Goal: Information Seeking & Learning: Learn about a topic

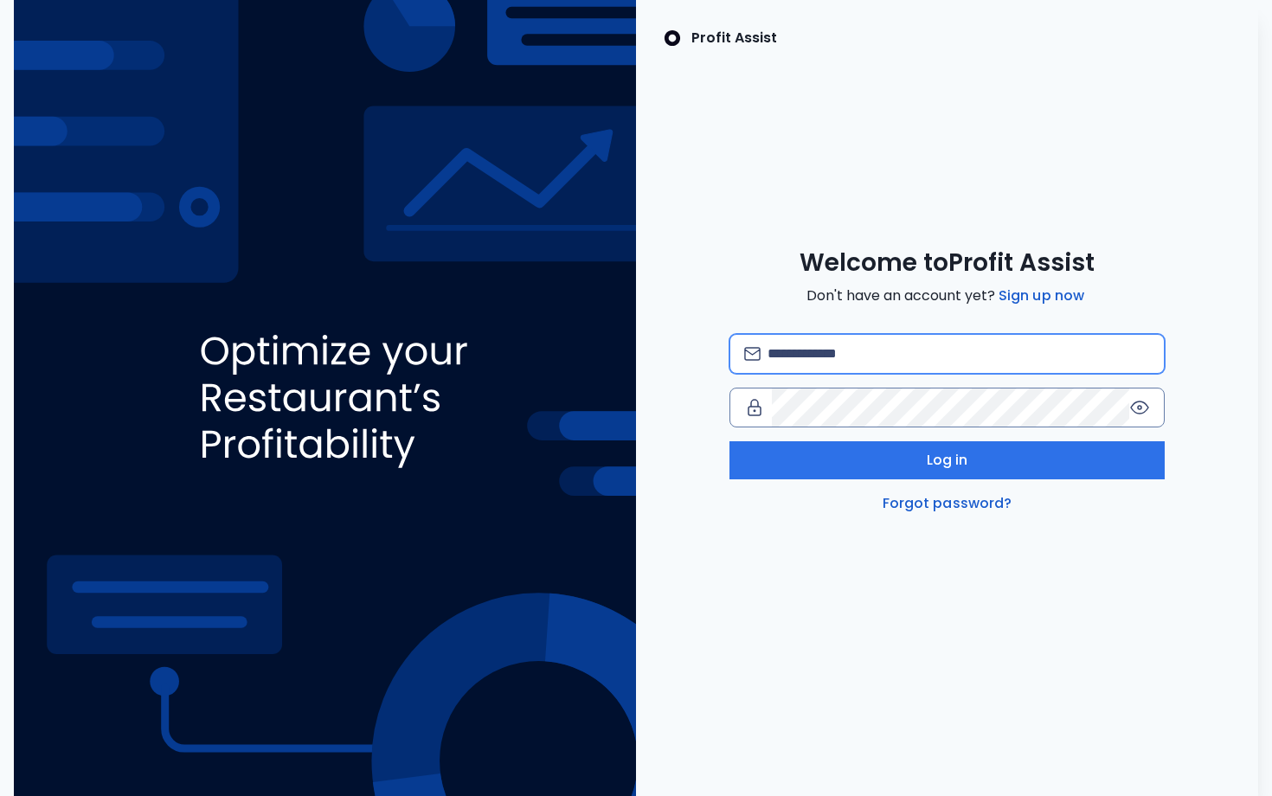
click at [824, 366] on input "email" at bounding box center [959, 354] width 383 height 38
type input "**********"
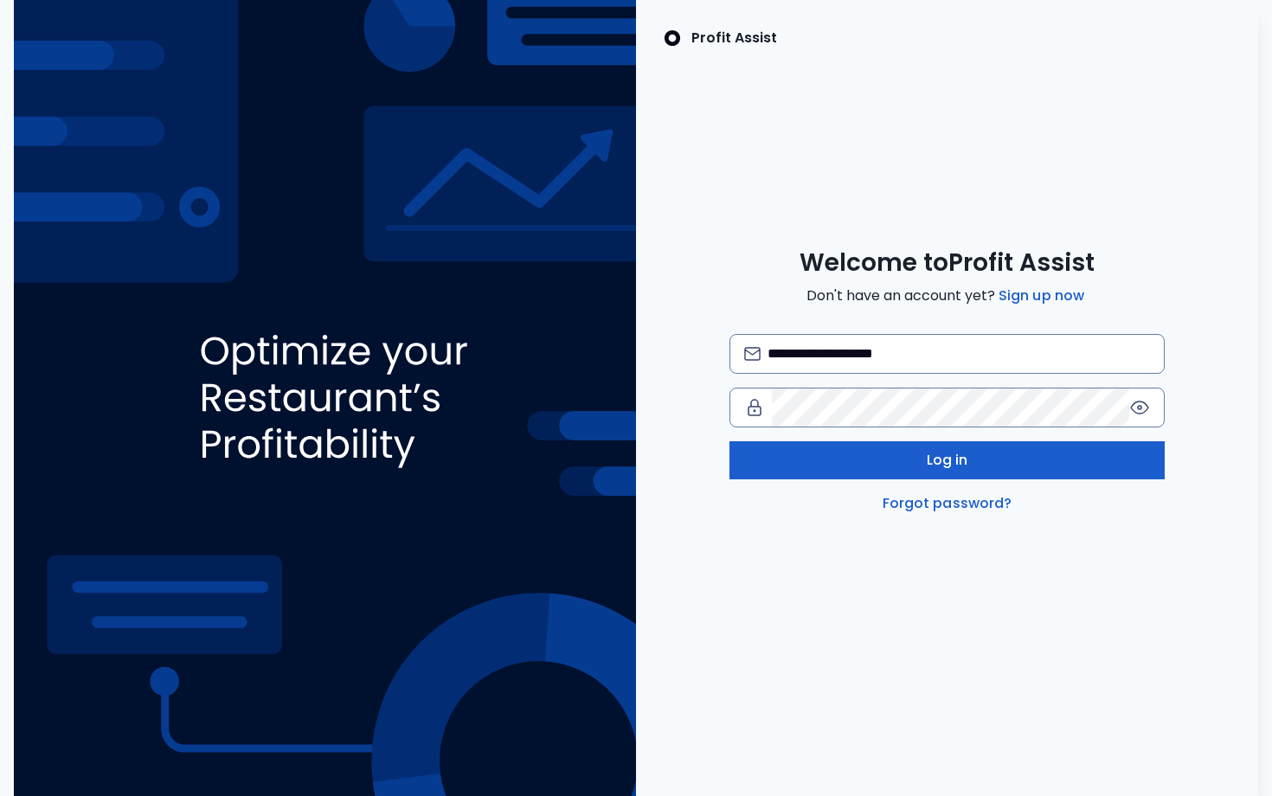
click at [913, 467] on button "Log in" at bounding box center [947, 460] width 435 height 38
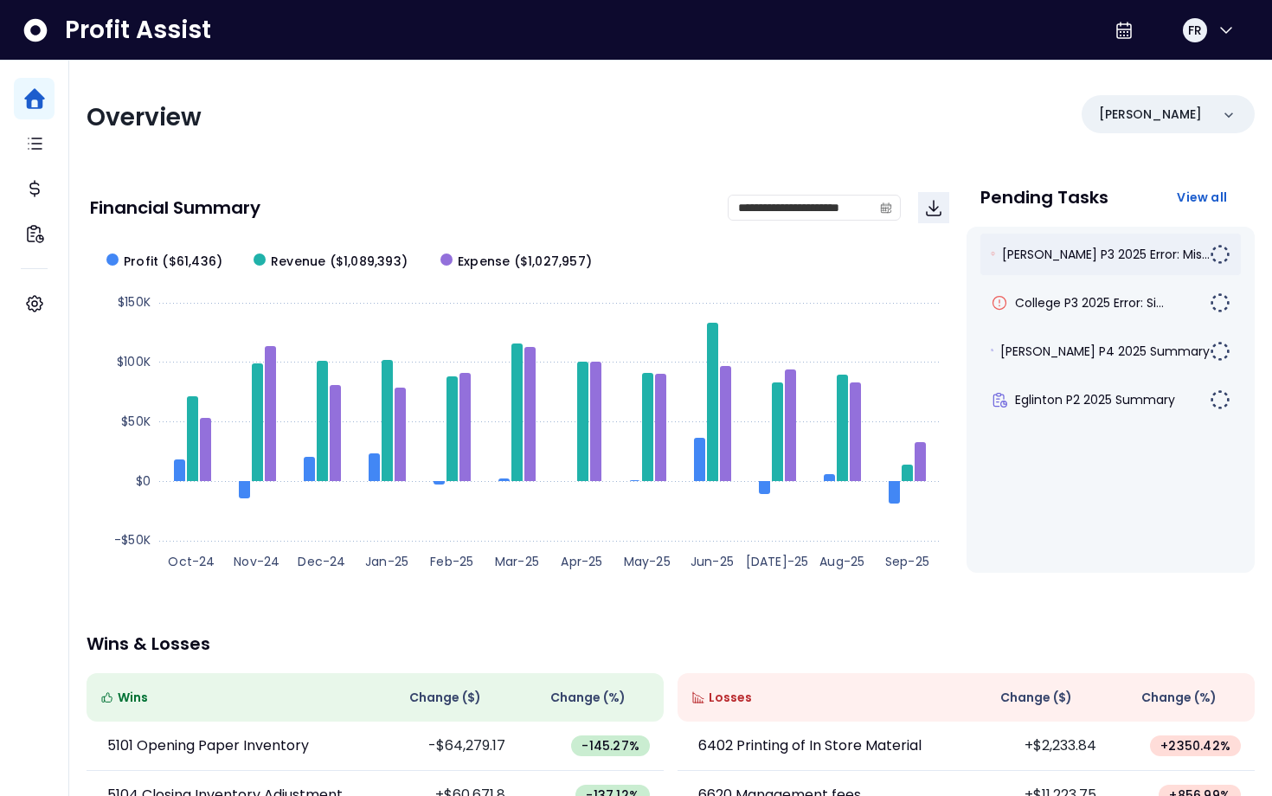
click at [1115, 266] on div "[PERSON_NAME] P3 2025 Error: Mis..." at bounding box center [1111, 255] width 261 height 42
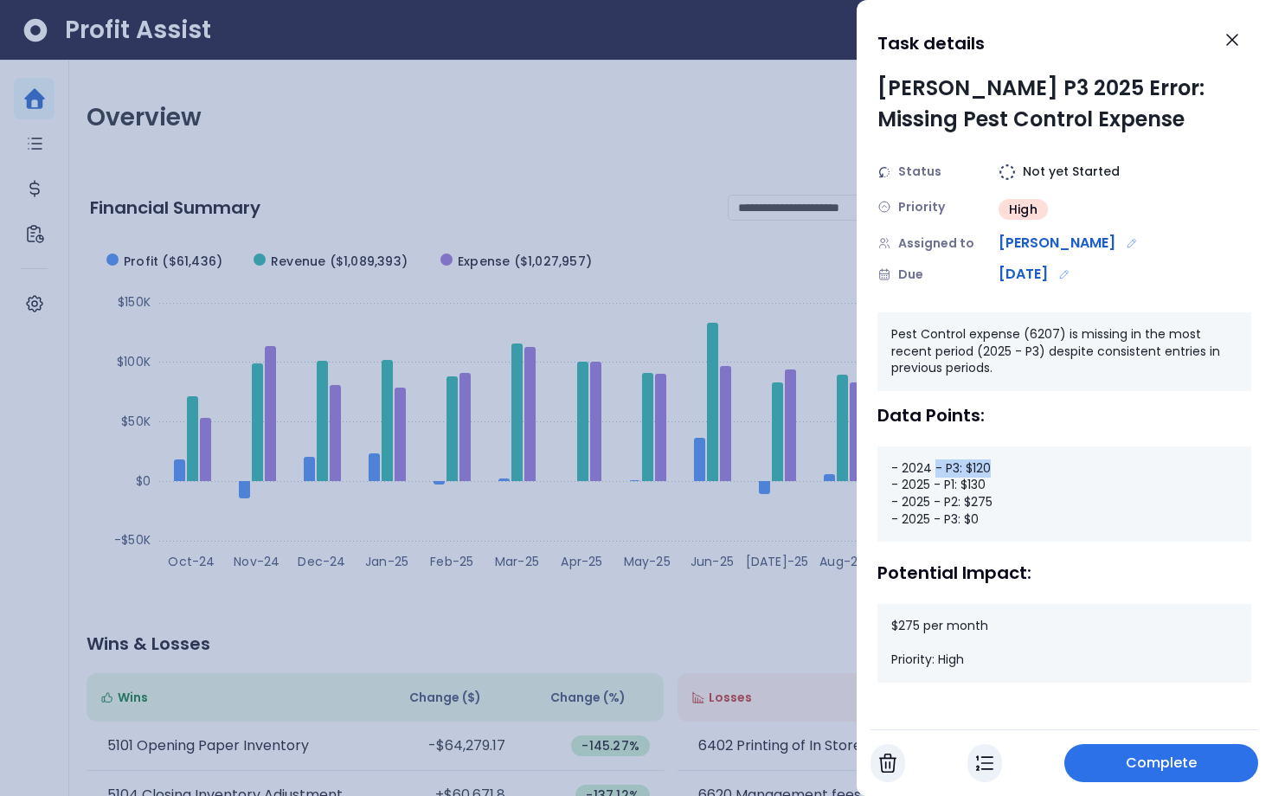
drag, startPoint x: 936, startPoint y: 467, endPoint x: 988, endPoint y: 467, distance: 52.8
click at [990, 467] on div "- 2024 - P3: $120 - 2025 - P1: $130 - 2025 - P2: $275 - 2025 - P3: $0" at bounding box center [1065, 494] width 374 height 95
drag, startPoint x: 938, startPoint y: 486, endPoint x: 994, endPoint y: 486, distance: 56.3
click at [994, 486] on div "- 2024 - P3: $120 - 2025 - P1: $130 - 2025 - P2: $275 - 2025 - P3: $0" at bounding box center [1065, 494] width 374 height 95
drag, startPoint x: 944, startPoint y: 500, endPoint x: 993, endPoint y: 500, distance: 48.5
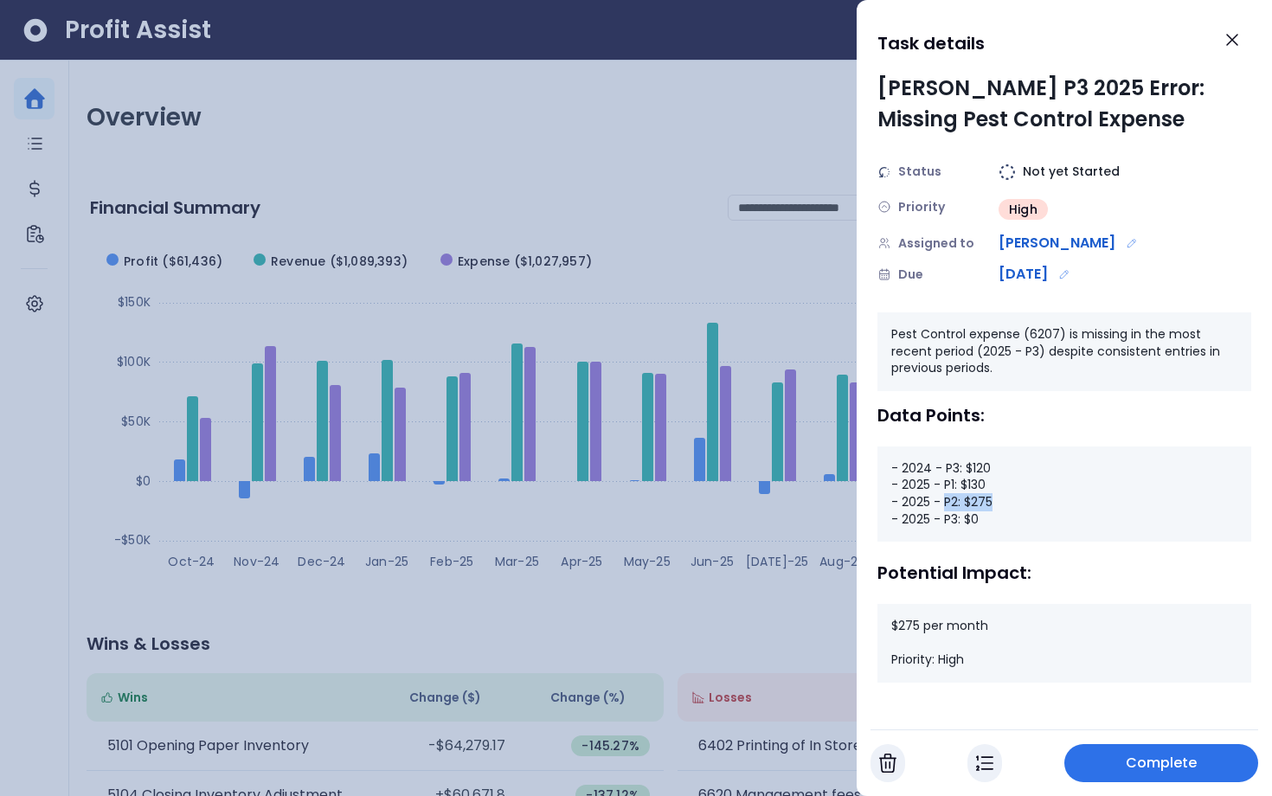
click at [993, 500] on div "- 2024 - P3: $120 - 2025 - P1: $130 - 2025 - P2: $275 - 2025 - P3: $0" at bounding box center [1065, 494] width 374 height 95
drag, startPoint x: 899, startPoint y: 519, endPoint x: 979, endPoint y: 519, distance: 79.6
click at [979, 519] on div "- 2024 - P3: $120 - 2025 - P1: $130 - 2025 - P2: $275 - 2025 - P3: $0" at bounding box center [1065, 494] width 374 height 95
drag, startPoint x: 988, startPoint y: 521, endPoint x: 904, endPoint y: 520, distance: 84.0
click at [904, 520] on div "- 2024 - P3: $120 - 2025 - P1: $130 - 2025 - P2: $275 - 2025 - P3: $0" at bounding box center [1065, 494] width 374 height 95
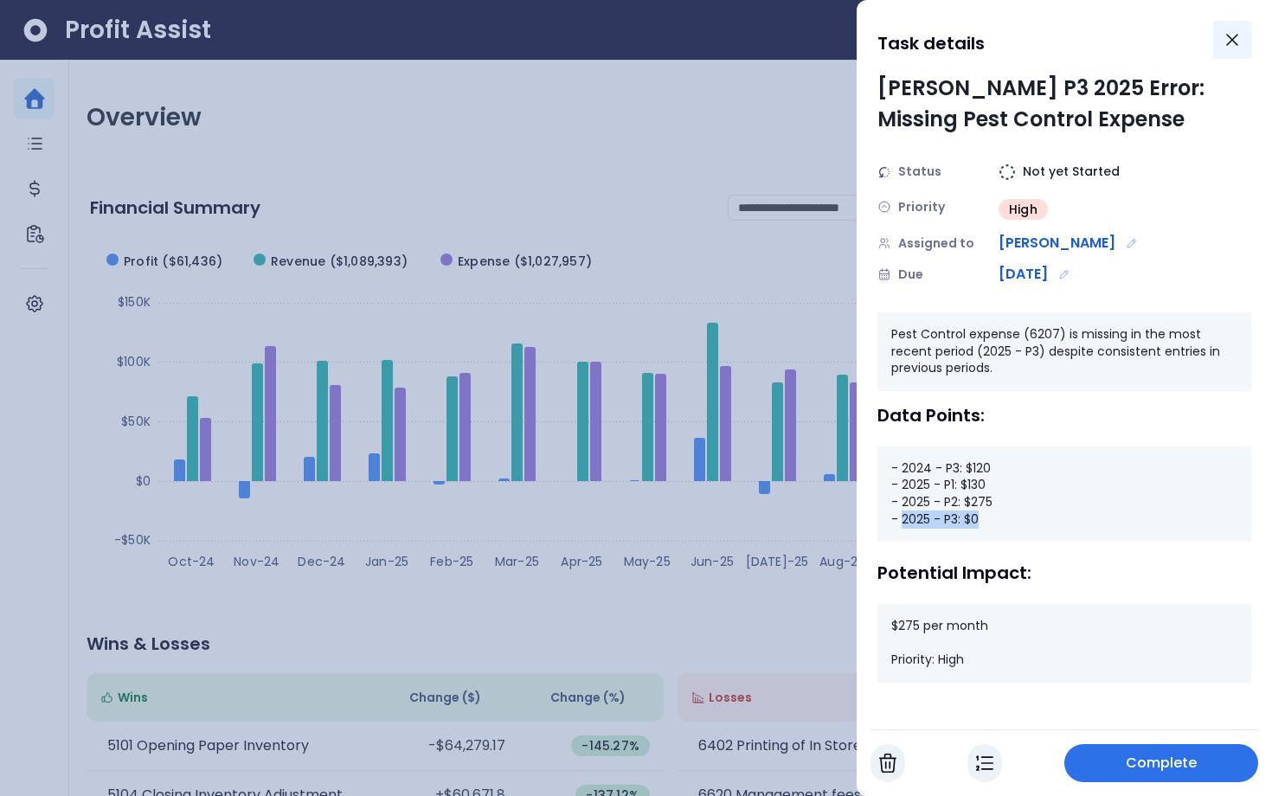
click at [1240, 33] on icon "Close" at bounding box center [1232, 39] width 21 height 21
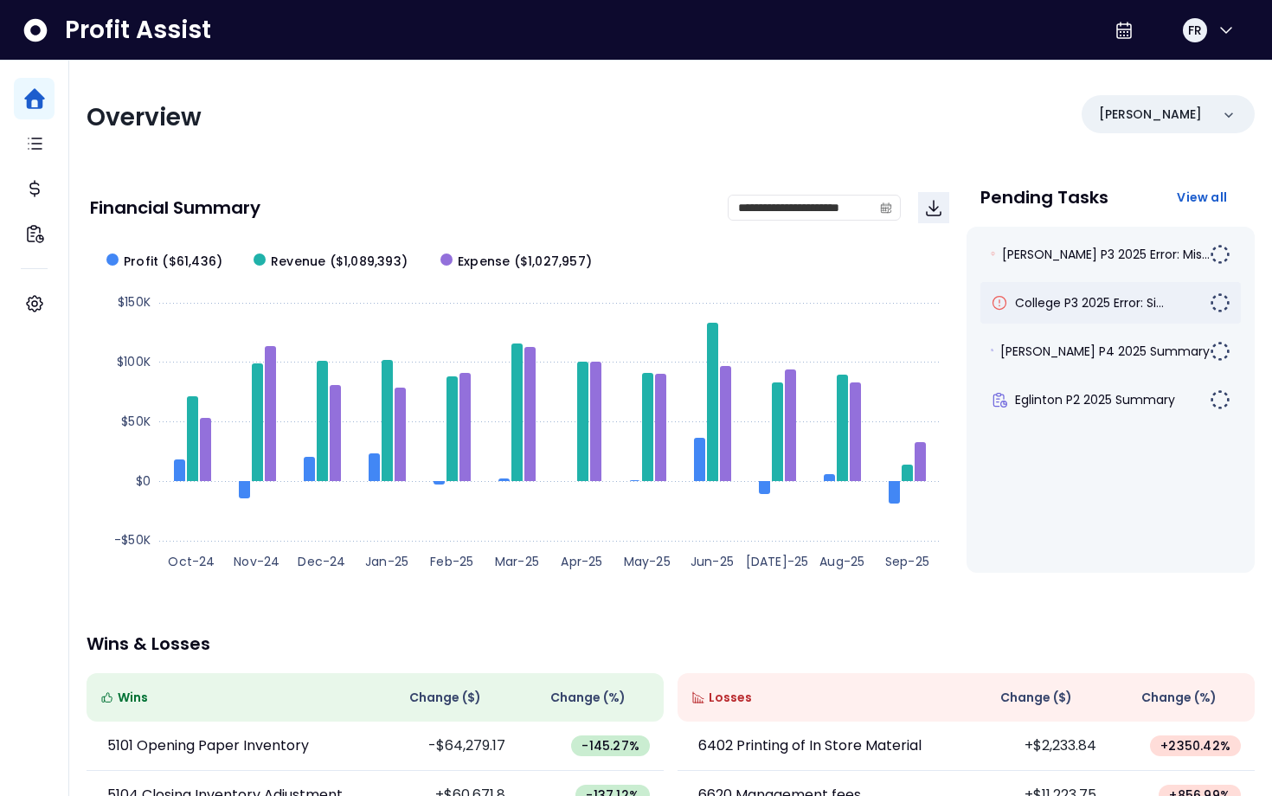
click at [1069, 293] on div "College P3 2025 Error: Si..." at bounding box center [1111, 303] width 261 height 42
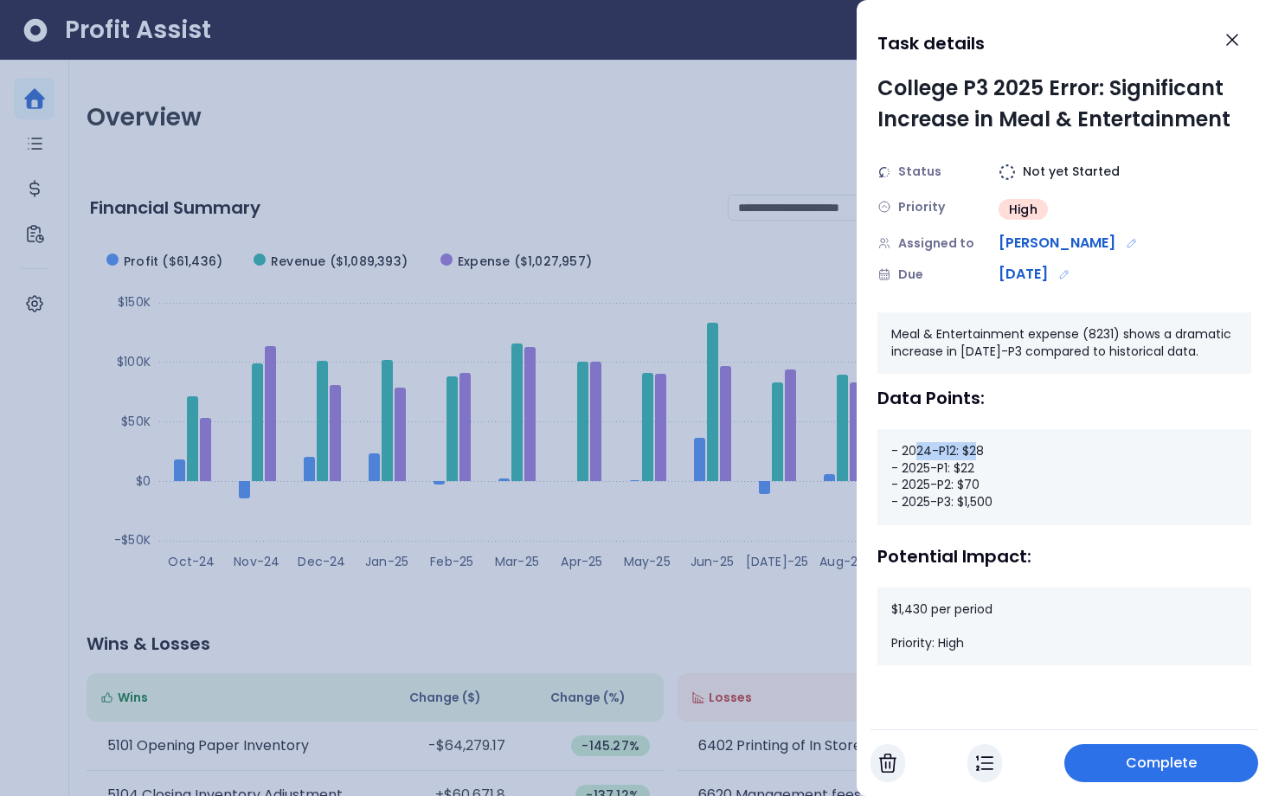
drag, startPoint x: 918, startPoint y: 443, endPoint x: 975, endPoint y: 447, distance: 56.4
click at [975, 447] on div "- 2024-P12: $28 - 2025-P1: $22 - 2025-P2: $70 - 2025-P3: $1,500" at bounding box center [1065, 476] width 374 height 95
drag, startPoint x: 936, startPoint y: 469, endPoint x: 950, endPoint y: 469, distance: 13.8
click at [950, 469] on div "- 2024-P12: $28 - 2025-P1: $22 - 2025-P2: $70 - 2025-P3: $1,500" at bounding box center [1065, 476] width 374 height 95
drag, startPoint x: 944, startPoint y: 502, endPoint x: 1010, endPoint y: 502, distance: 65.8
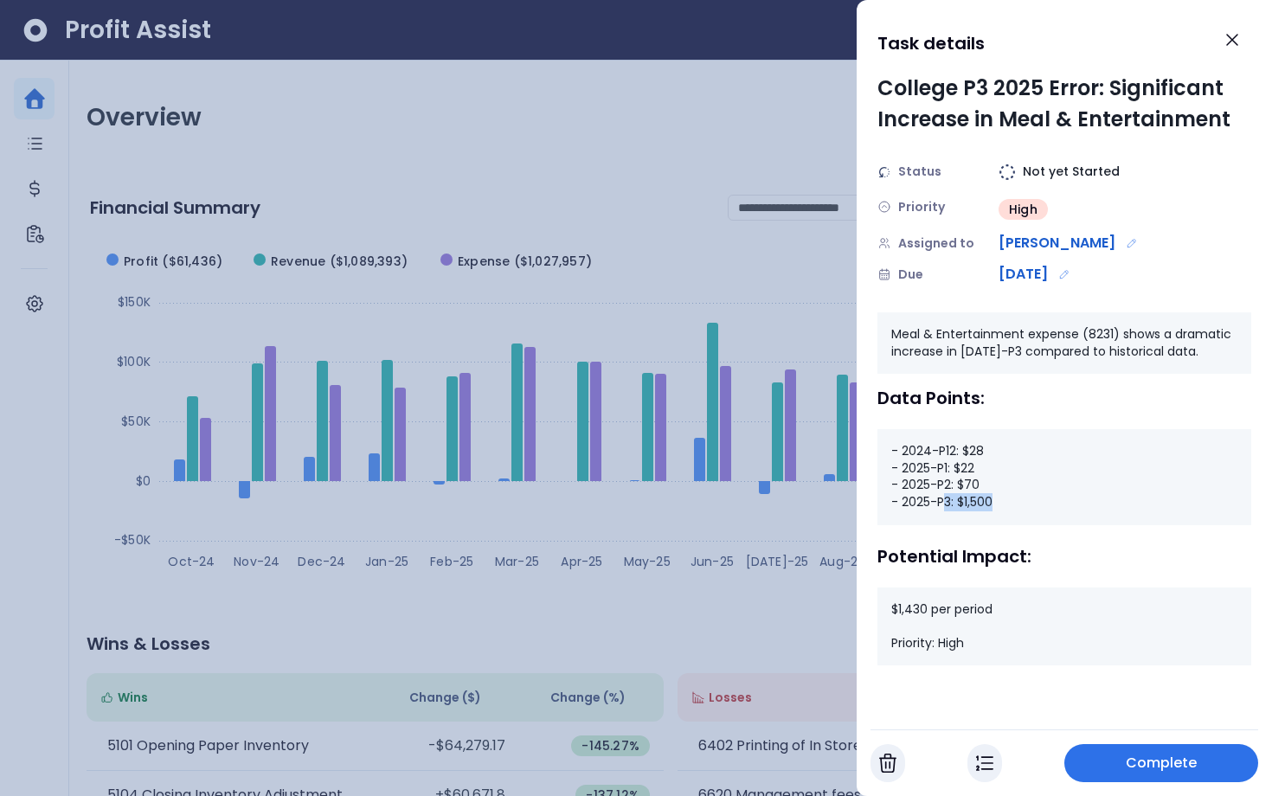
click at [1010, 502] on div "- 2024-P12: $28 - 2025-P1: $22 - 2025-P2: $70 - 2025-P3: $1,500" at bounding box center [1065, 476] width 374 height 95
click at [1228, 44] on icon "Close" at bounding box center [1232, 40] width 10 height 10
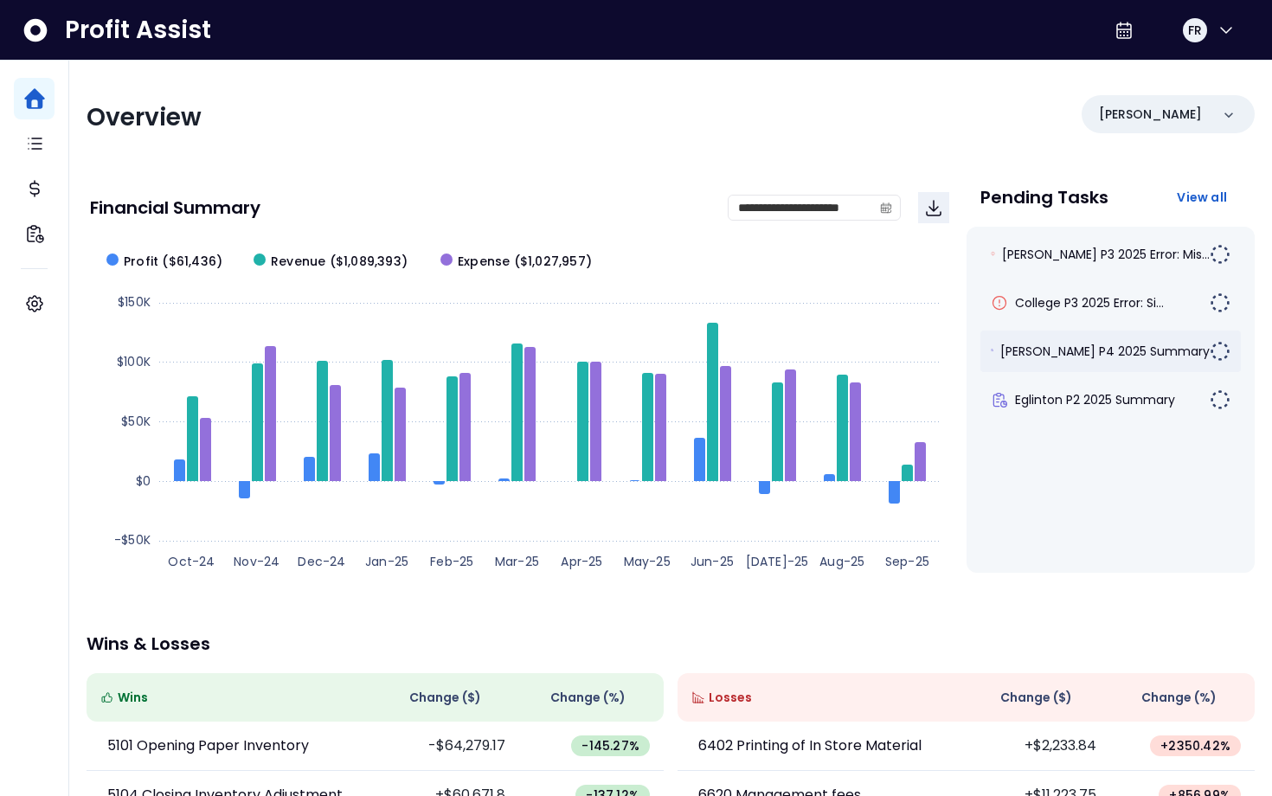
click at [1082, 351] on span "[PERSON_NAME] P4 2025 Summary" at bounding box center [1105, 351] width 209 height 17
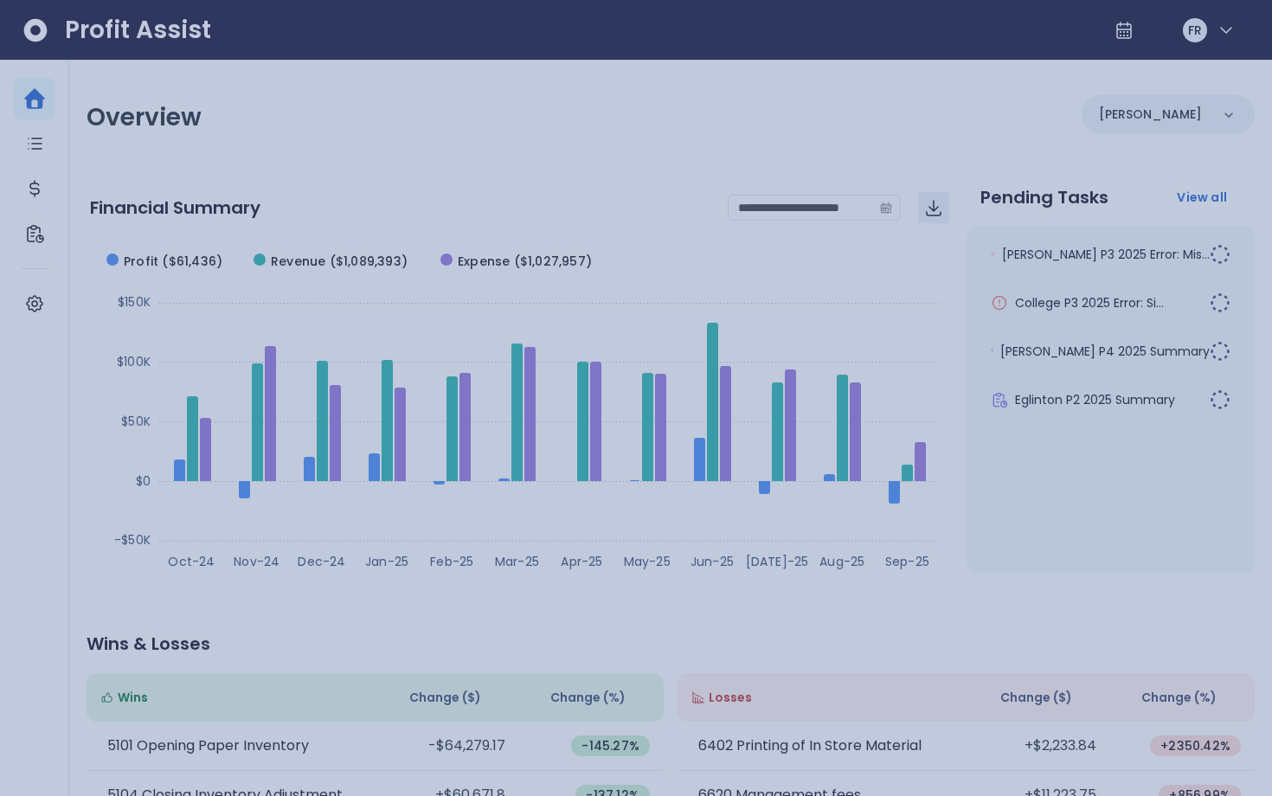
click at [814, 305] on div at bounding box center [636, 398] width 1272 height 796
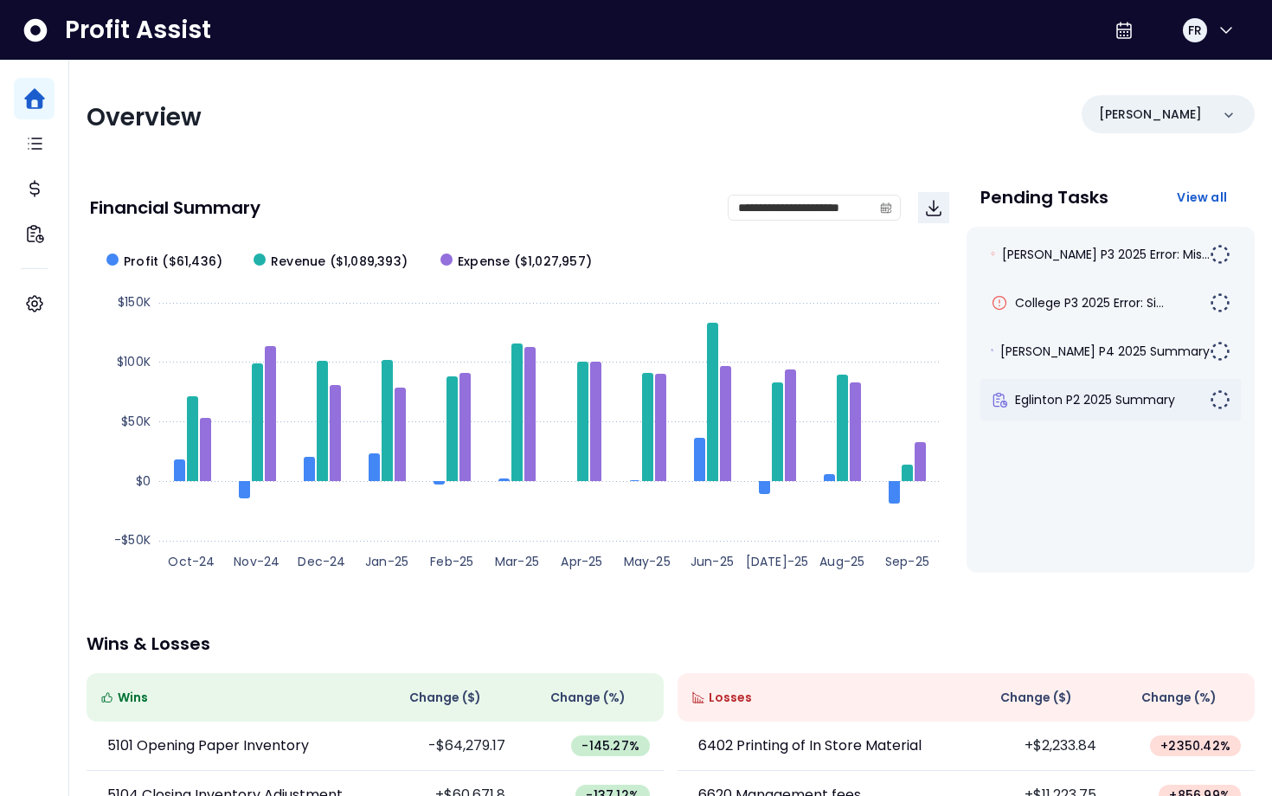
click at [1076, 389] on div "Eglinton P2 2025 Summary" at bounding box center [1111, 400] width 261 height 42
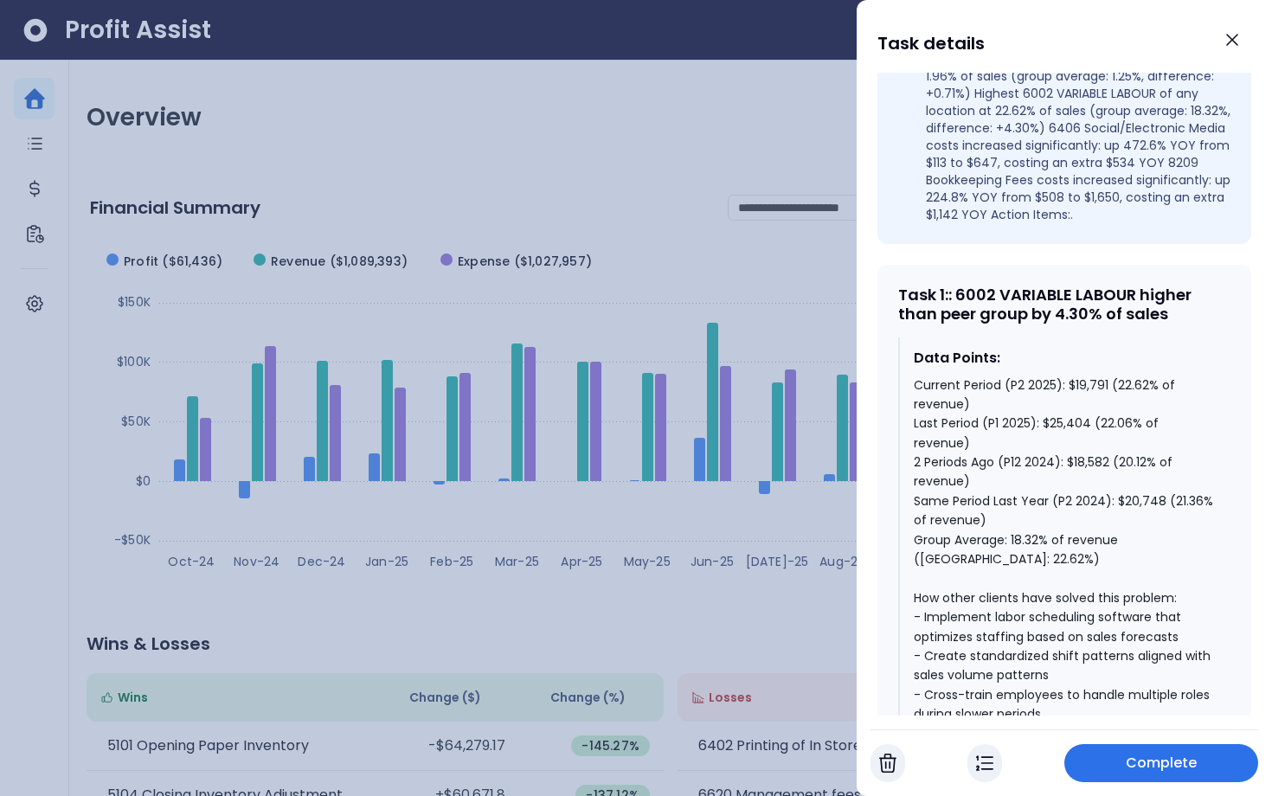
scroll to position [775, 0]
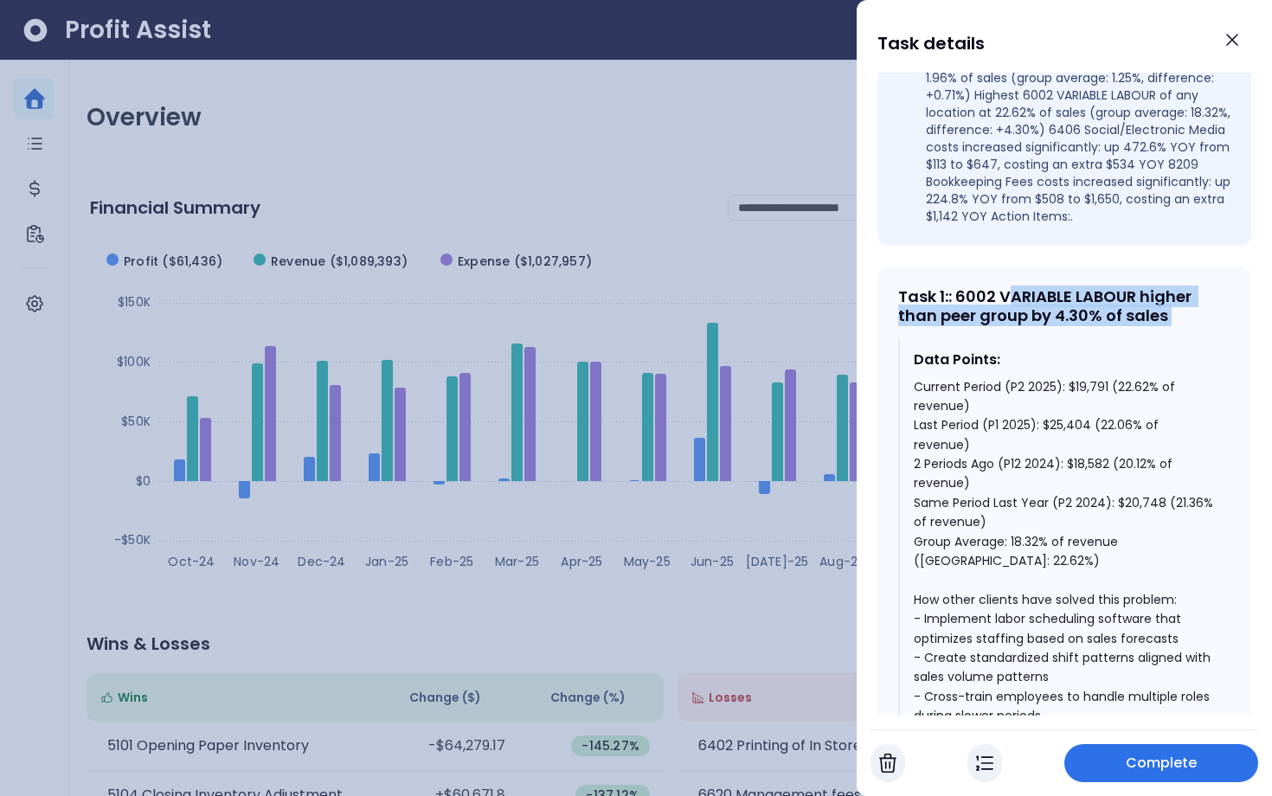
drag, startPoint x: 1010, startPoint y: 287, endPoint x: 1157, endPoint y: 330, distance: 153.1
click at [1157, 330] on div "Task 1 : : 6002 VARIABLE LABOUR higher than peer group by 4.30% of sales Data P…" at bounding box center [1065, 657] width 374 height 780
click at [1234, 40] on icon "Close" at bounding box center [1232, 39] width 21 height 21
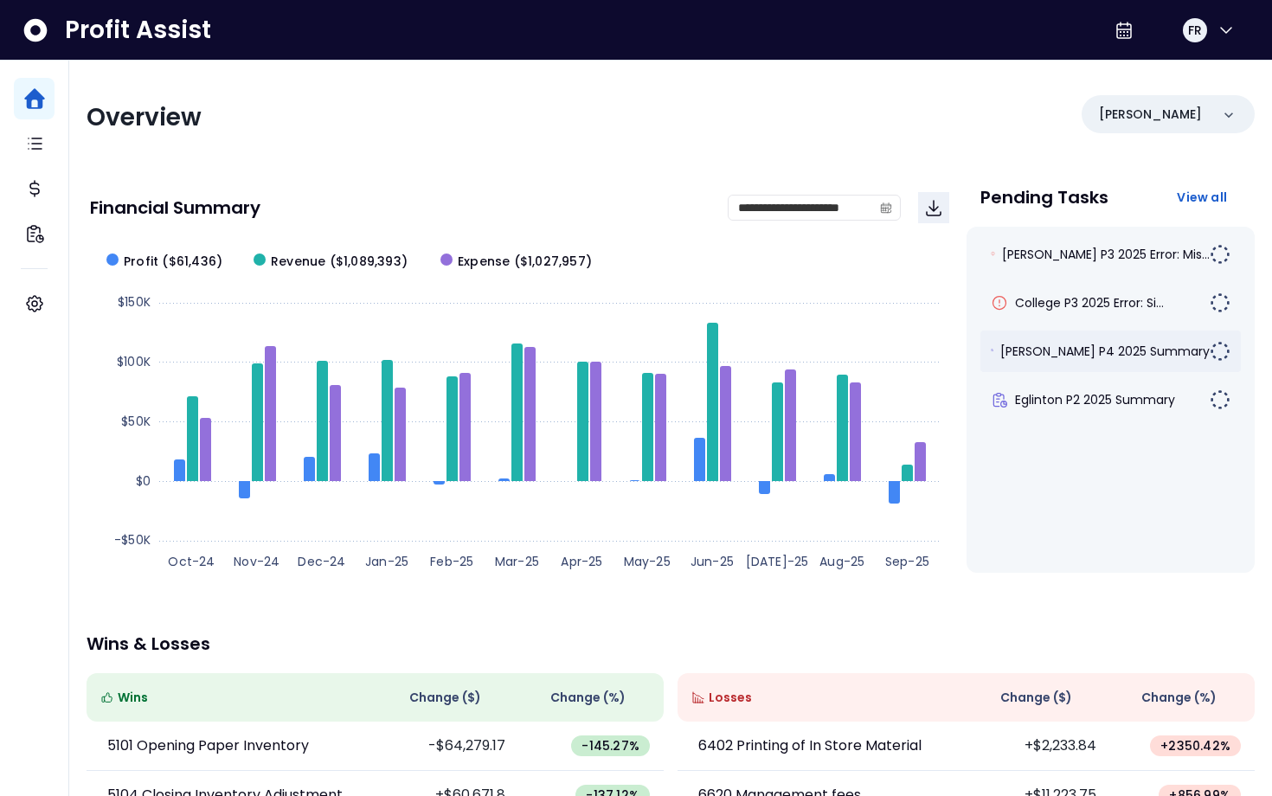
click at [1049, 353] on span "[PERSON_NAME] P4 2025 Summary" at bounding box center [1105, 351] width 209 height 17
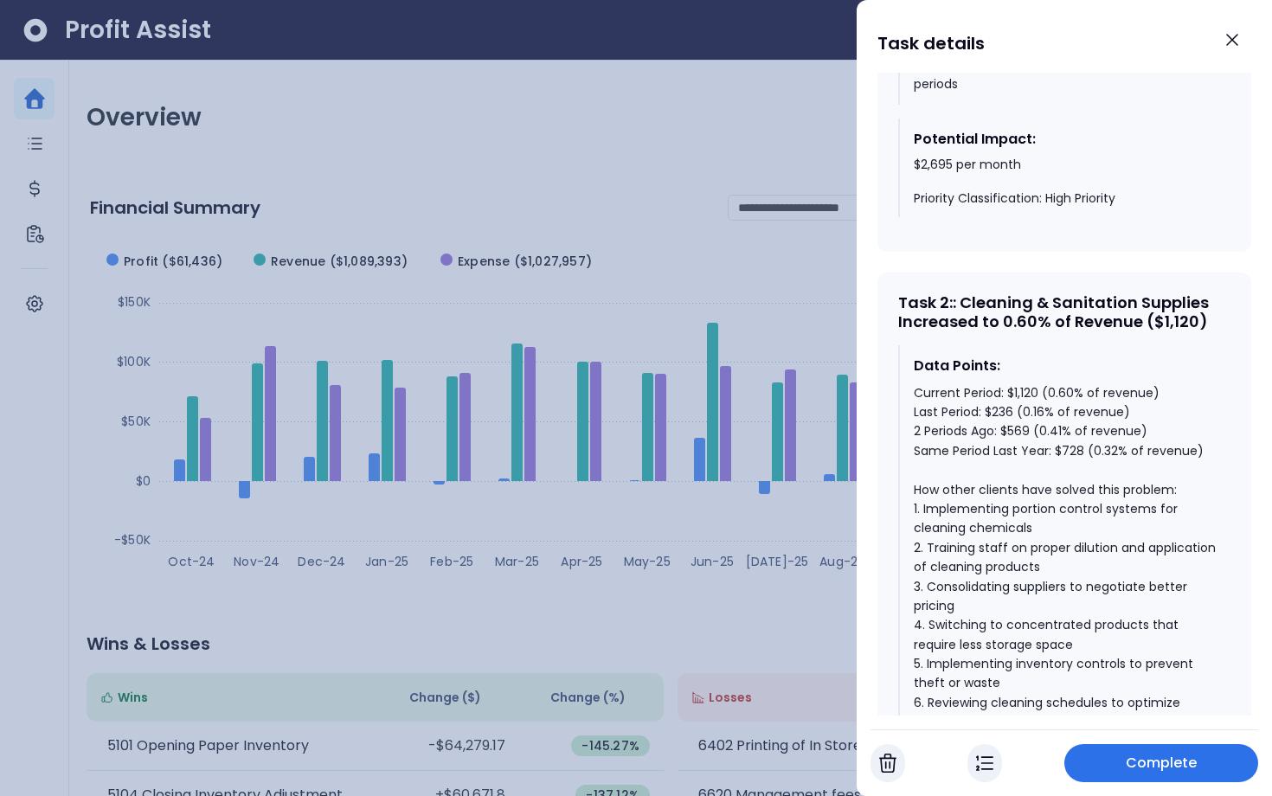
scroll to position [1305, 0]
drag, startPoint x: 962, startPoint y: 251, endPoint x: 1021, endPoint y: 273, distance: 63.0
click at [1021, 295] on div "Task 2 : : Cleaning & Sanitation Supplies Increased to 0.60% of Revenue ($1,120)" at bounding box center [1064, 313] width 332 height 37
click at [1036, 295] on div "Task 2 : : Cleaning & Sanitation Supplies Increased to 0.60% of Revenue ($1,120)" at bounding box center [1064, 313] width 332 height 37
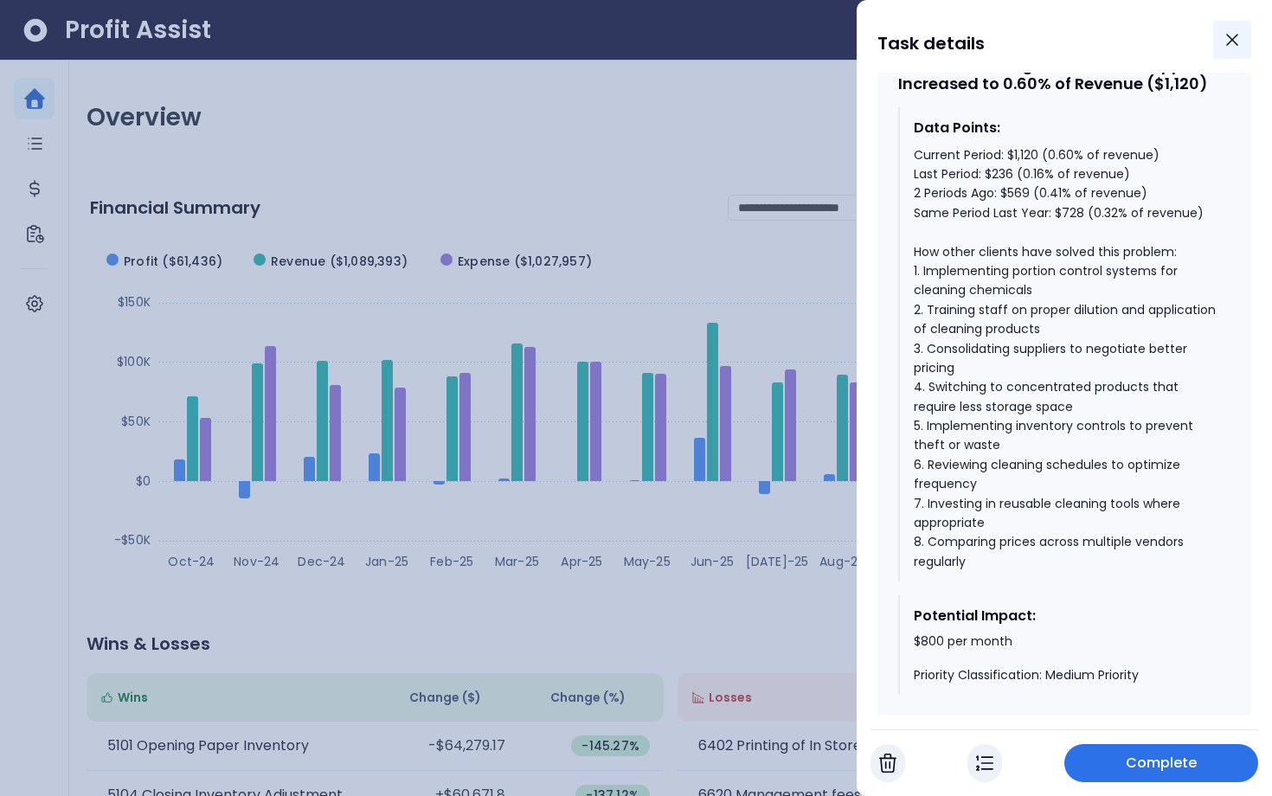
click at [1232, 38] on icon "Close" at bounding box center [1232, 40] width 10 height 10
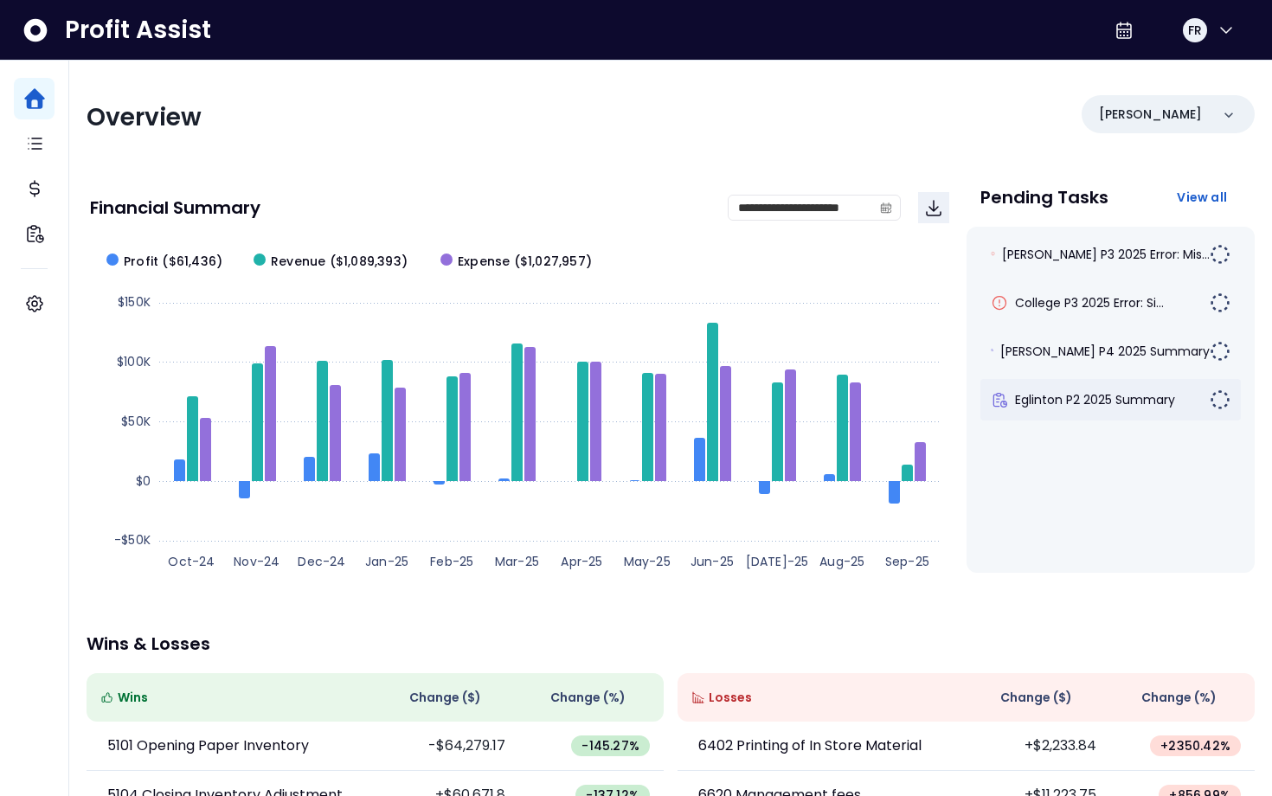
click at [1061, 400] on span "Eglinton P2 2025 Summary" at bounding box center [1095, 399] width 160 height 17
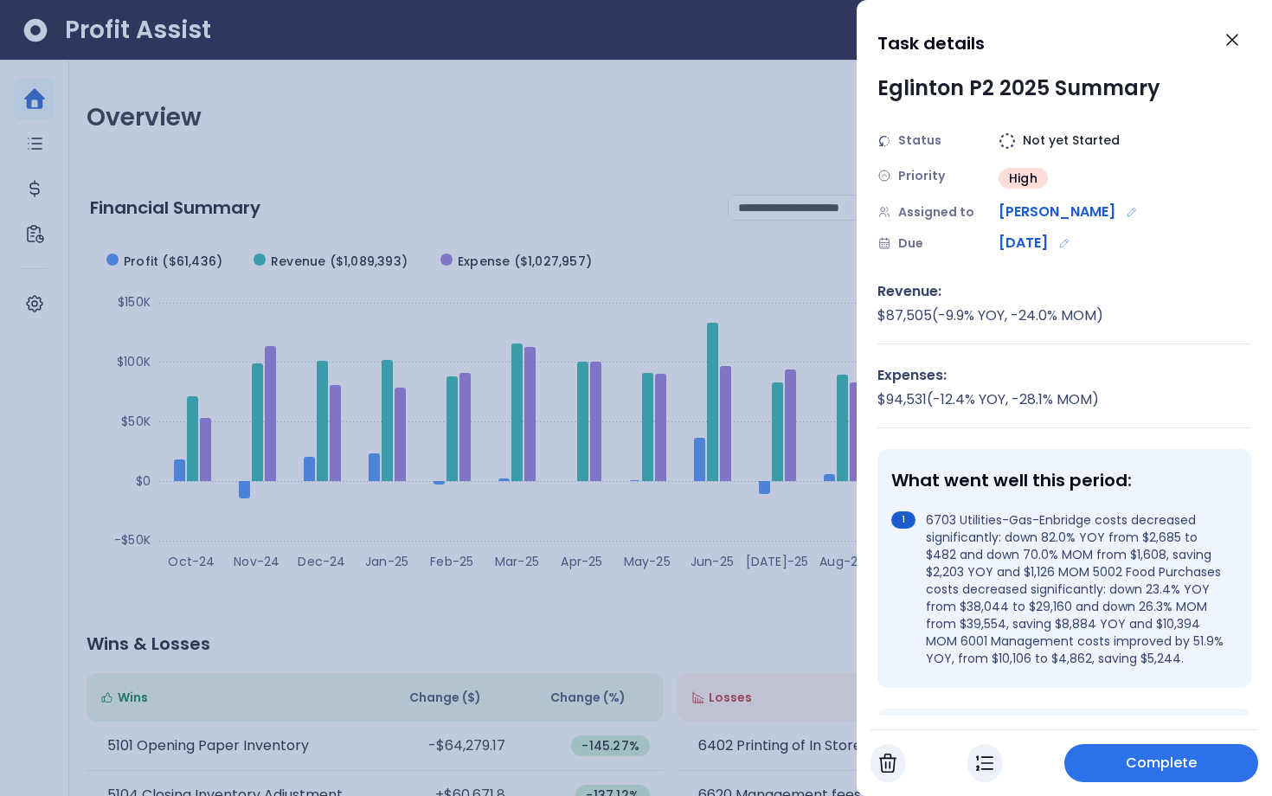
scroll to position [1121, 0]
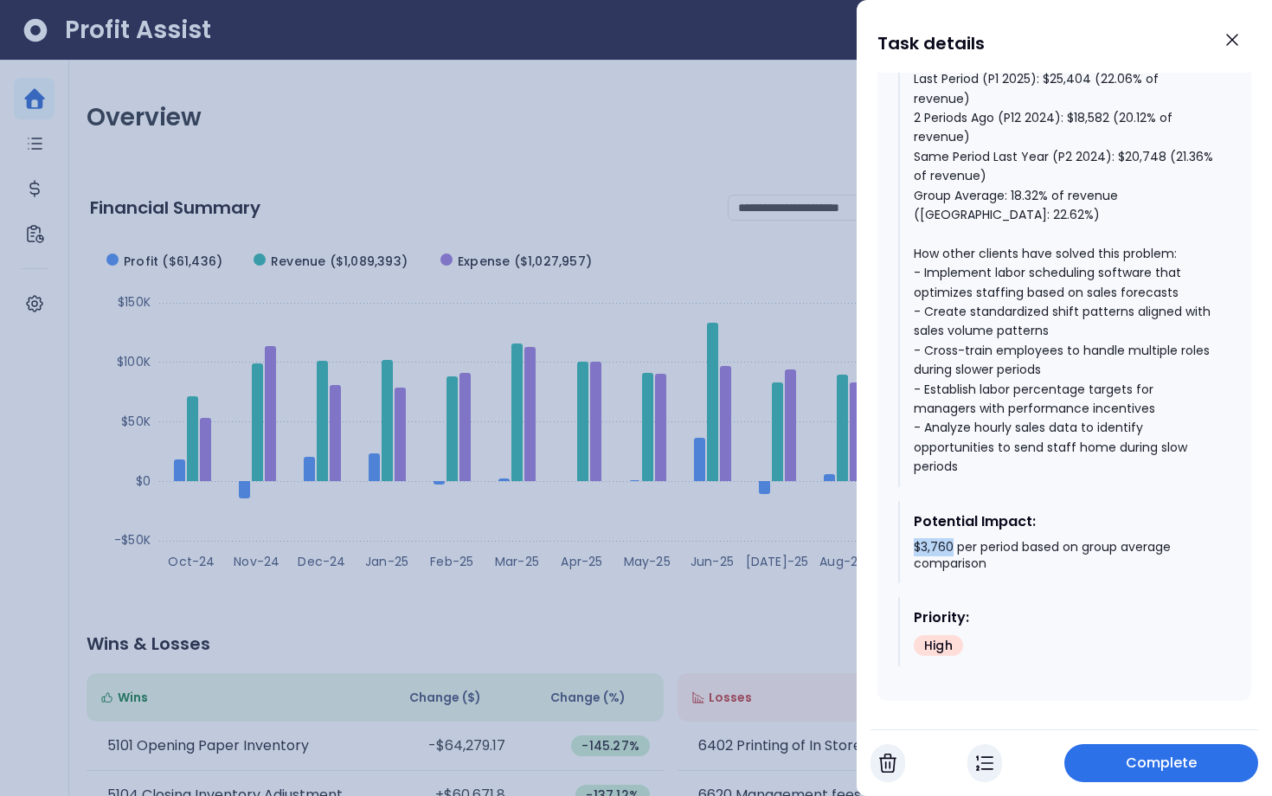
drag, startPoint x: 914, startPoint y: 526, endPoint x: 954, endPoint y: 524, distance: 39.9
click at [954, 539] on div "$3,760 per period based on group average comparison" at bounding box center [1065, 556] width 303 height 34
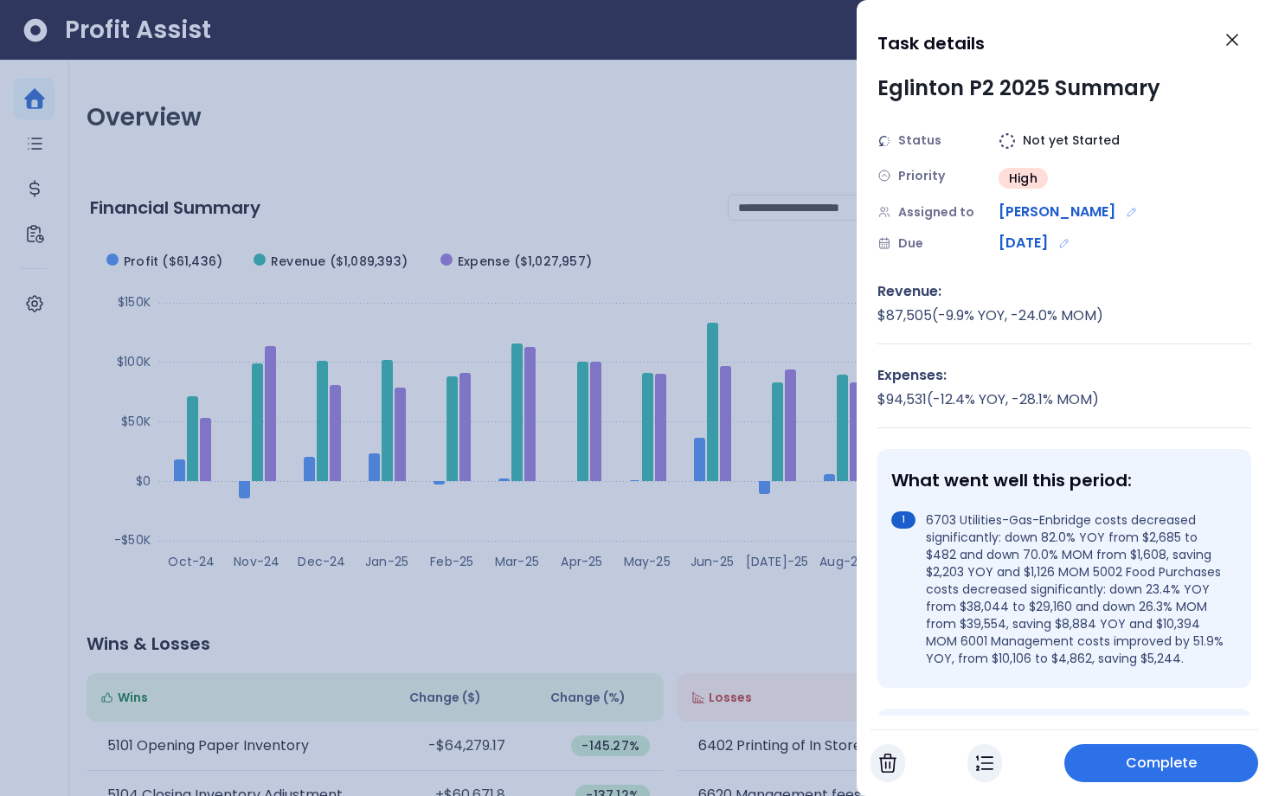
scroll to position [4, 0]
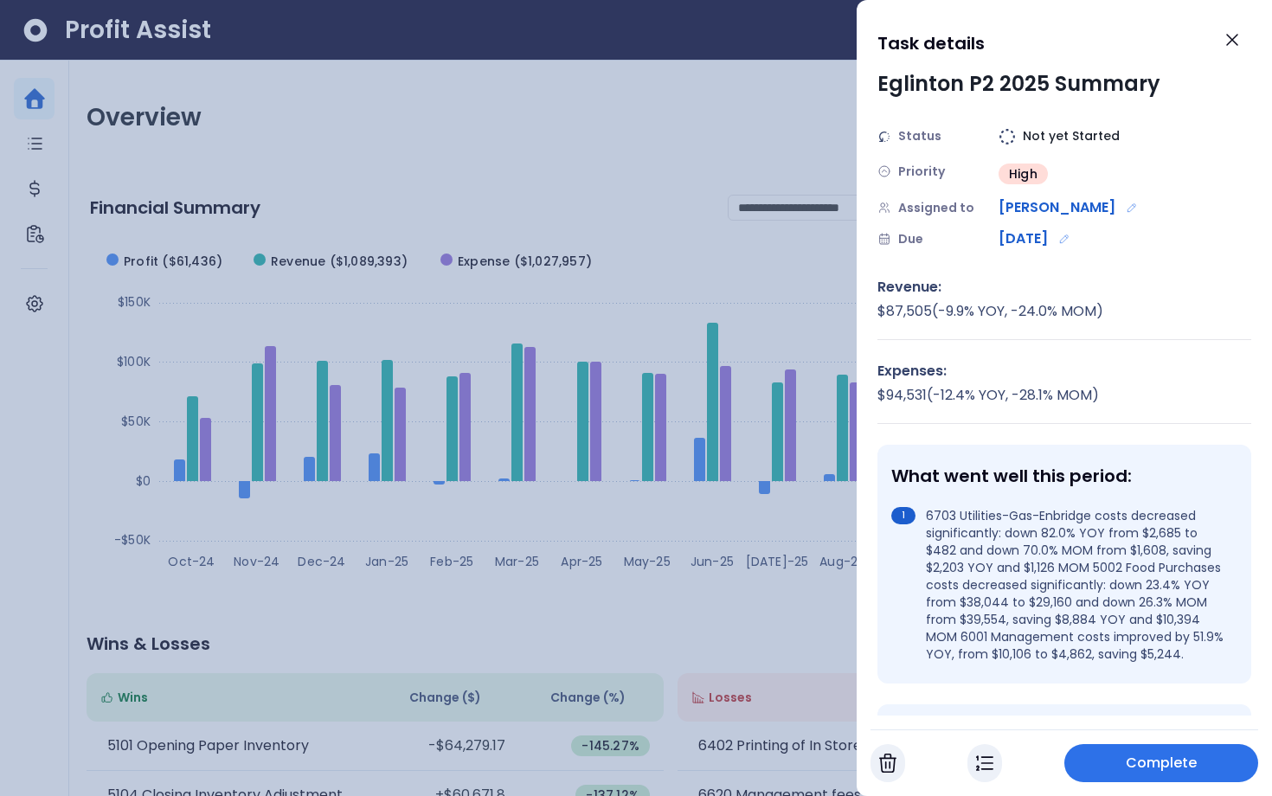
click at [825, 572] on div at bounding box center [636, 398] width 1272 height 796
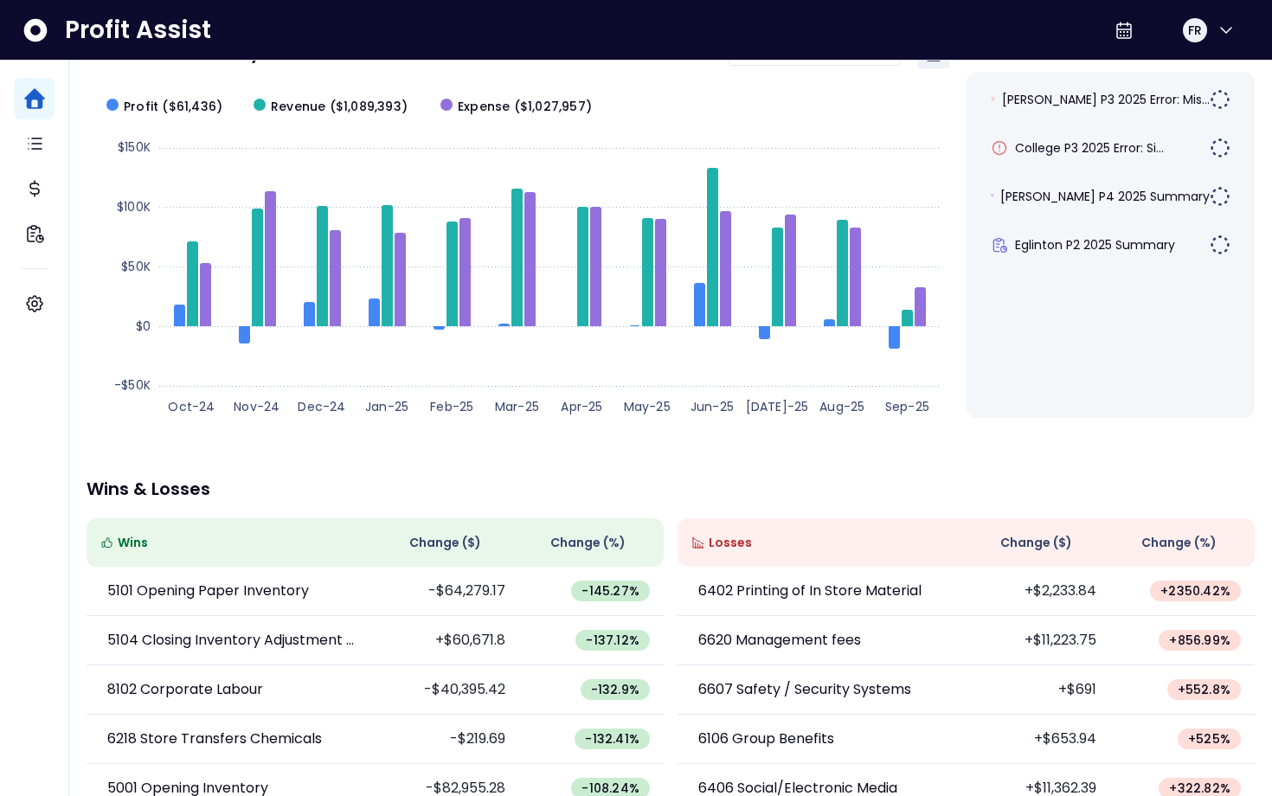
scroll to position [118, 0]
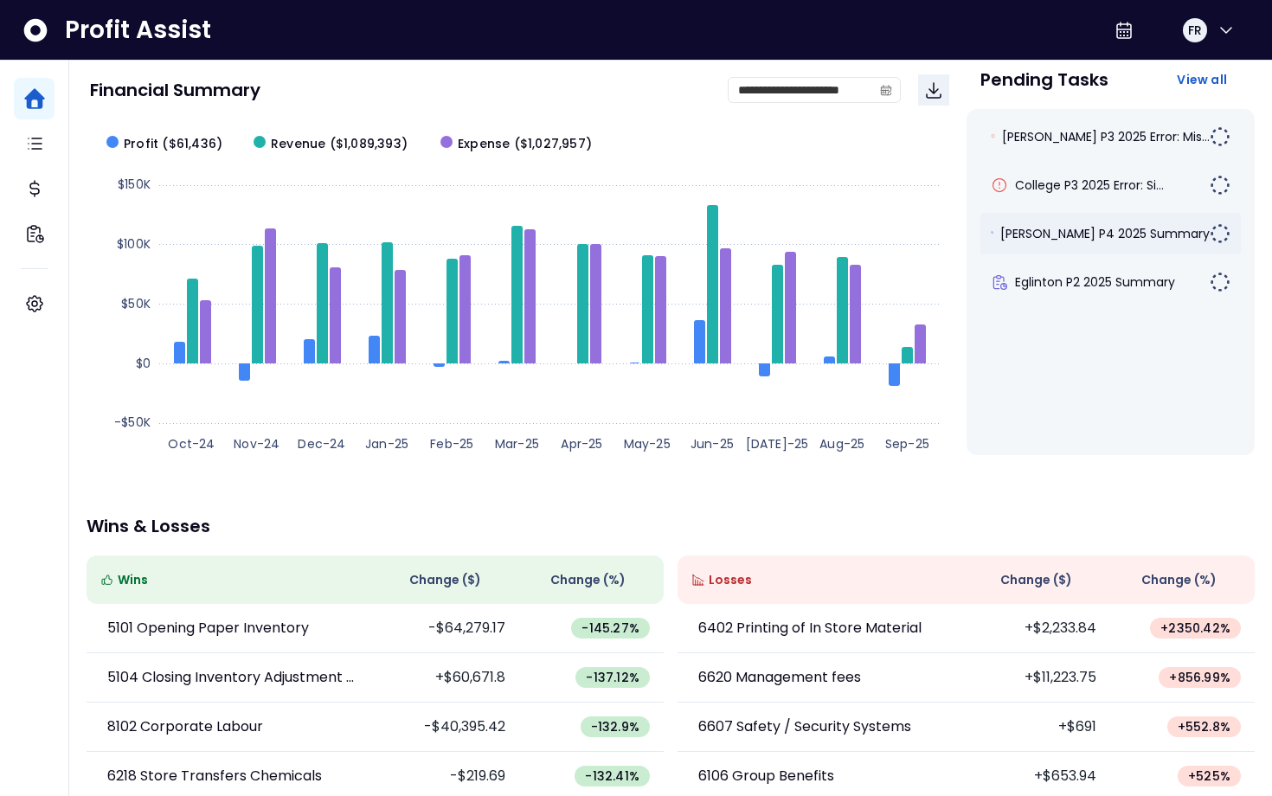
click at [1124, 234] on span "[PERSON_NAME] P4 2025 Summary" at bounding box center [1105, 233] width 209 height 17
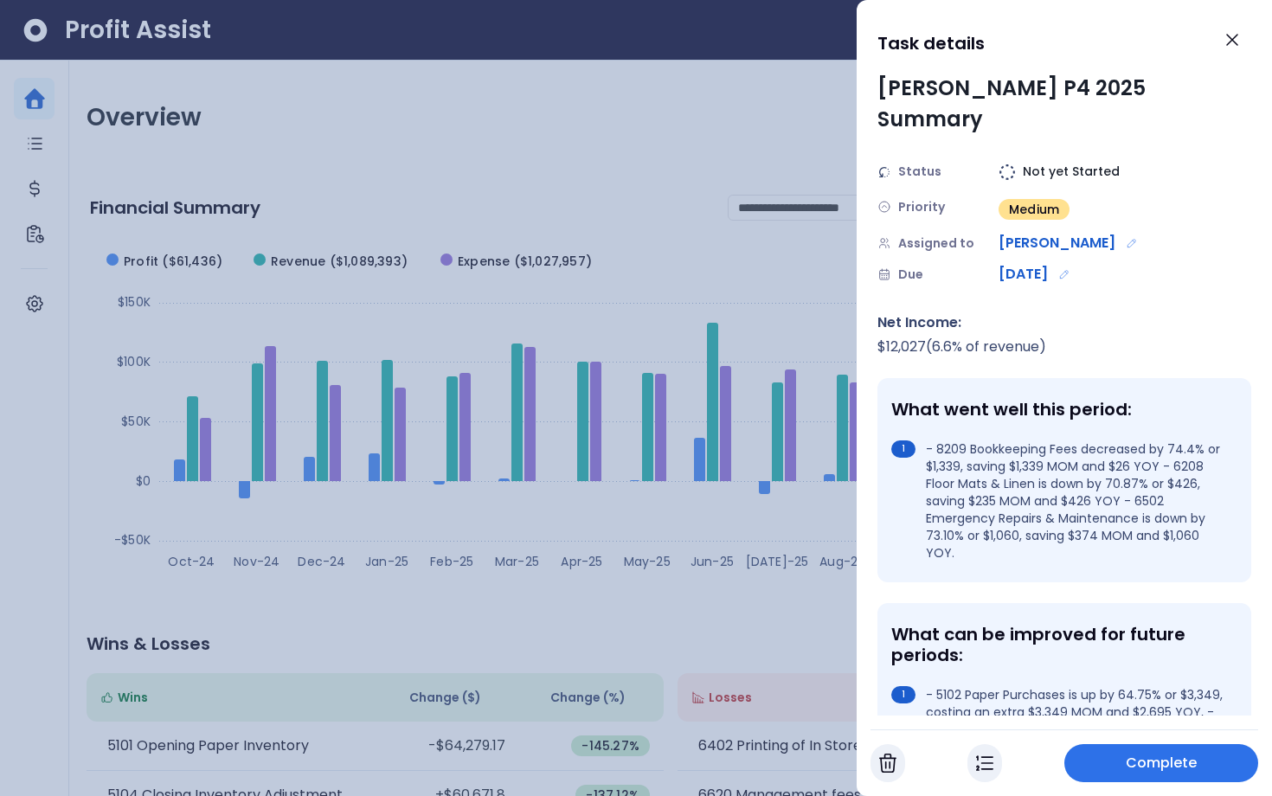
scroll to position [0, 0]
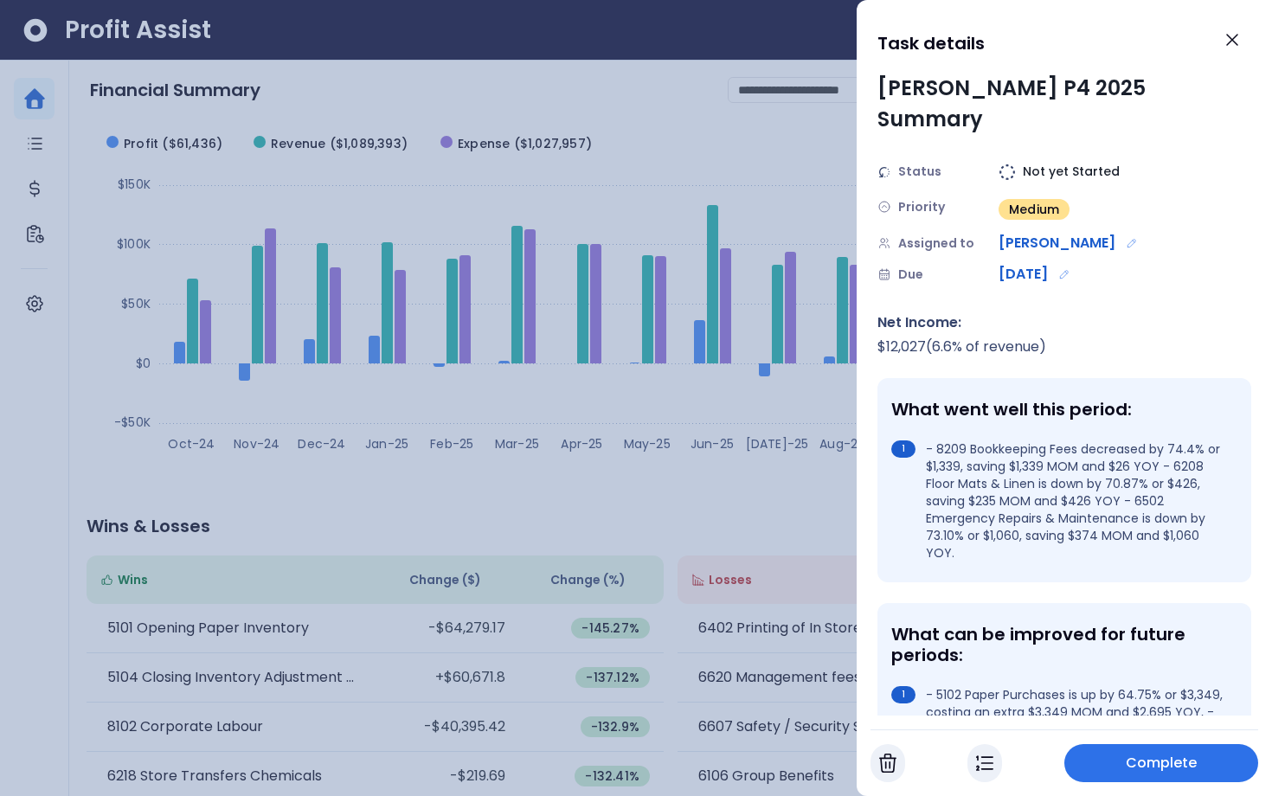
click at [1001, 337] on div "$ 12,027 ( 6.6 % of revenue)" at bounding box center [1065, 347] width 374 height 21
click at [1243, 39] on button "Close" at bounding box center [1232, 40] width 38 height 38
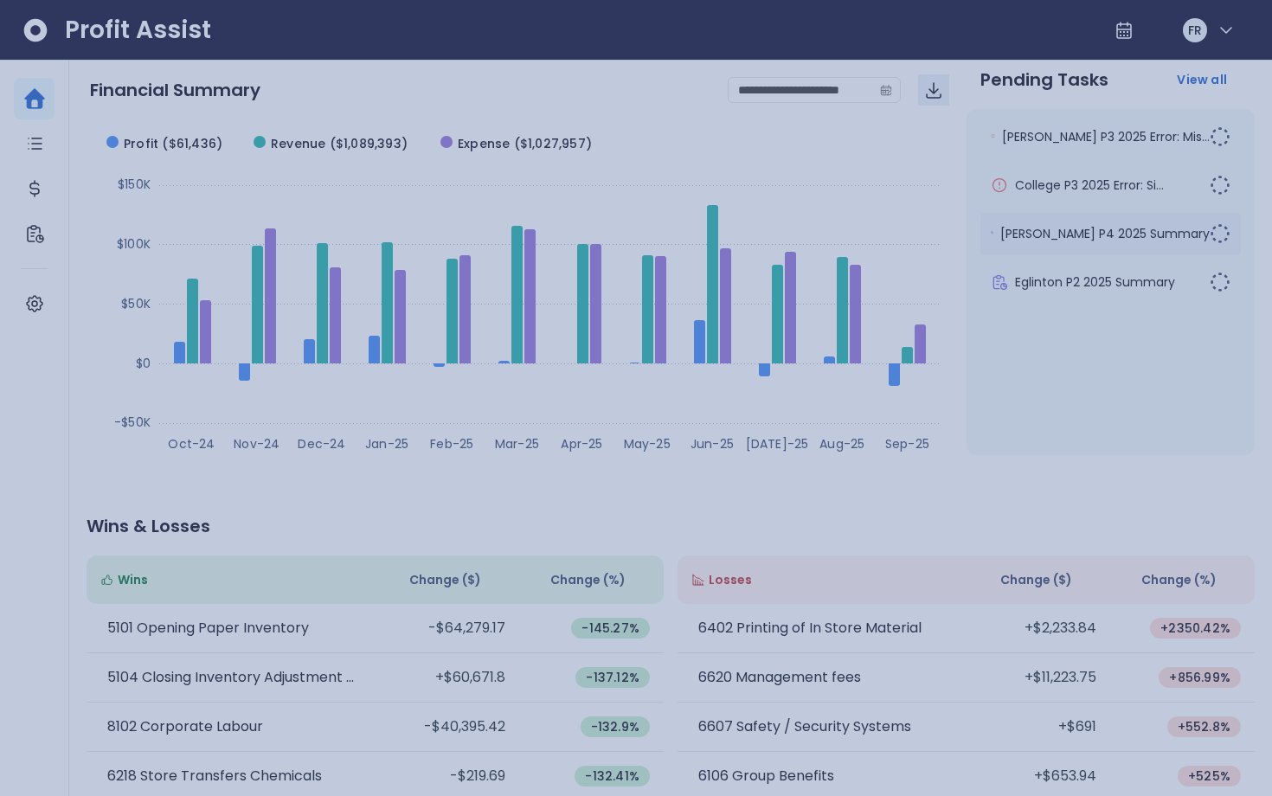
scroll to position [118, 0]
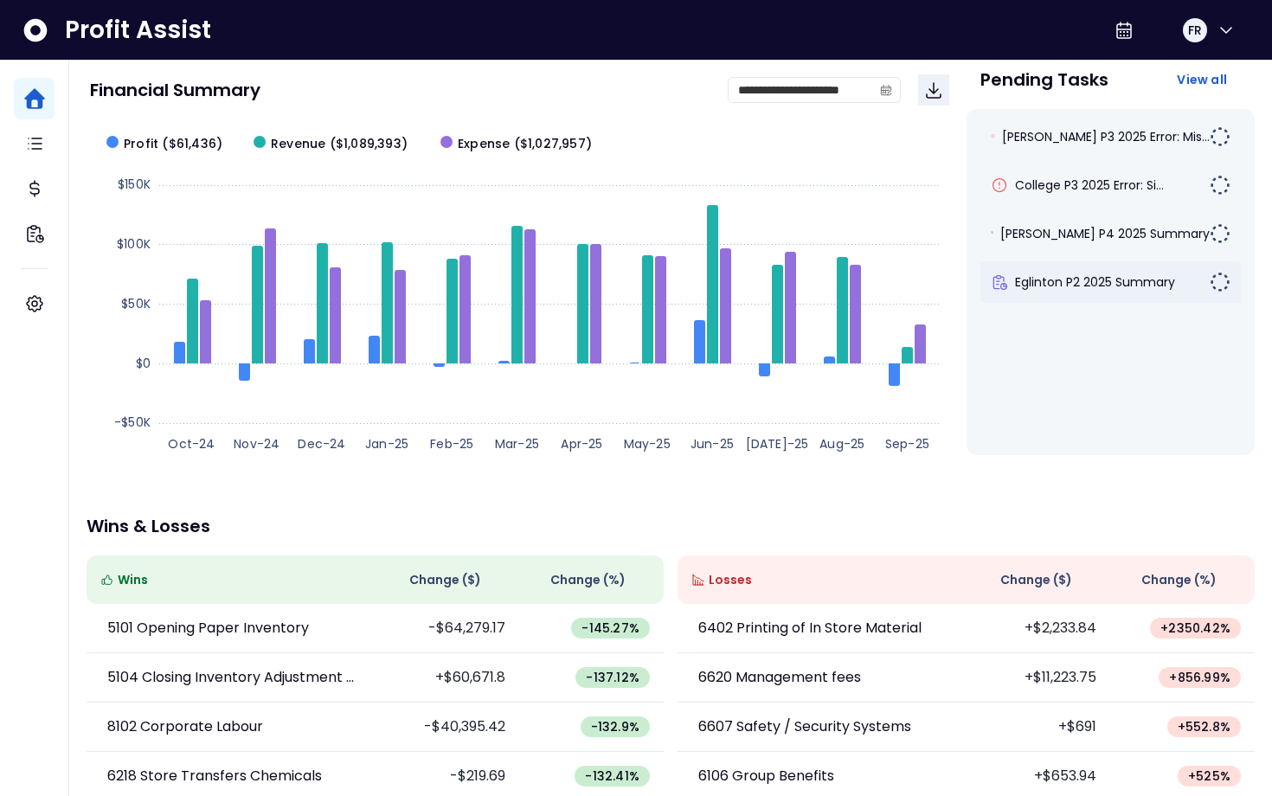
click at [1080, 288] on span "Eglinton P2 2025 Summary" at bounding box center [1095, 281] width 160 height 17
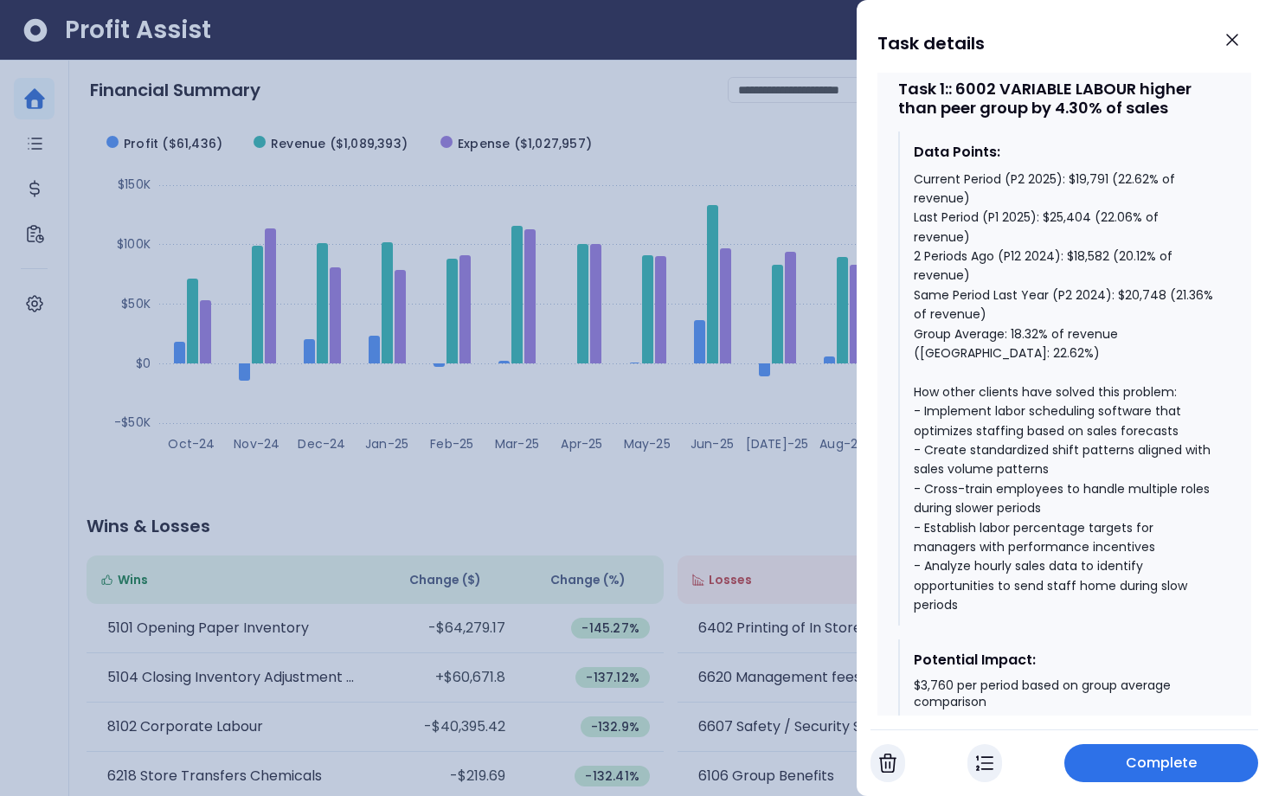
scroll to position [1121, 0]
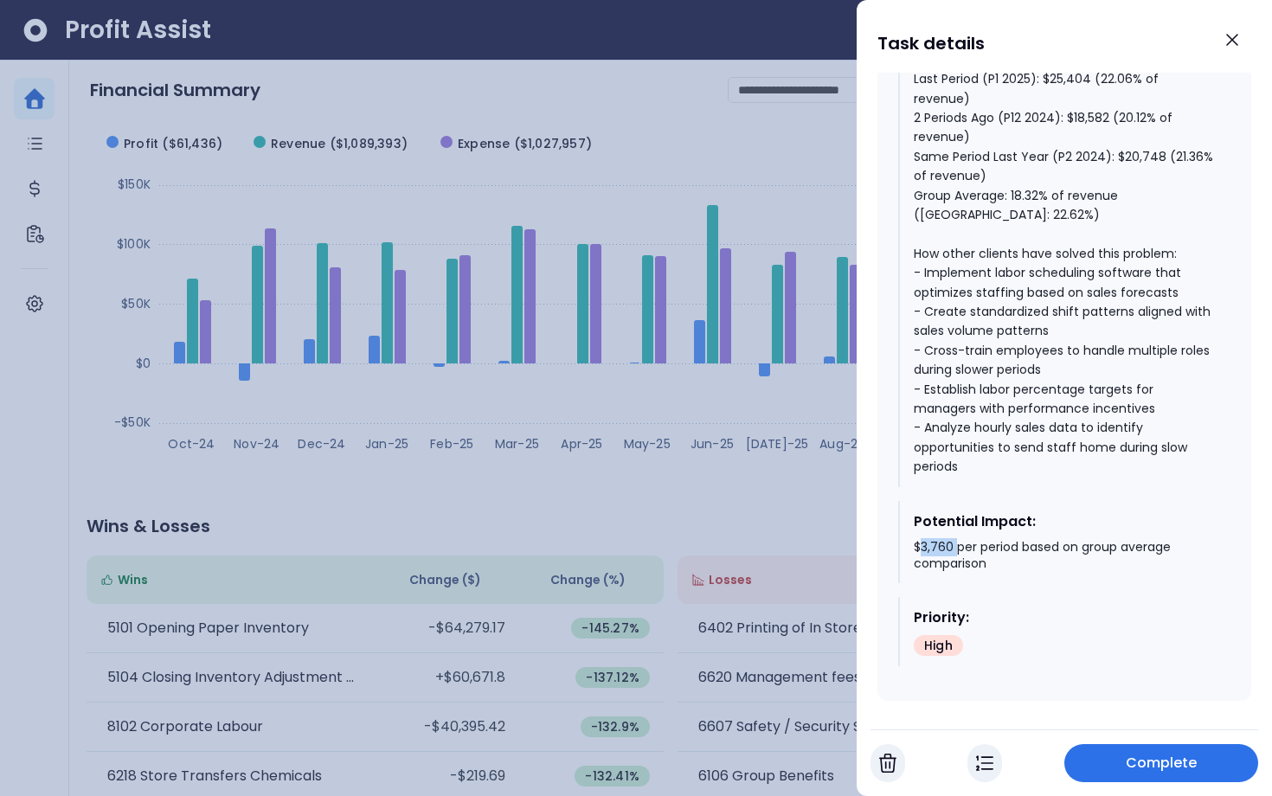
drag, startPoint x: 918, startPoint y: 527, endPoint x: 956, endPoint y: 527, distance: 37.2
click at [956, 539] on div "$3,760 per period based on group average comparison" at bounding box center [1065, 556] width 303 height 34
click at [979, 760] on img "button" at bounding box center [984, 763] width 17 height 21
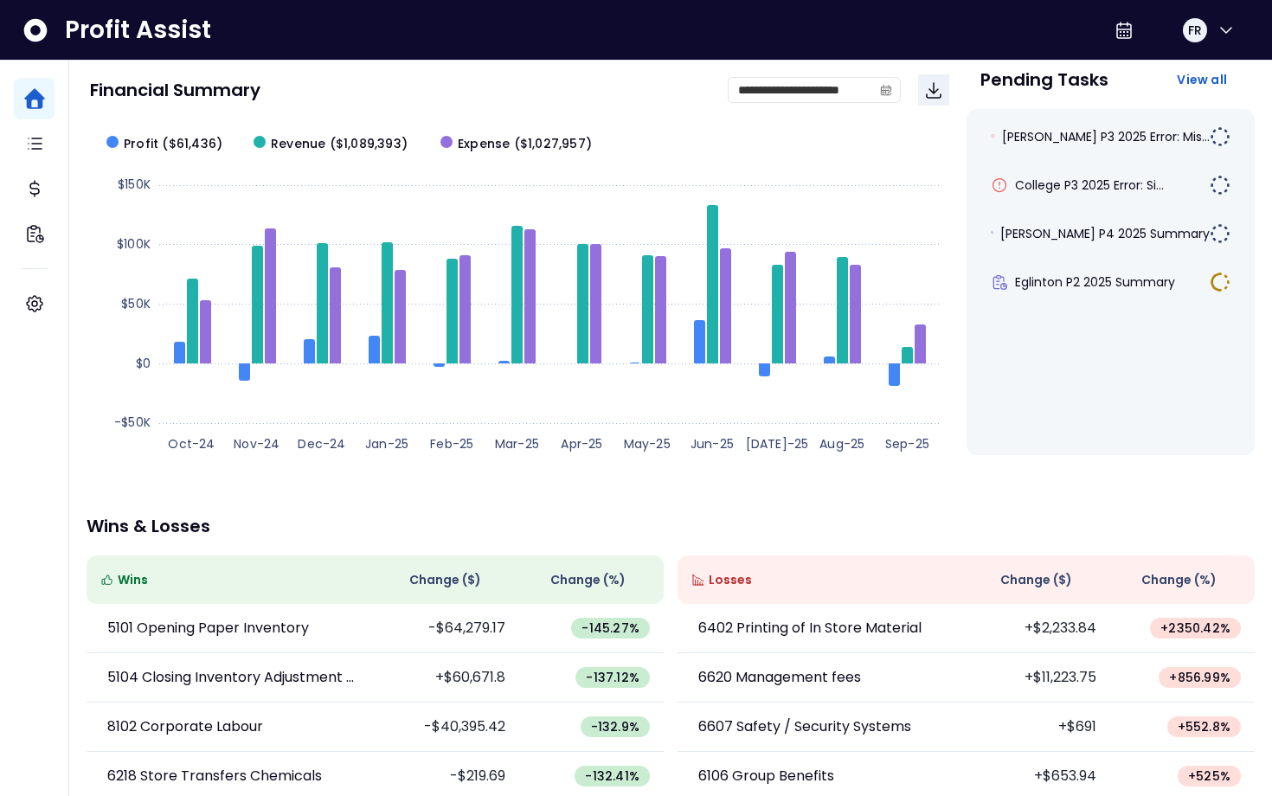
scroll to position [118, 0]
click at [1081, 278] on span "Eglinton P2 2025 Summary" at bounding box center [1095, 281] width 160 height 17
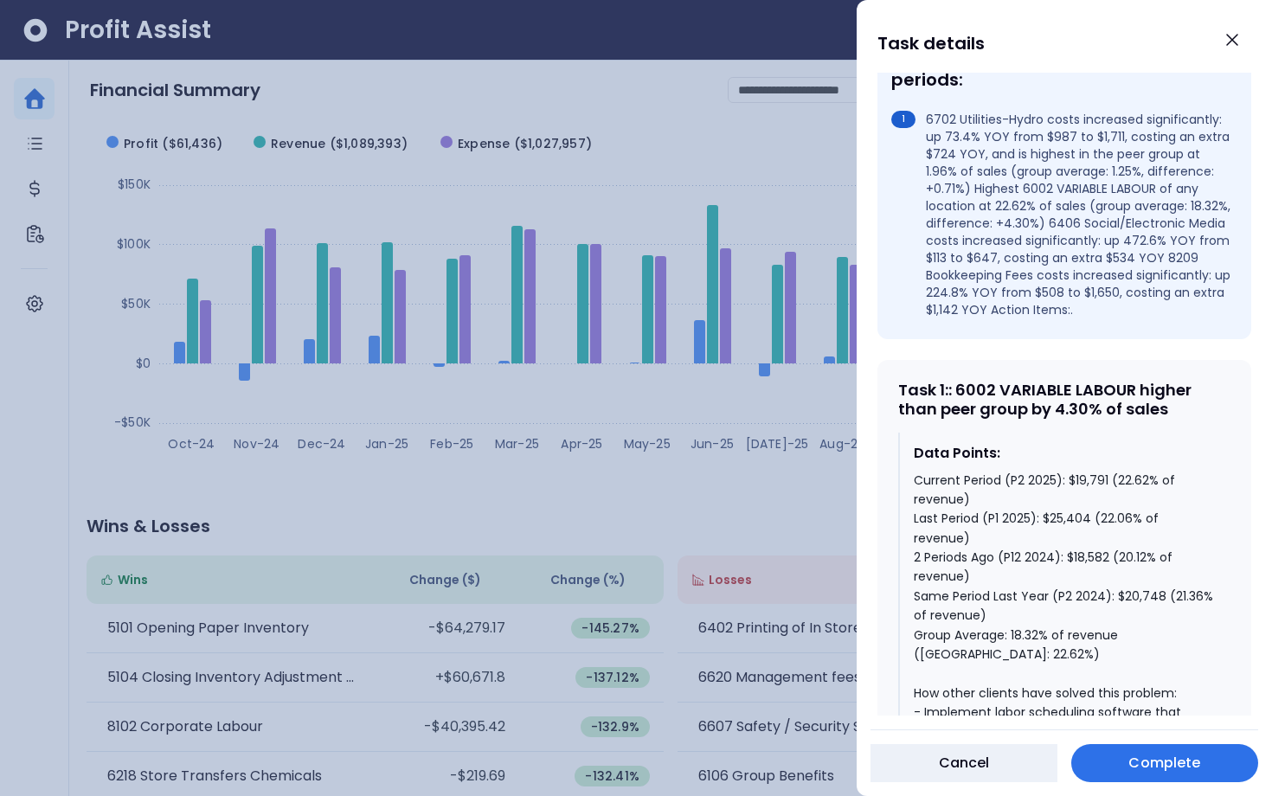
scroll to position [0, 0]
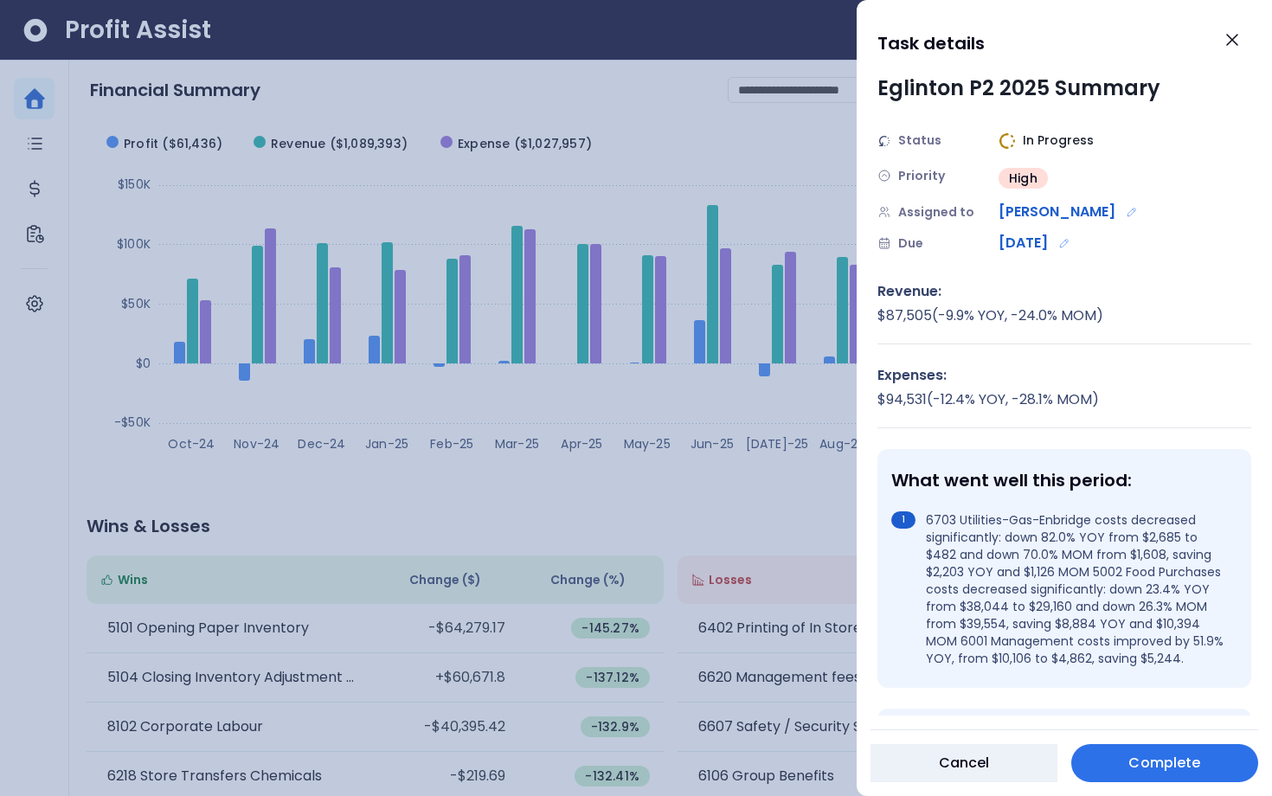
click at [1013, 132] on img at bounding box center [1007, 140] width 17 height 17
click at [991, 745] on button "Cancel" at bounding box center [964, 763] width 187 height 38
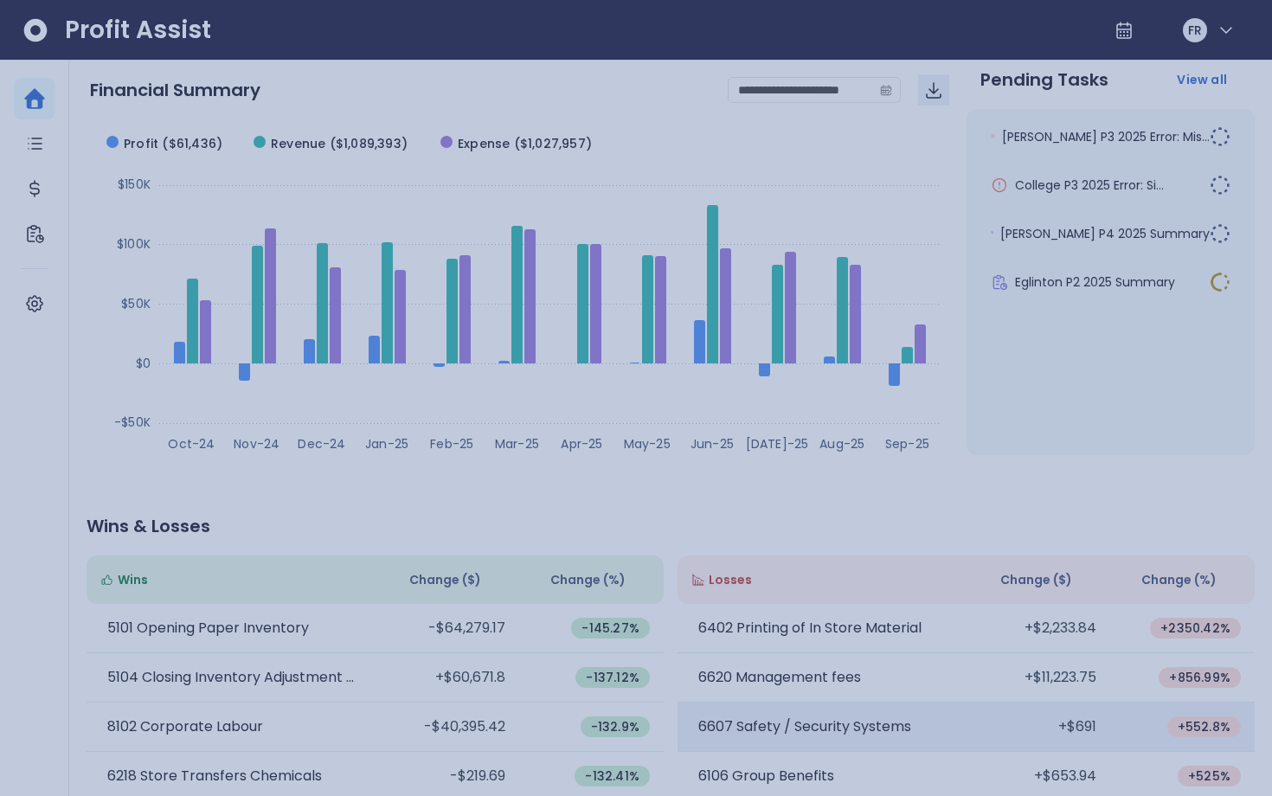
scroll to position [118, 0]
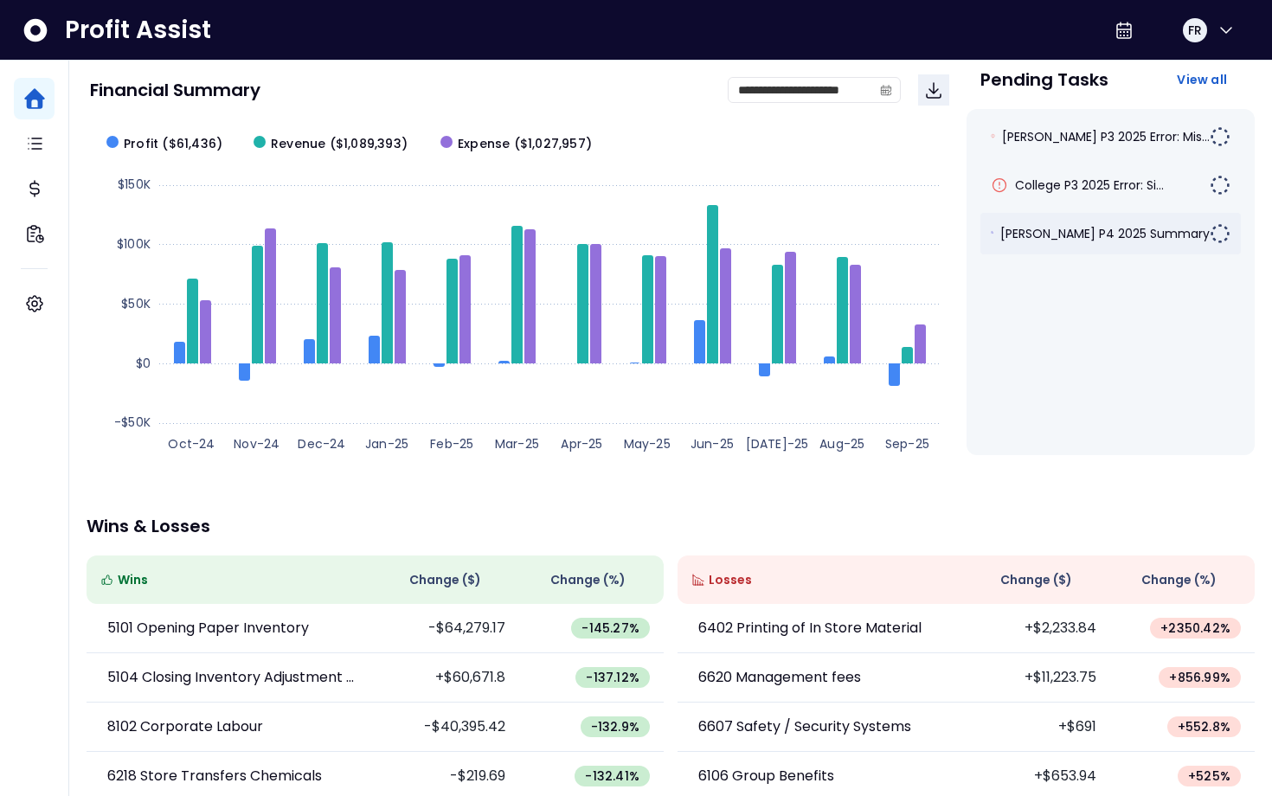
click at [1108, 239] on span "[PERSON_NAME] P4 2025 Summary" at bounding box center [1105, 233] width 209 height 17
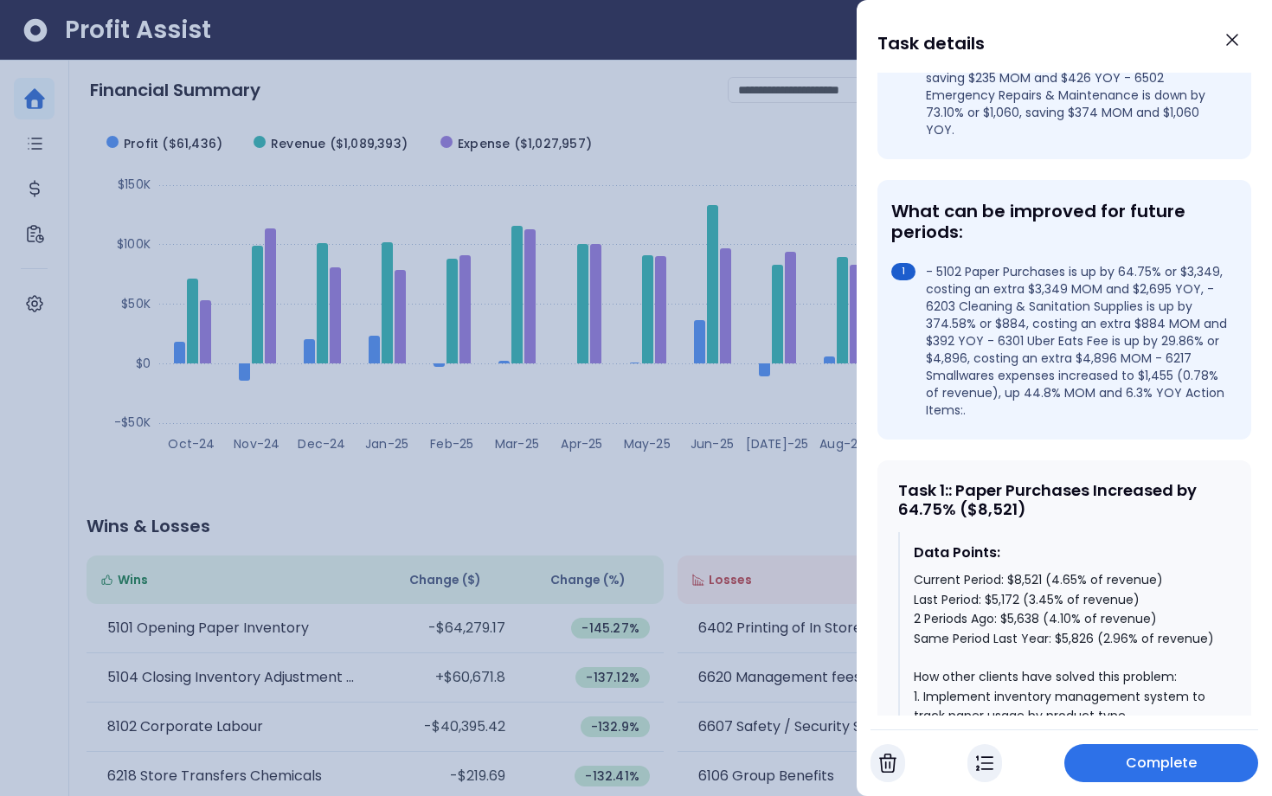
scroll to position [0, 0]
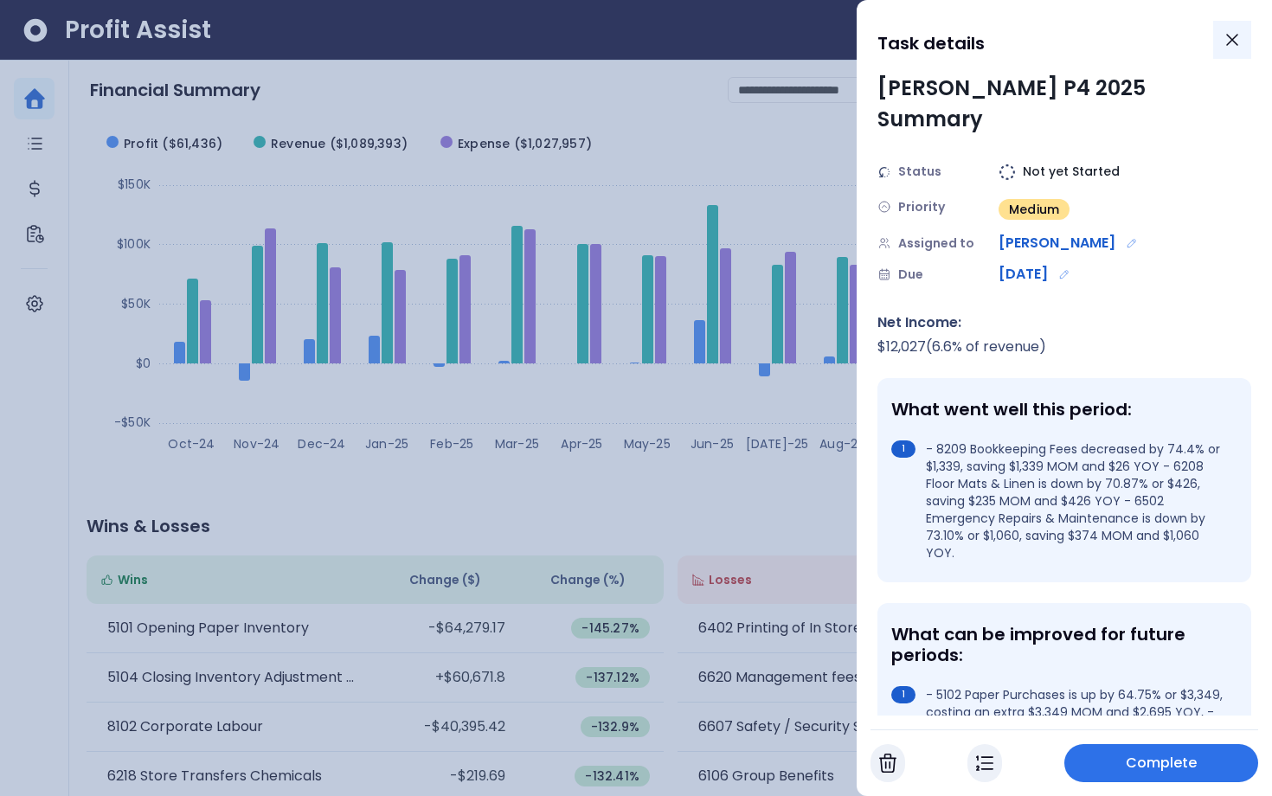
click at [1228, 52] on button "Close" at bounding box center [1232, 40] width 38 height 38
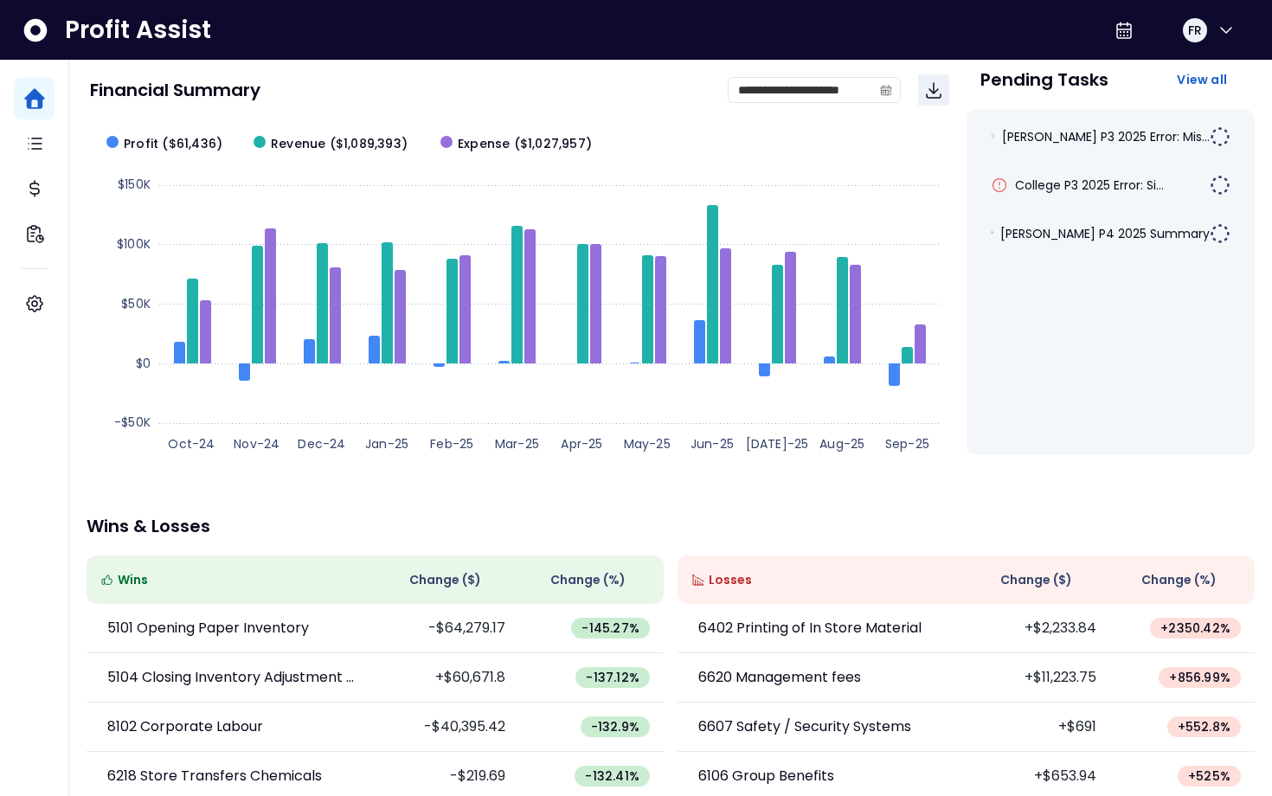
scroll to position [118, 0]
click at [1194, 75] on span "View all" at bounding box center [1202, 79] width 50 height 17
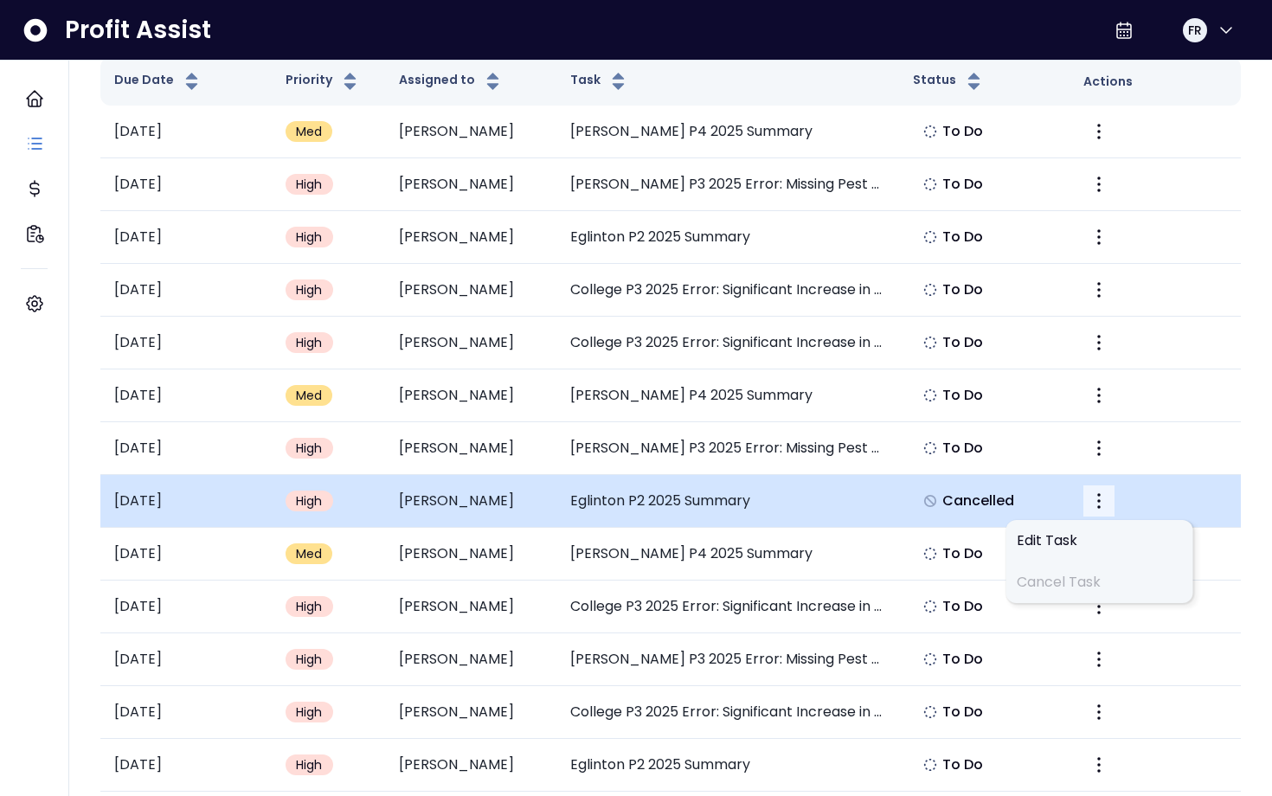
click at [1102, 512] on icon "More" at bounding box center [1099, 501] width 21 height 21
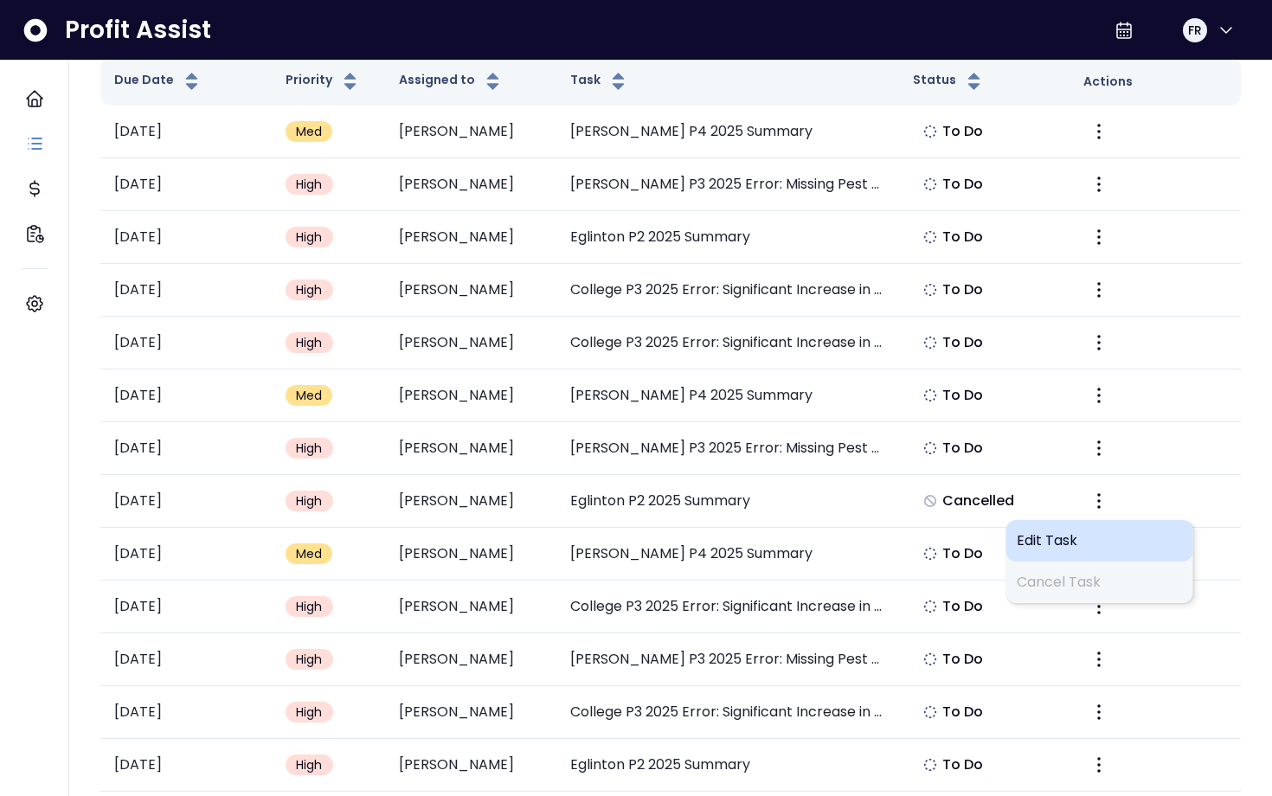
click at [1069, 562] on div "Edit Task" at bounding box center [1100, 541] width 187 height 42
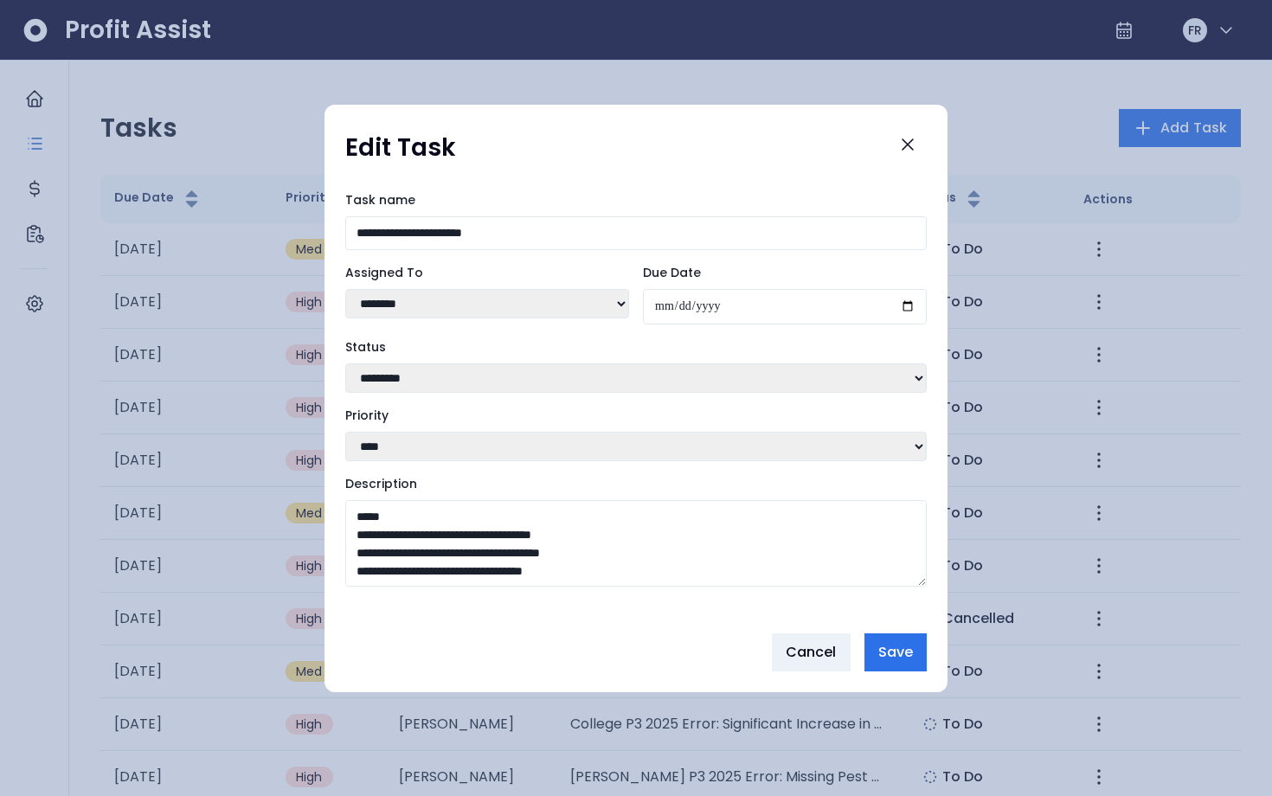
click at [689, 368] on select "**********" at bounding box center [636, 378] width 582 height 29
select select "**********"
click at [345, 364] on select "**********" at bounding box center [636, 378] width 582 height 29
click at [901, 659] on span "Save" at bounding box center [895, 652] width 35 height 21
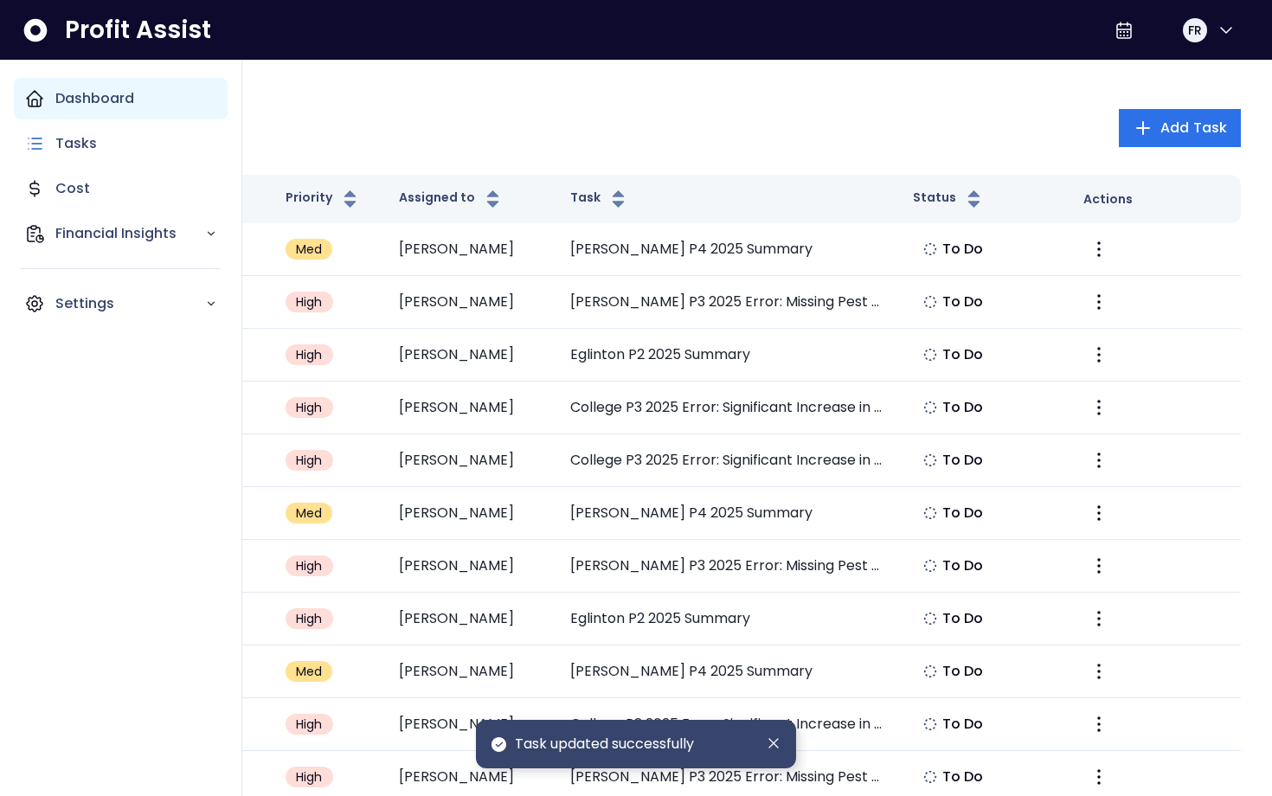
click at [60, 92] on p "Dashboard" at bounding box center [94, 98] width 79 height 21
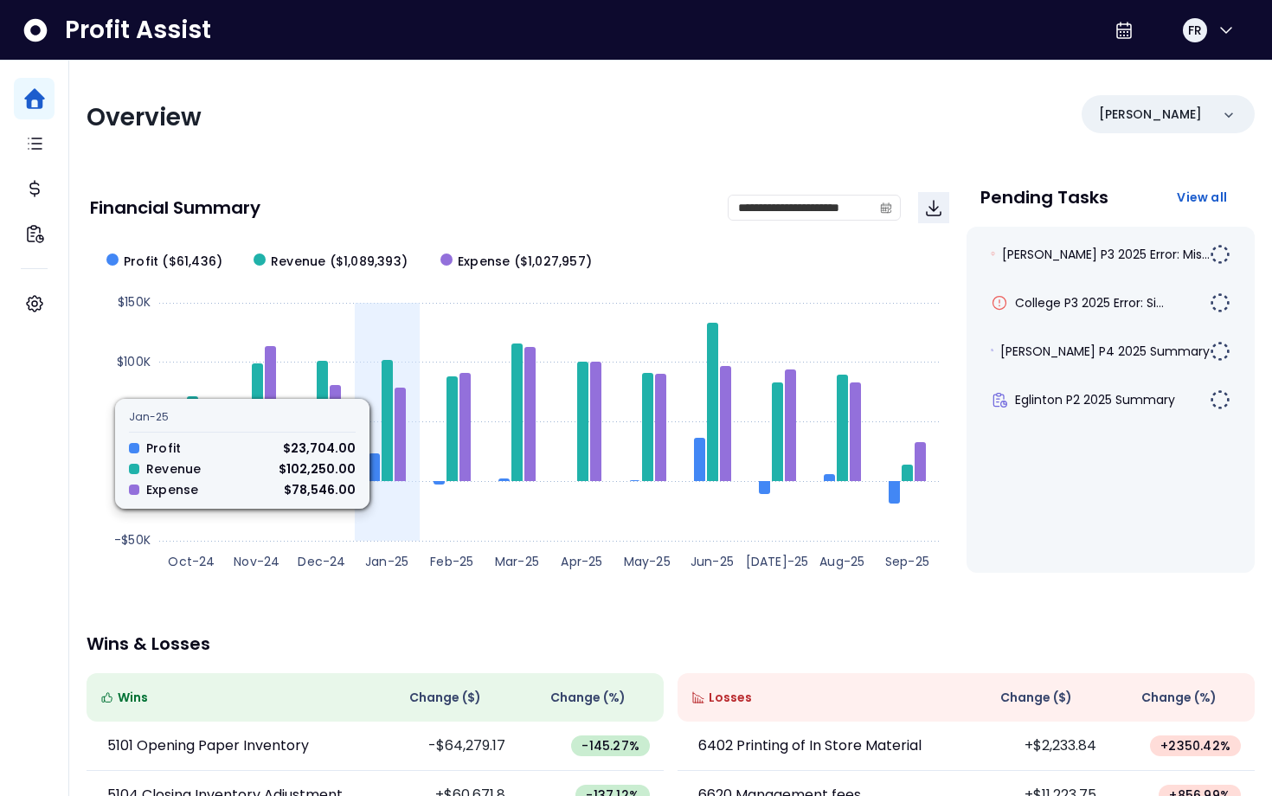
click at [382, 396] on icon at bounding box center [387, 420] width 11 height 121
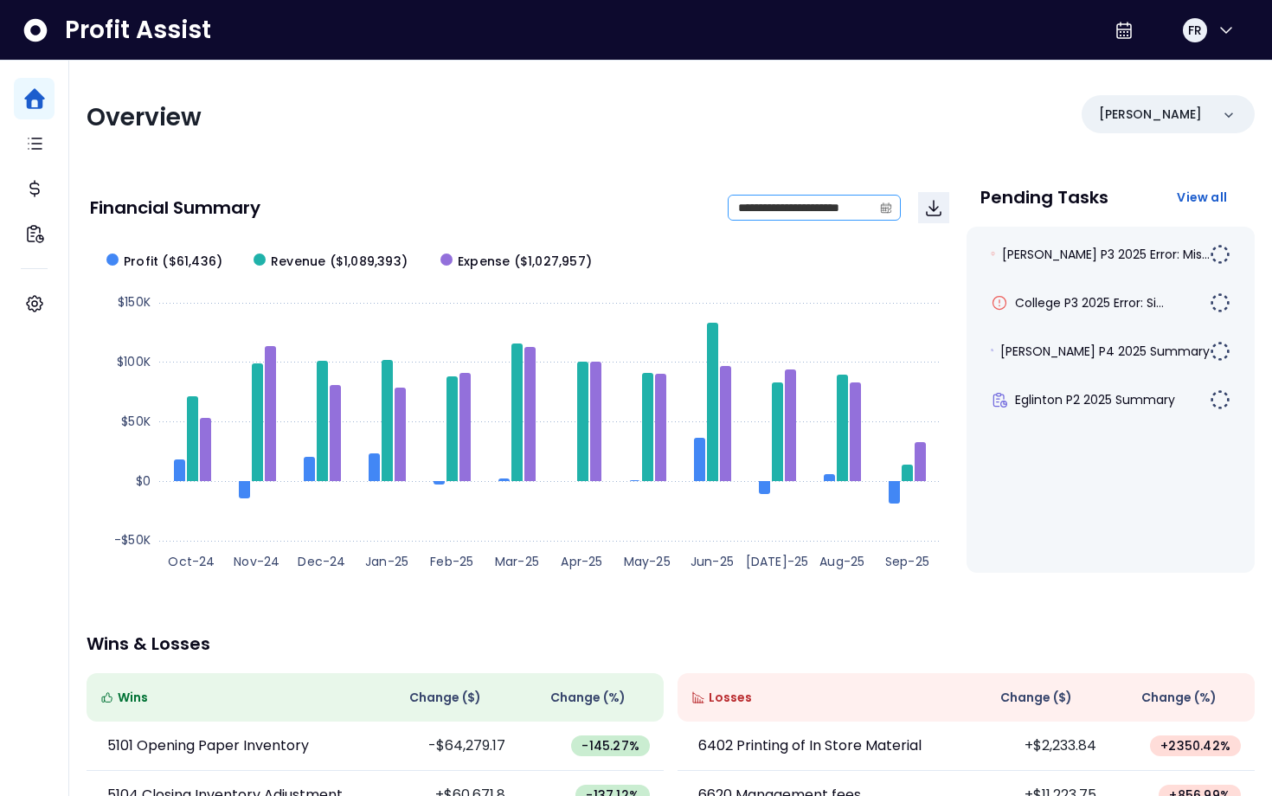
click at [877, 202] on span at bounding box center [886, 208] width 28 height 24
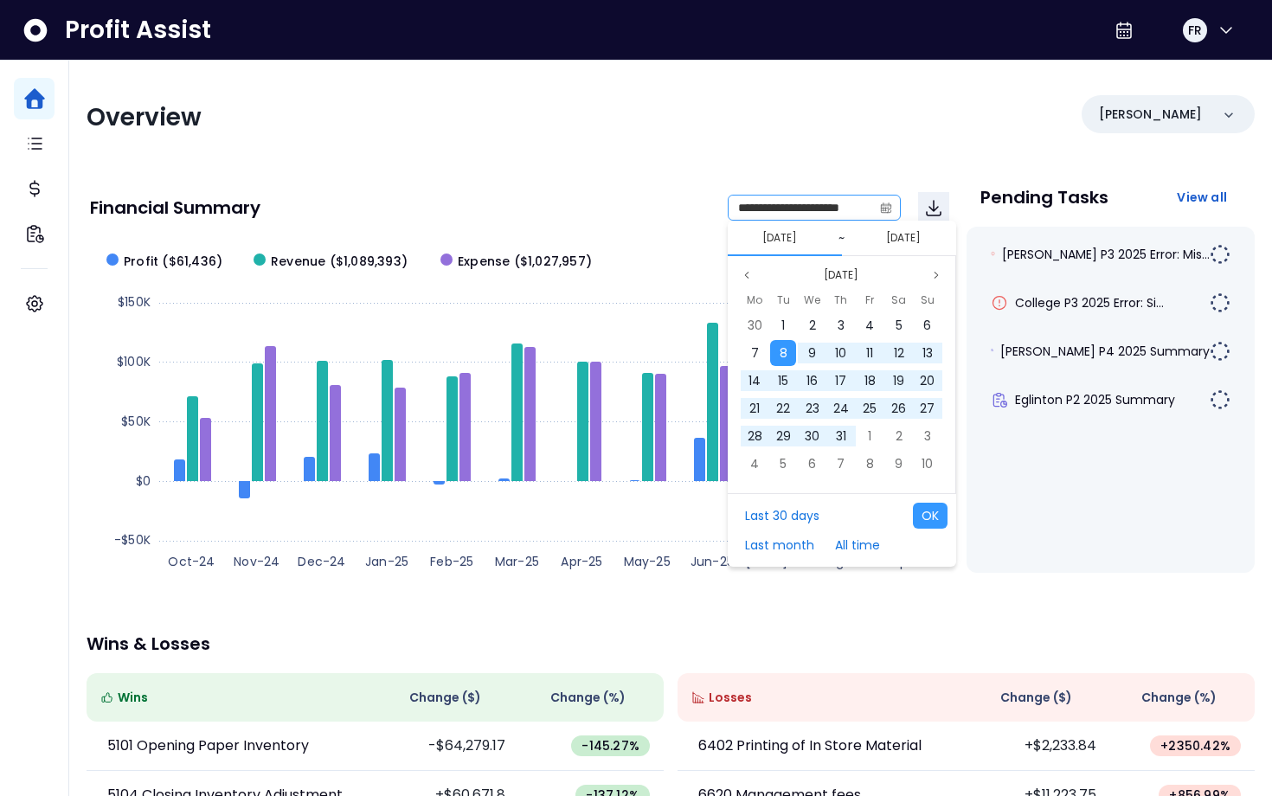
click at [891, 213] on icon "calendar" at bounding box center [886, 208] width 12 height 12
click at [811, 217] on input "**********" at bounding box center [801, 208] width 144 height 24
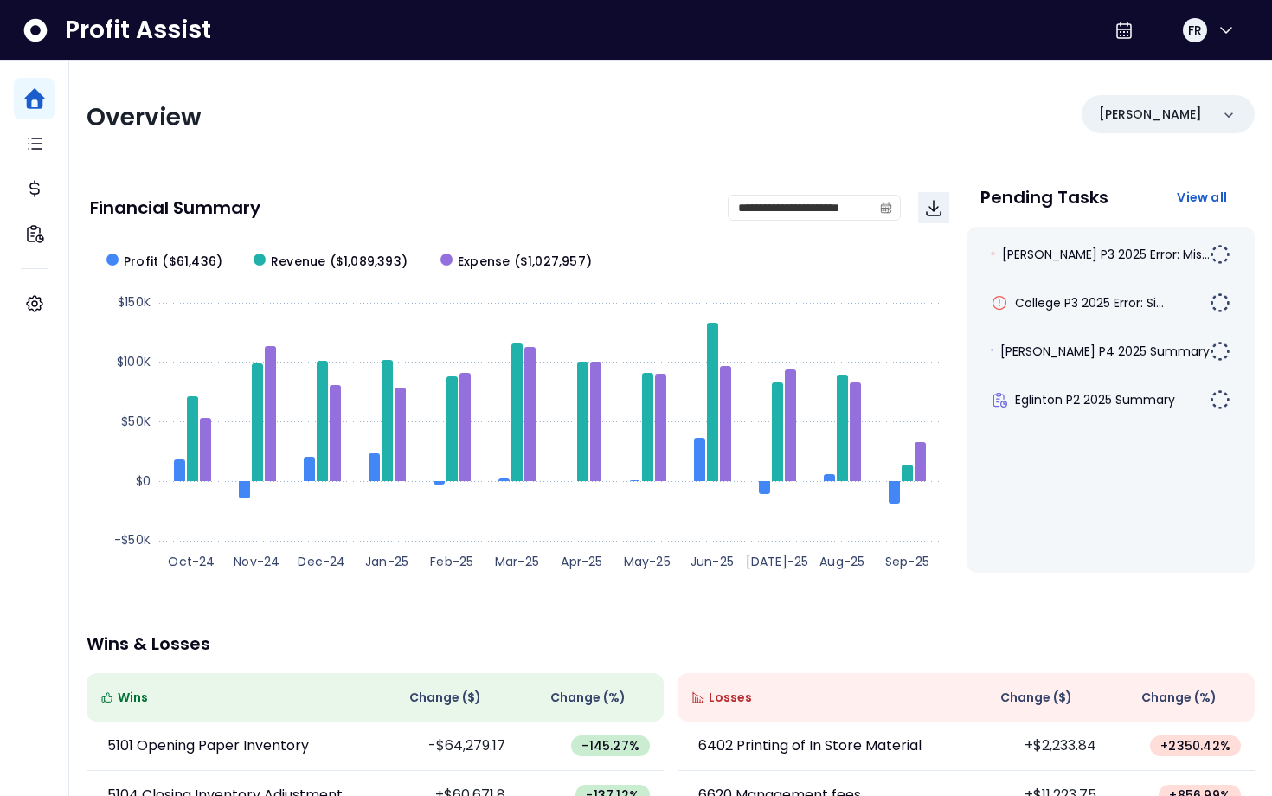
click at [812, 135] on div "Overview [PERSON_NAME]" at bounding box center [671, 117] width 1168 height 45
click at [788, 205] on input "**********" at bounding box center [801, 208] width 144 height 24
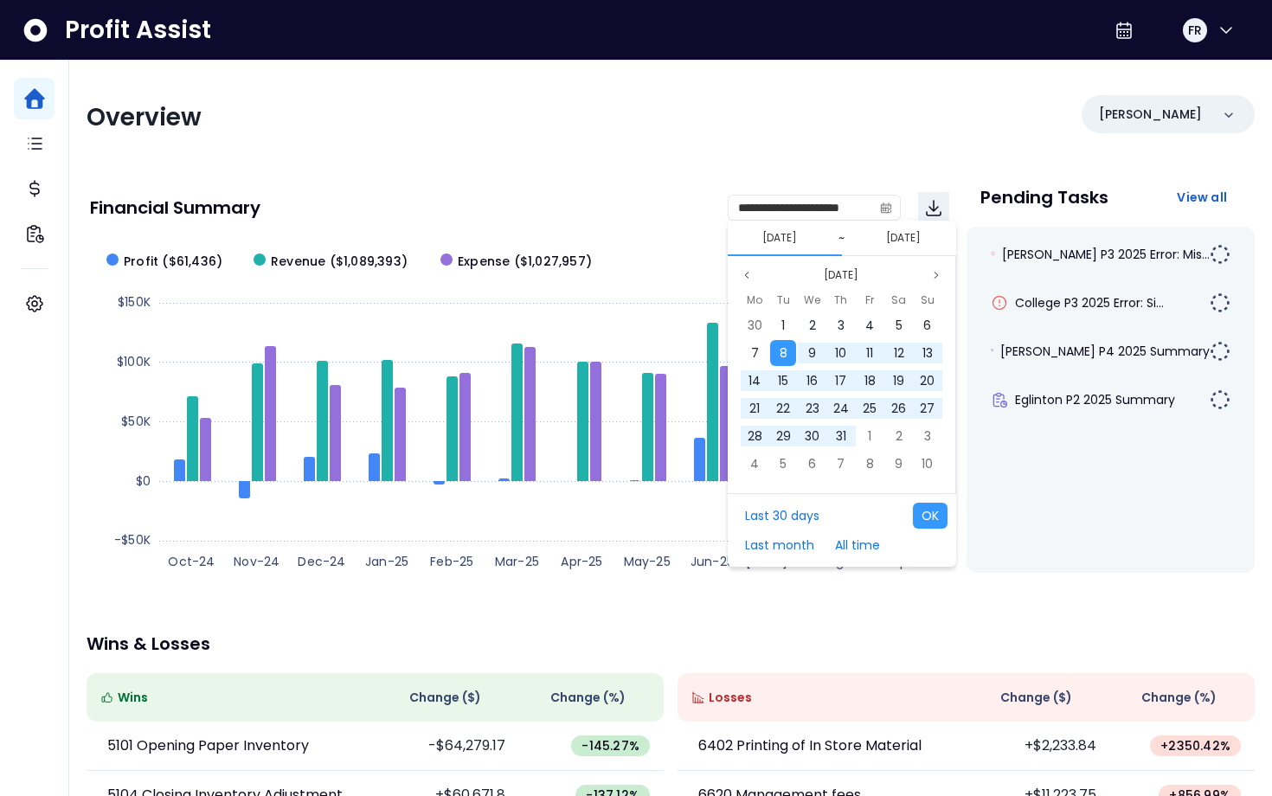
click at [903, 235] on button "[DATE]" at bounding box center [903, 238] width 48 height 21
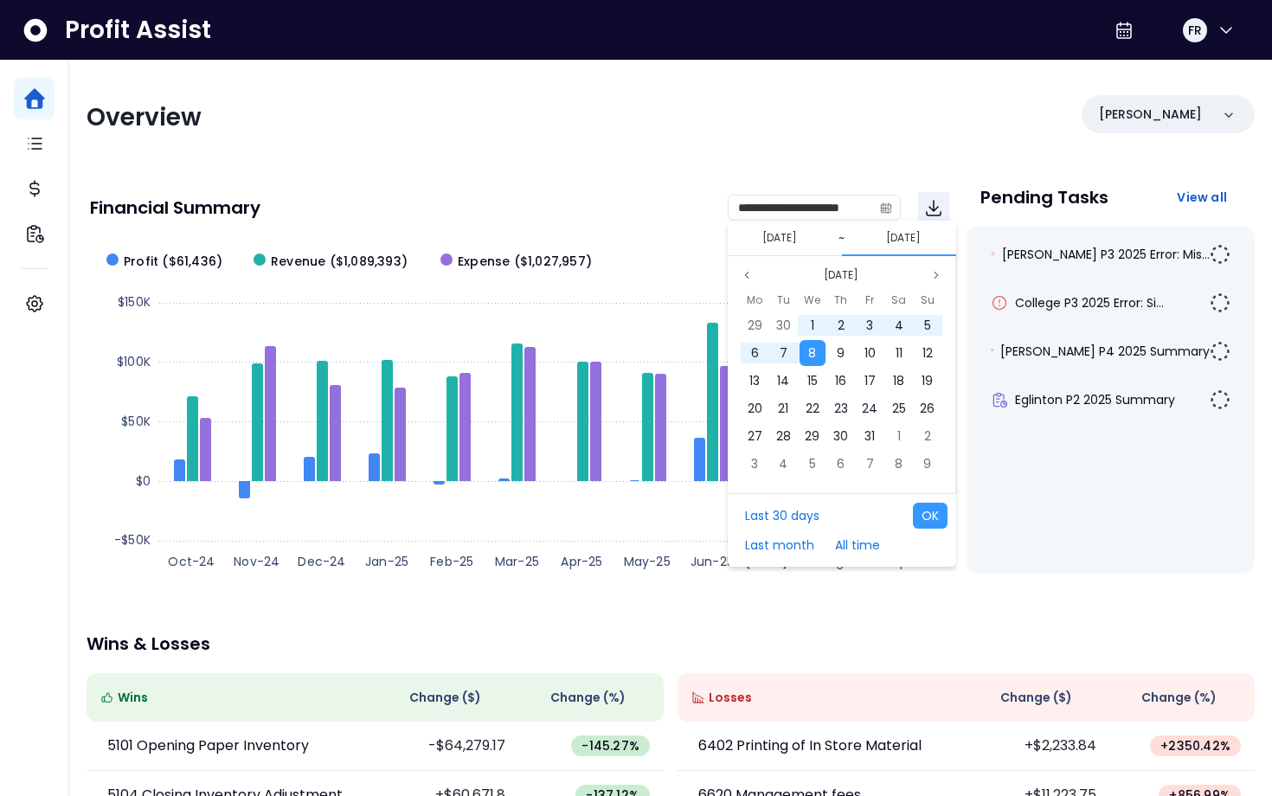
click at [796, 238] on button "[DATE]" at bounding box center [780, 238] width 48 height 21
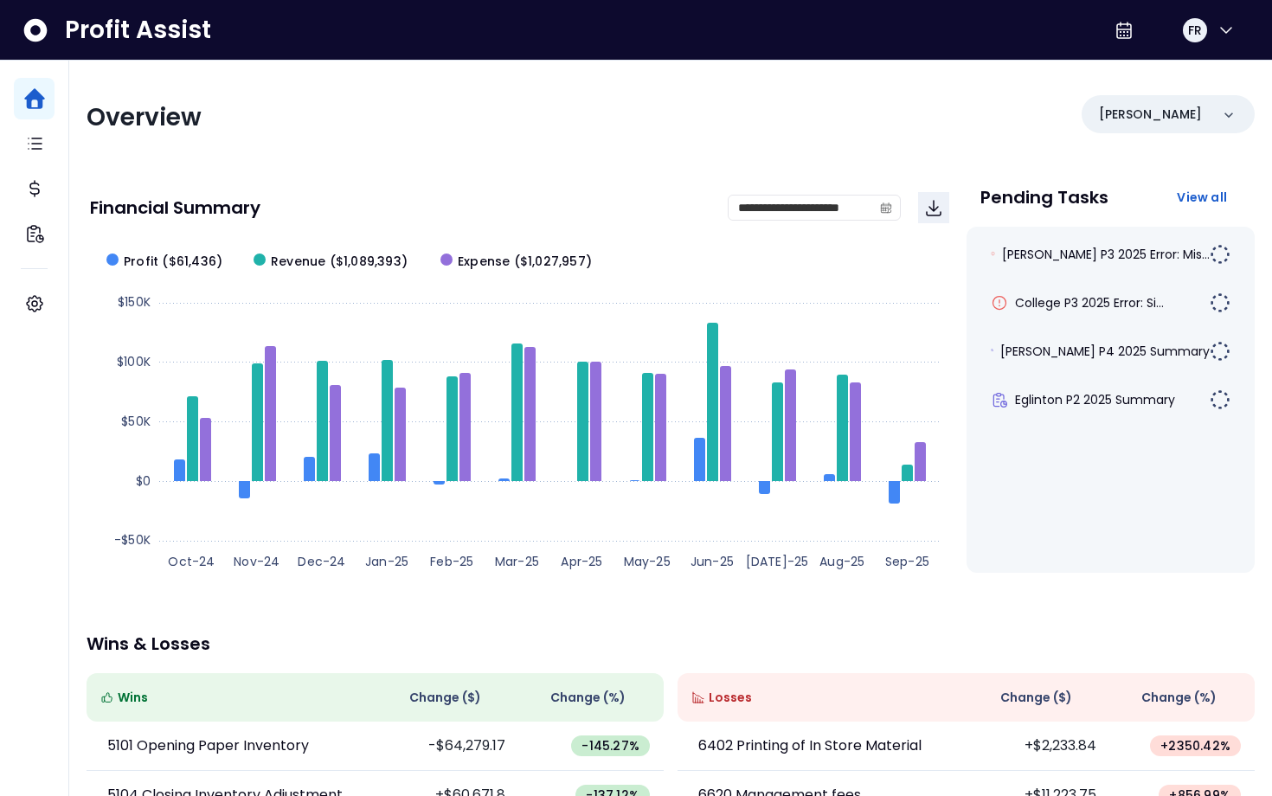
click at [652, 221] on div "**********" at bounding box center [519, 207] width 859 height 31
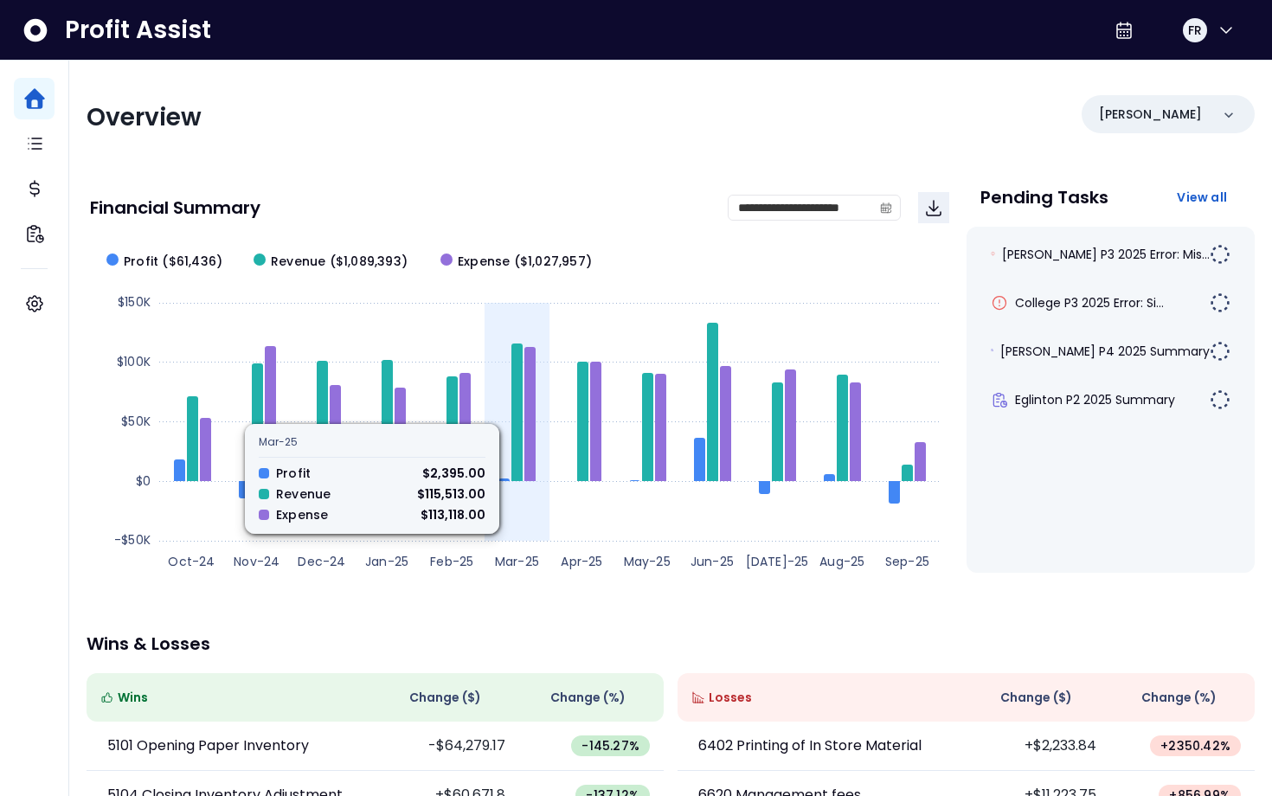
scroll to position [270, 0]
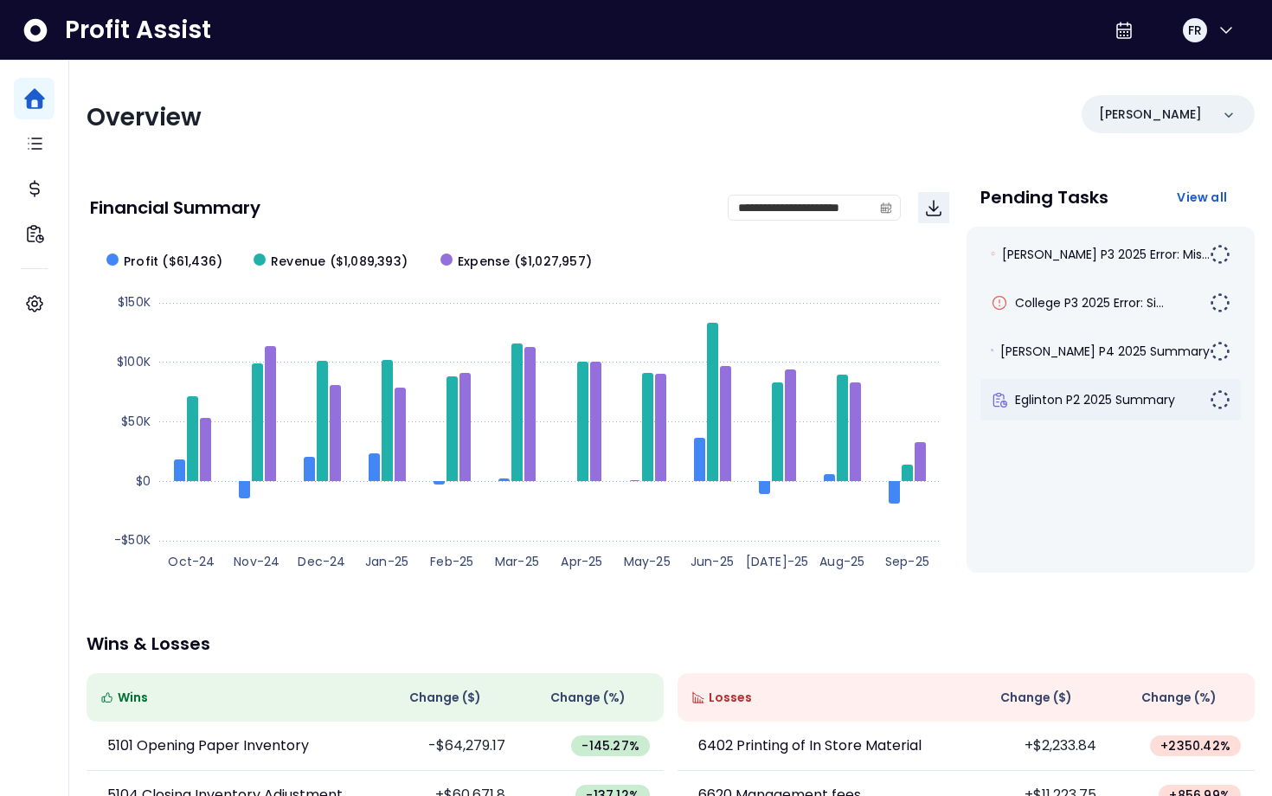
click at [1090, 391] on span "Eglinton P2 2025 Summary" at bounding box center [1095, 399] width 160 height 17
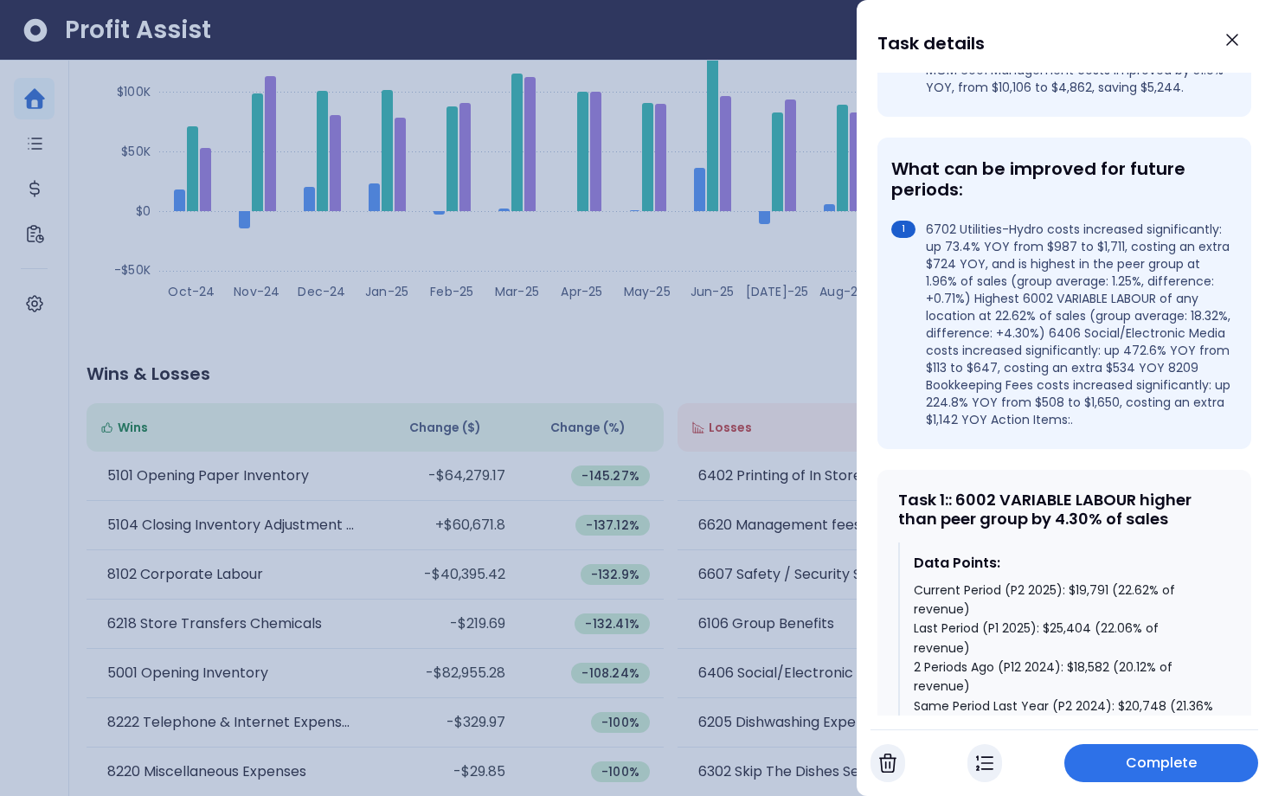
scroll to position [572, 0]
click at [756, 338] on div at bounding box center [636, 398] width 1272 height 796
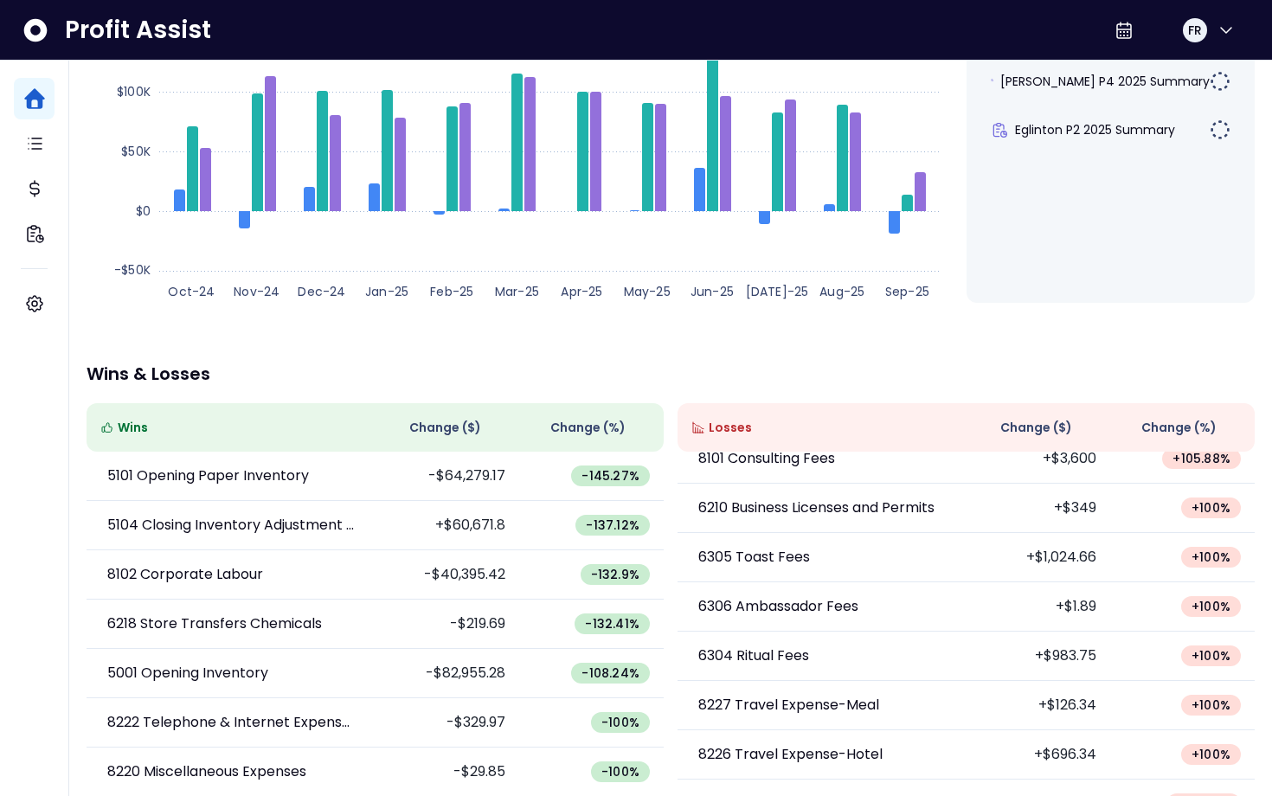
scroll to position [456, 0]
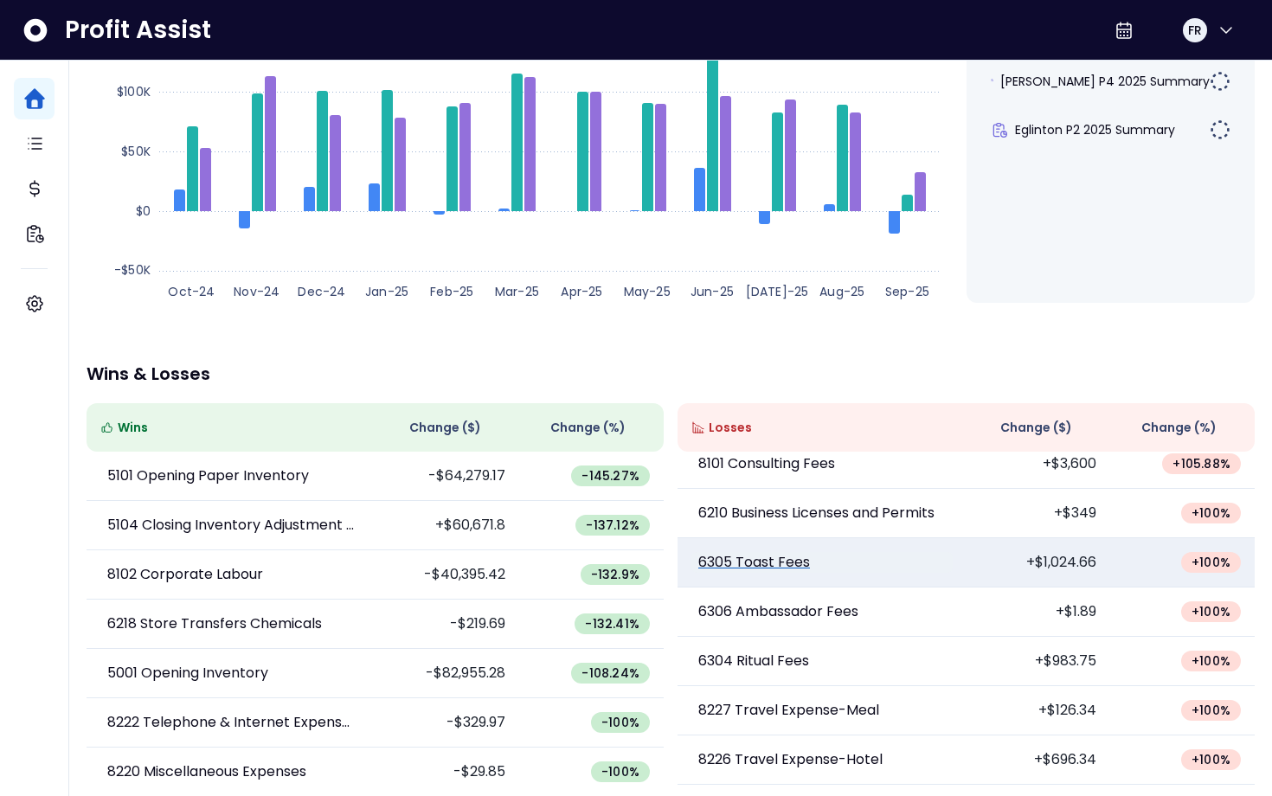
click at [756, 573] on p "6305 Toast Fees" at bounding box center [754, 562] width 112 height 21
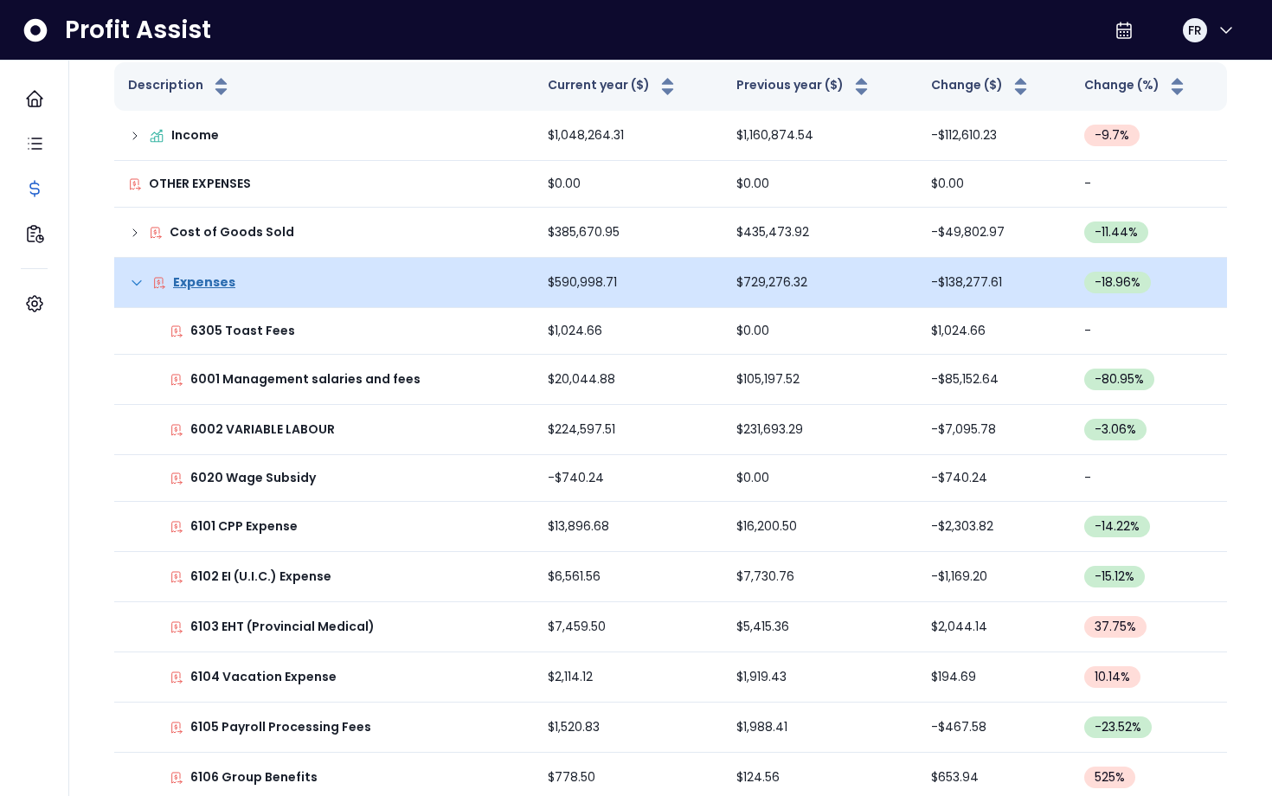
click at [207, 283] on p "Expenses" at bounding box center [204, 282] width 62 height 18
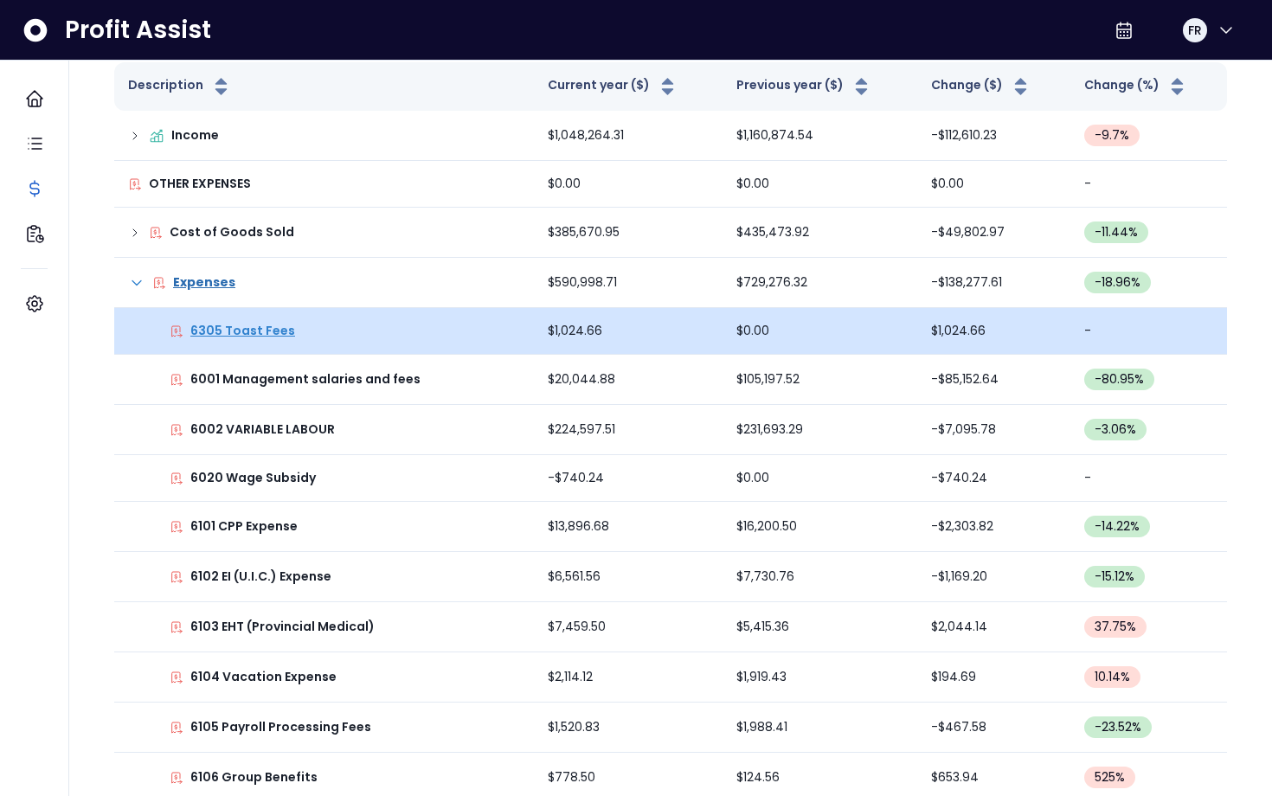
click at [241, 332] on p "6305 Toast Fees" at bounding box center [242, 331] width 105 height 18
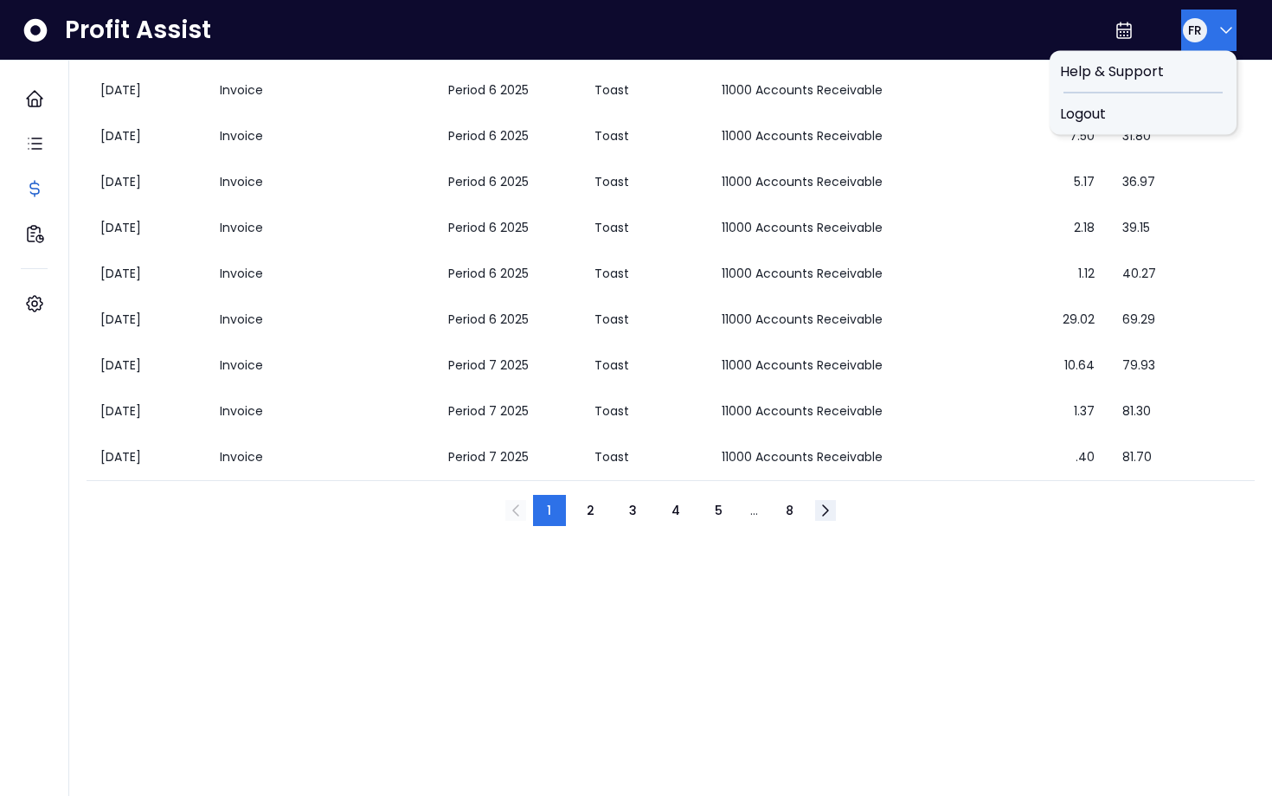
click at [1206, 38] on button "FR" at bounding box center [1208, 31] width 55 height 42
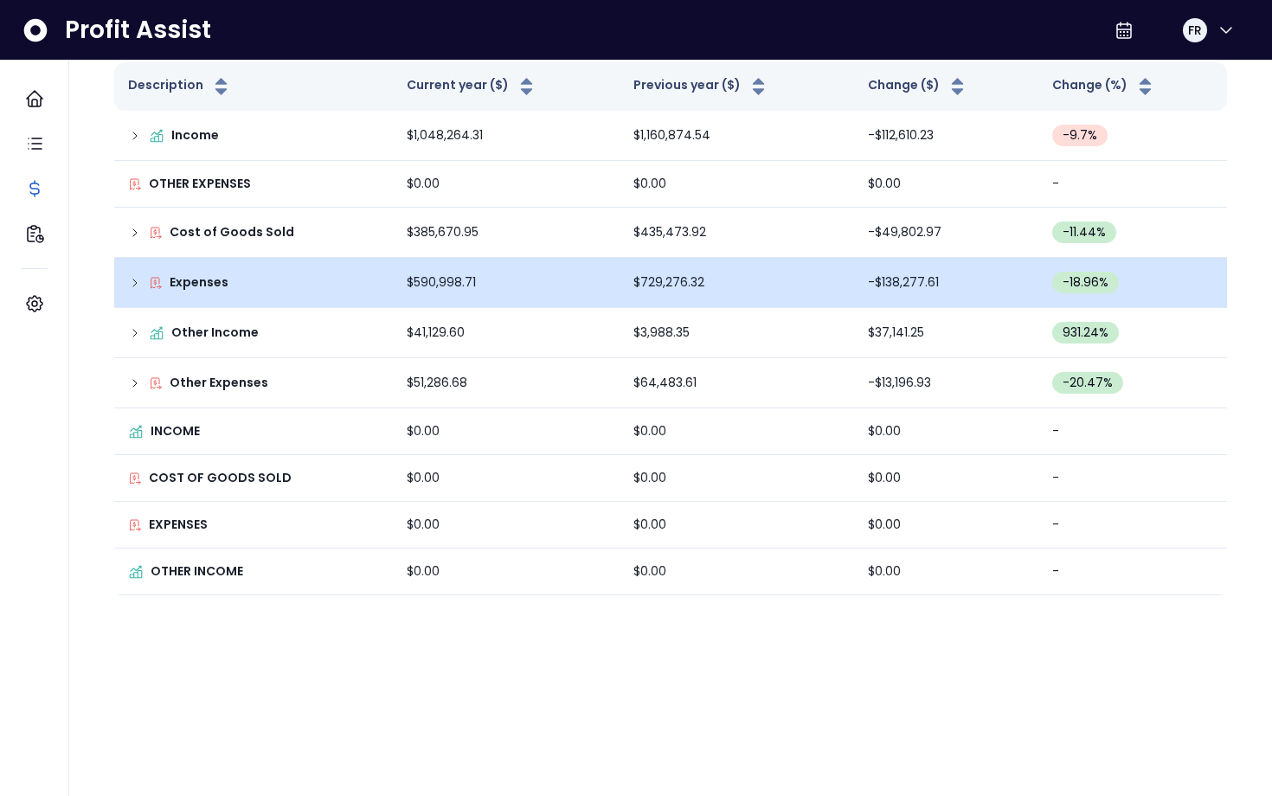
scroll to position [87, 0]
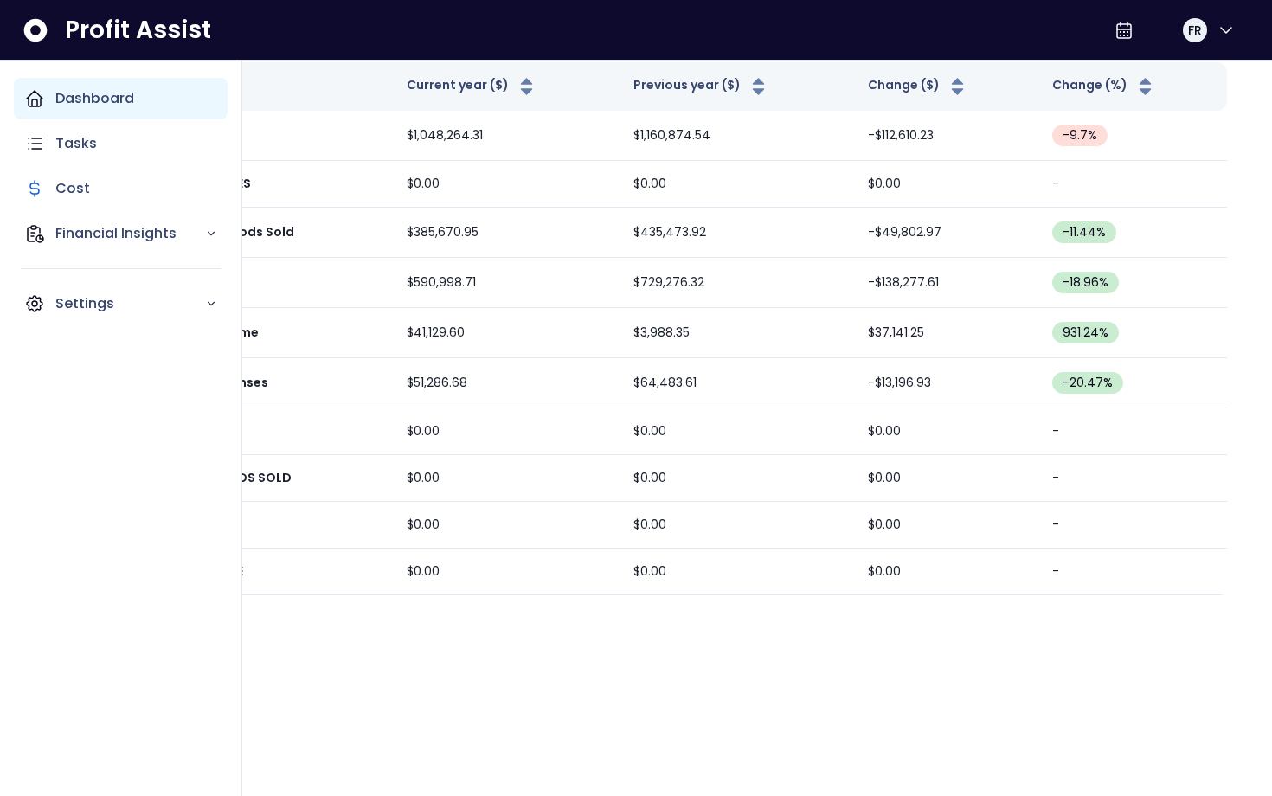
click at [75, 91] on p "Dashboard" at bounding box center [94, 98] width 79 height 21
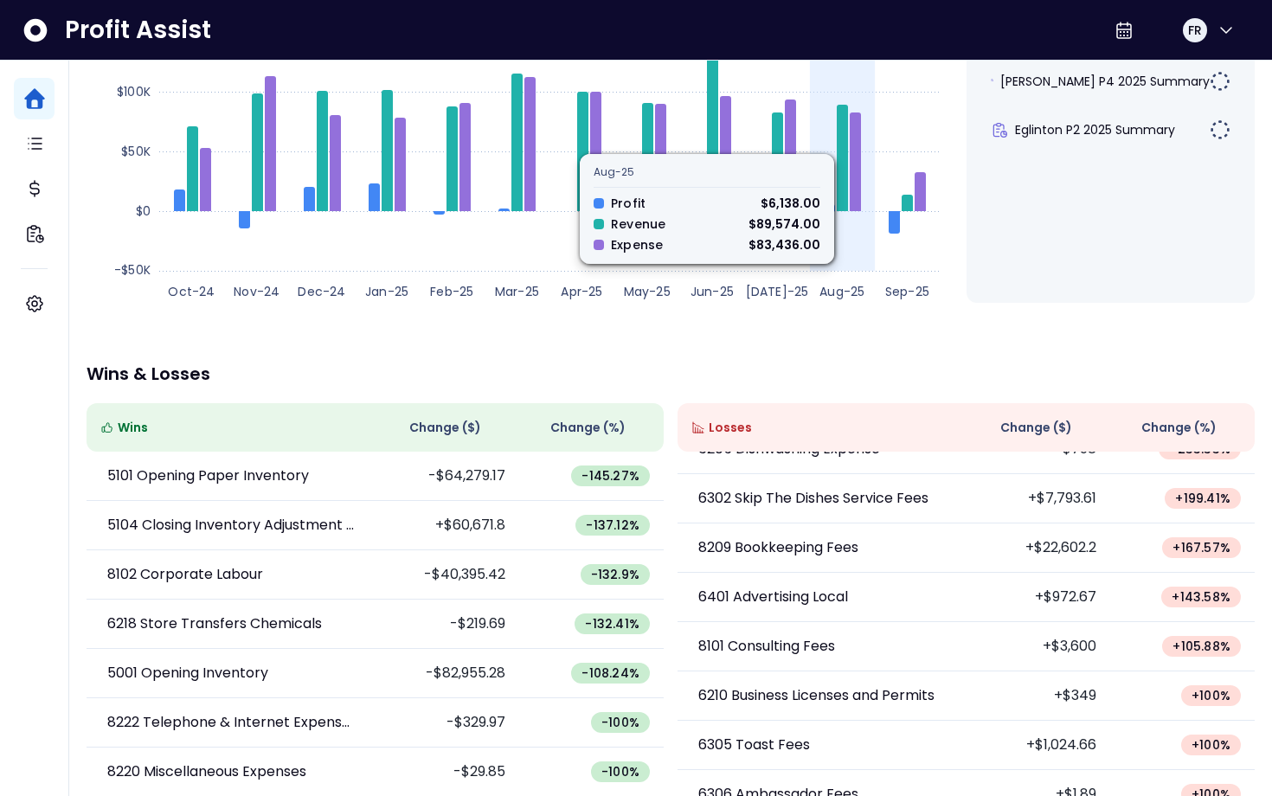
scroll to position [289, 0]
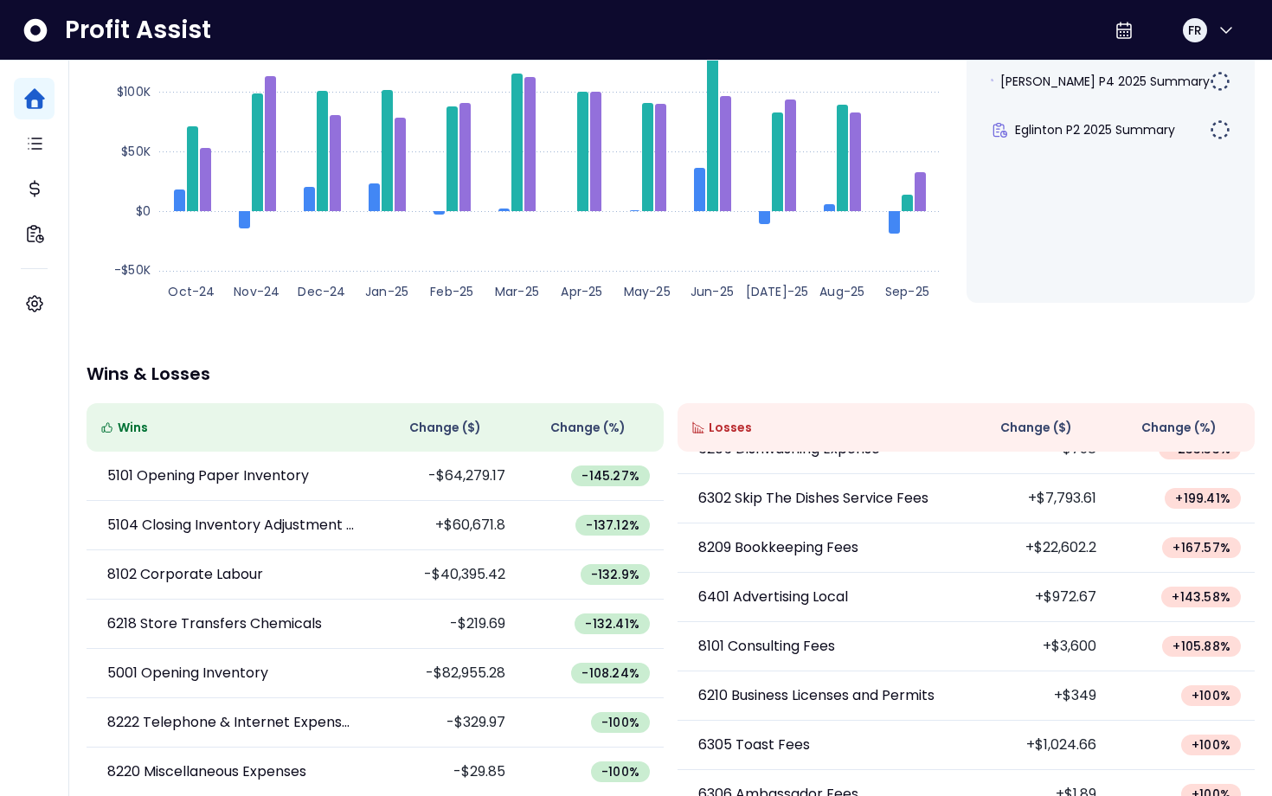
click at [759, 417] on span at bounding box center [766, 427] width 21 height 21
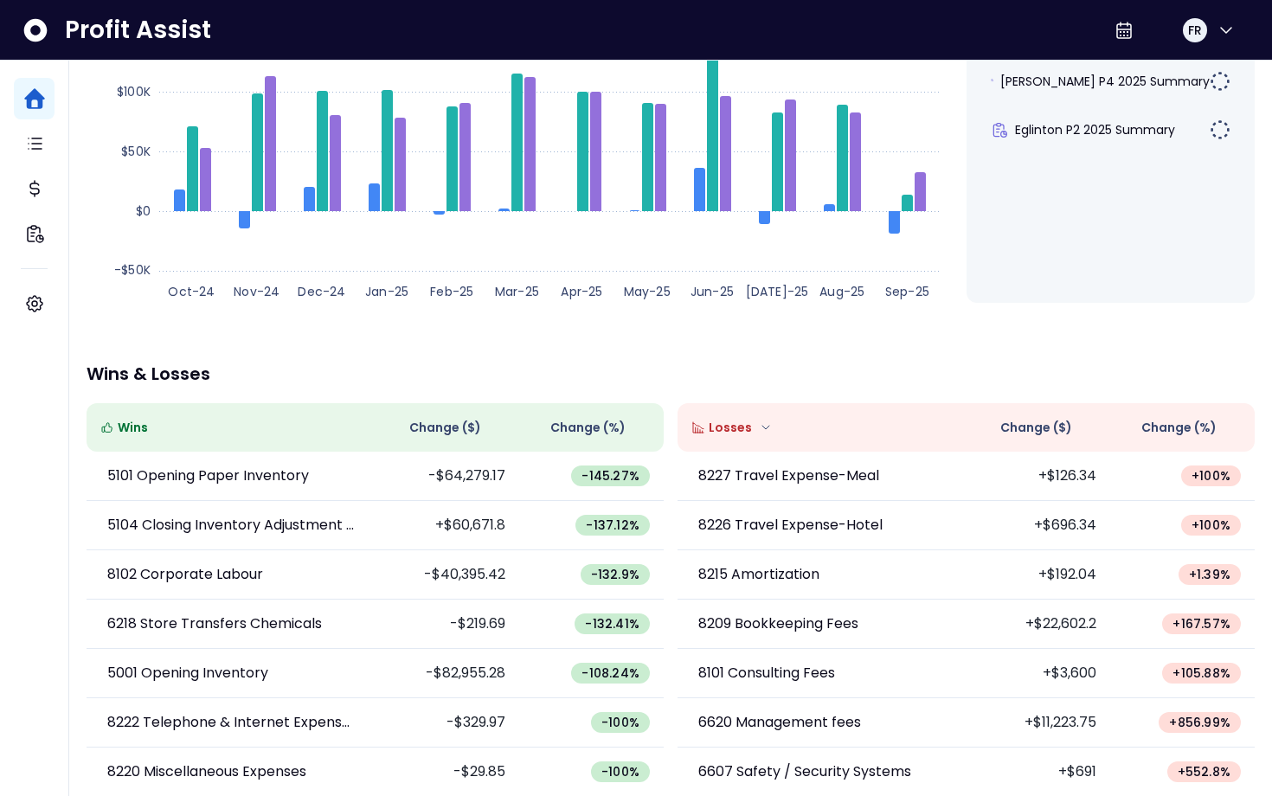
click at [759, 421] on icon at bounding box center [766, 428] width 14 height 14
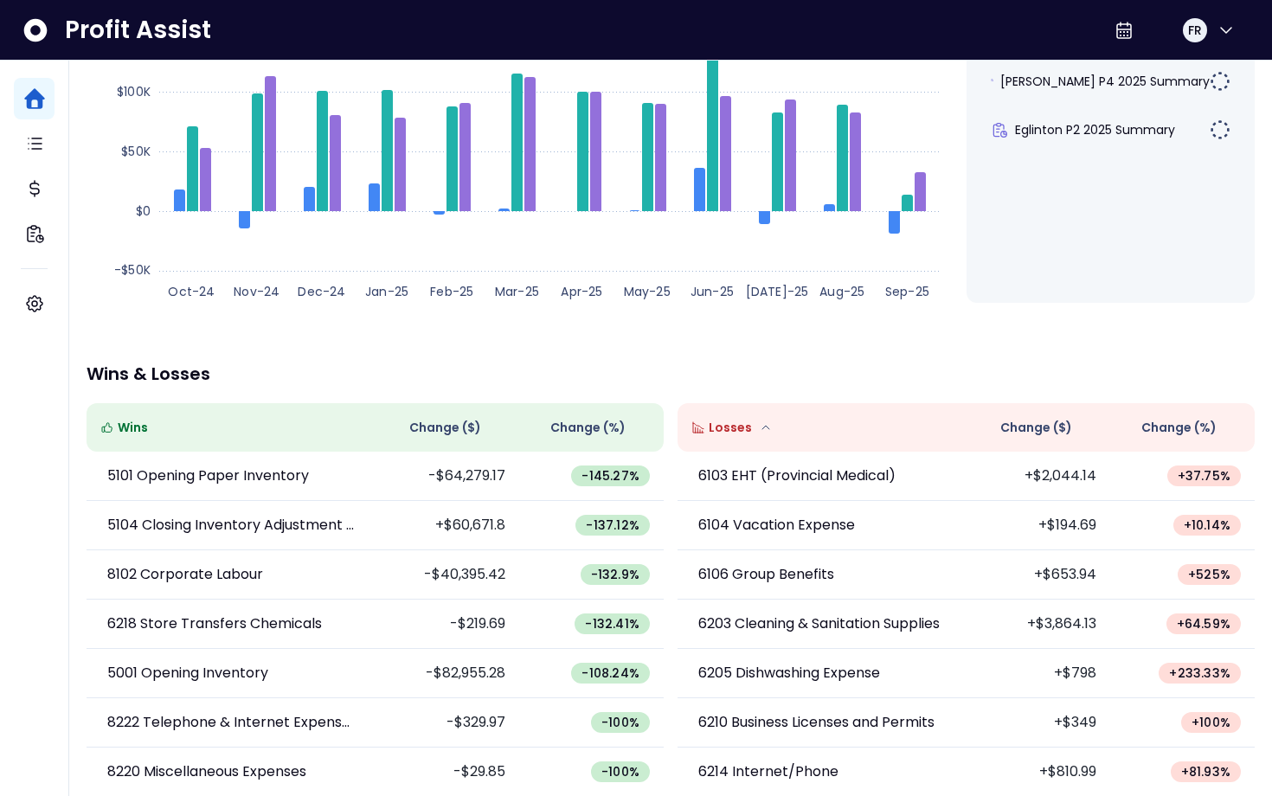
click at [759, 421] on icon at bounding box center [766, 428] width 14 height 14
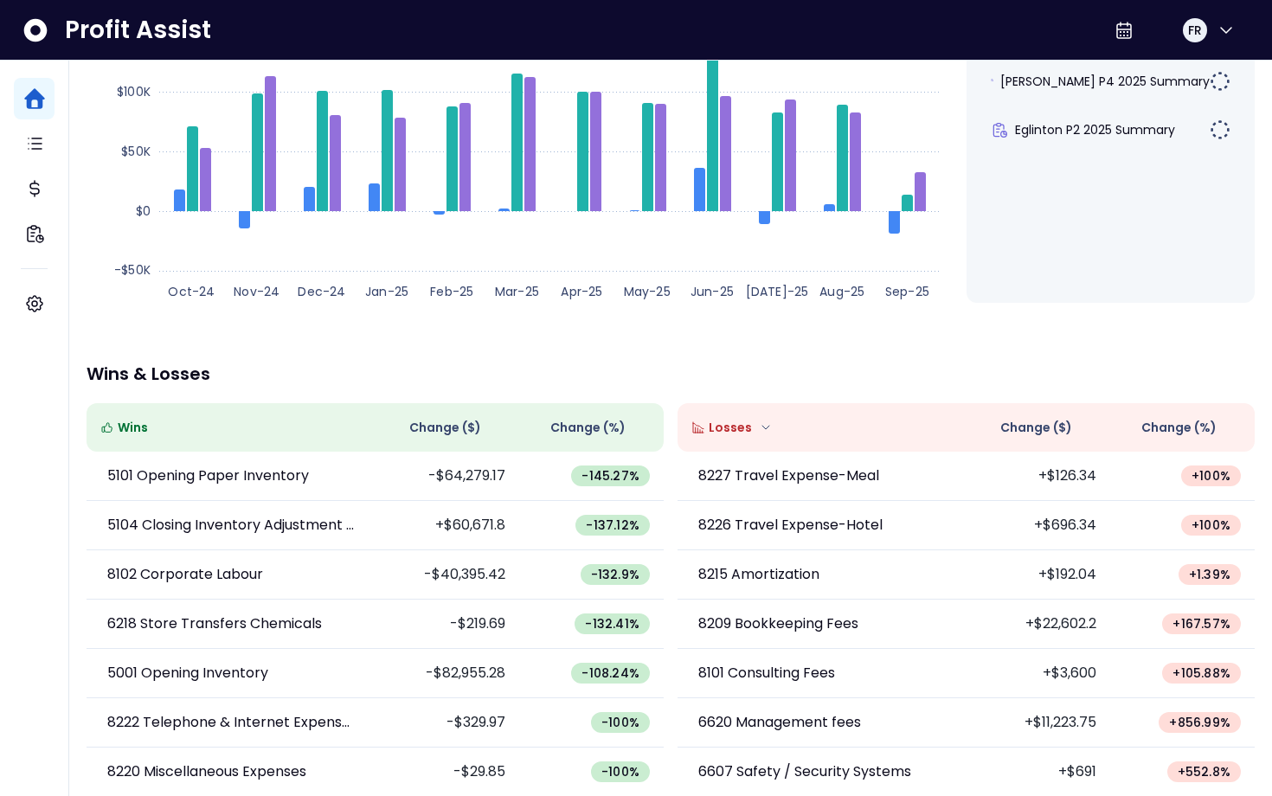
click at [759, 421] on icon at bounding box center [766, 428] width 14 height 14
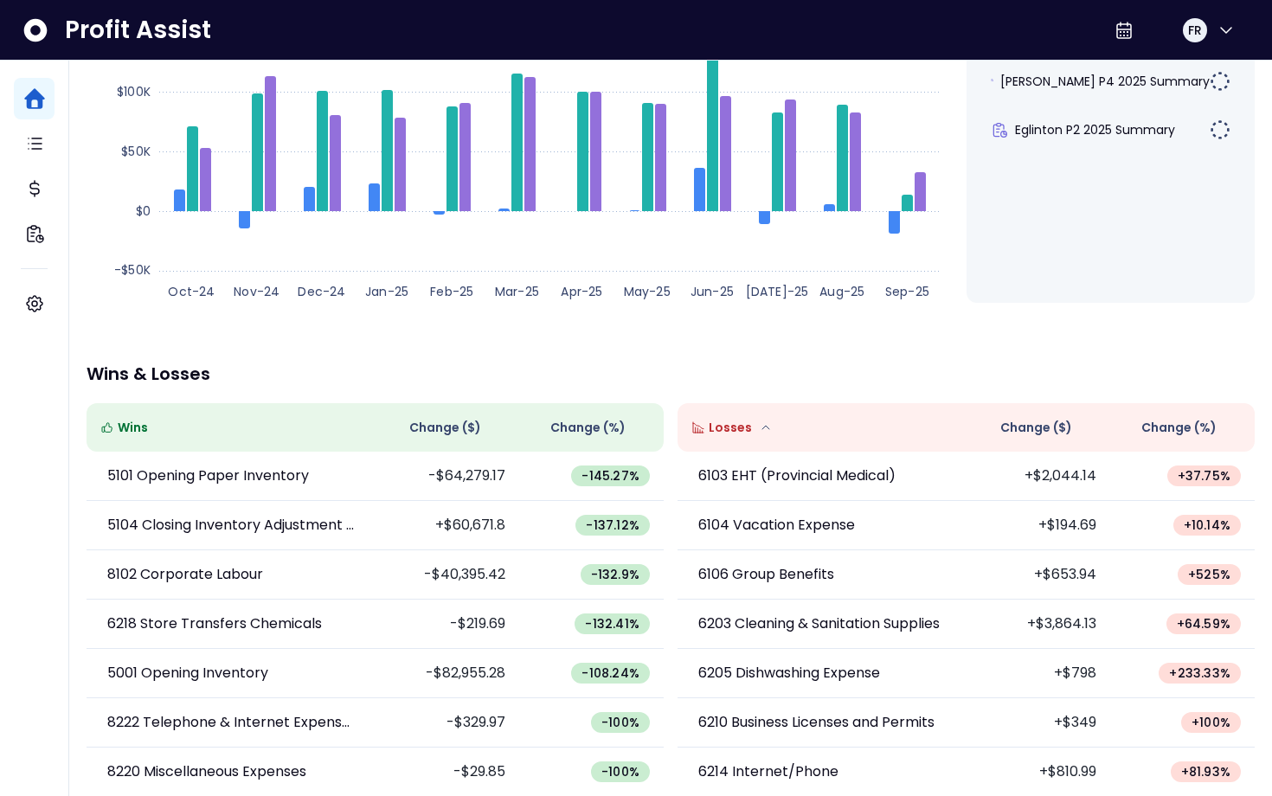
click at [759, 421] on icon at bounding box center [766, 428] width 14 height 14
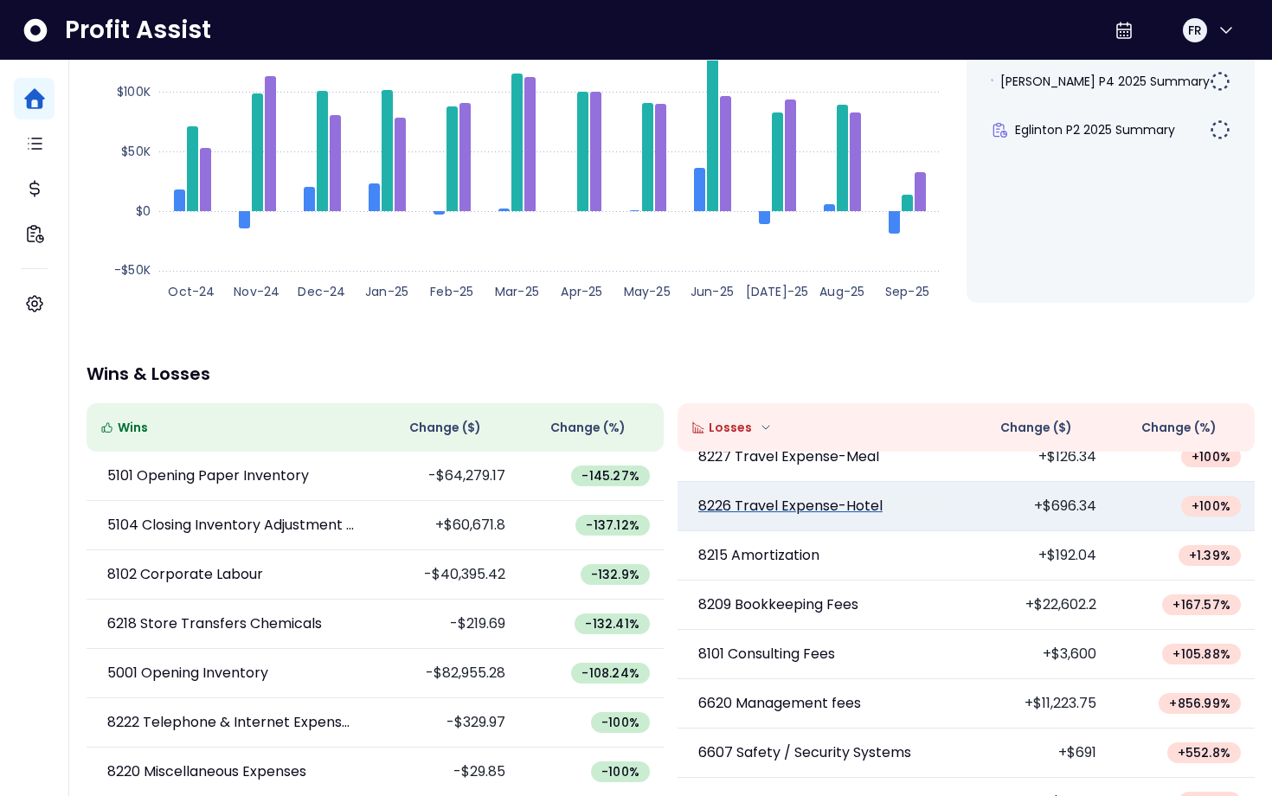
scroll to position [16, 0]
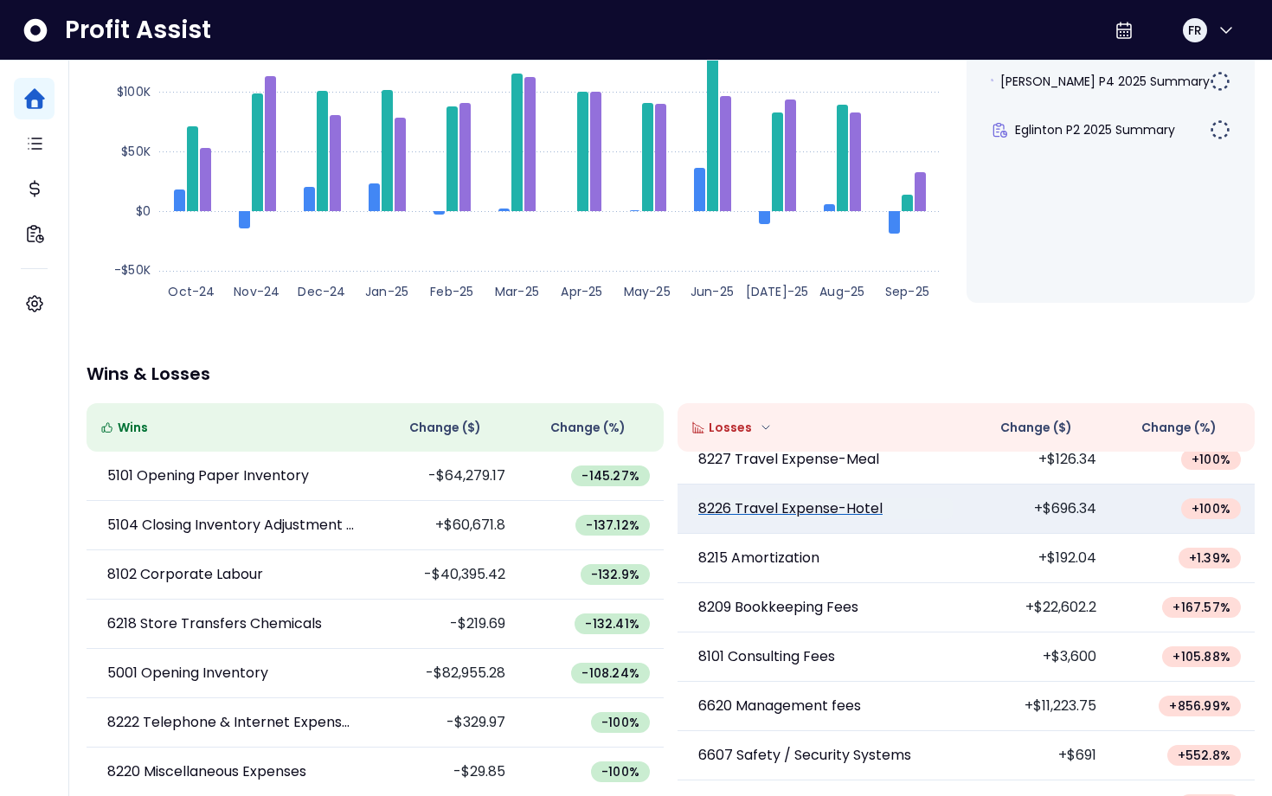
click at [809, 499] on p "8226 Travel Expense-Hotel" at bounding box center [790, 509] width 184 height 21
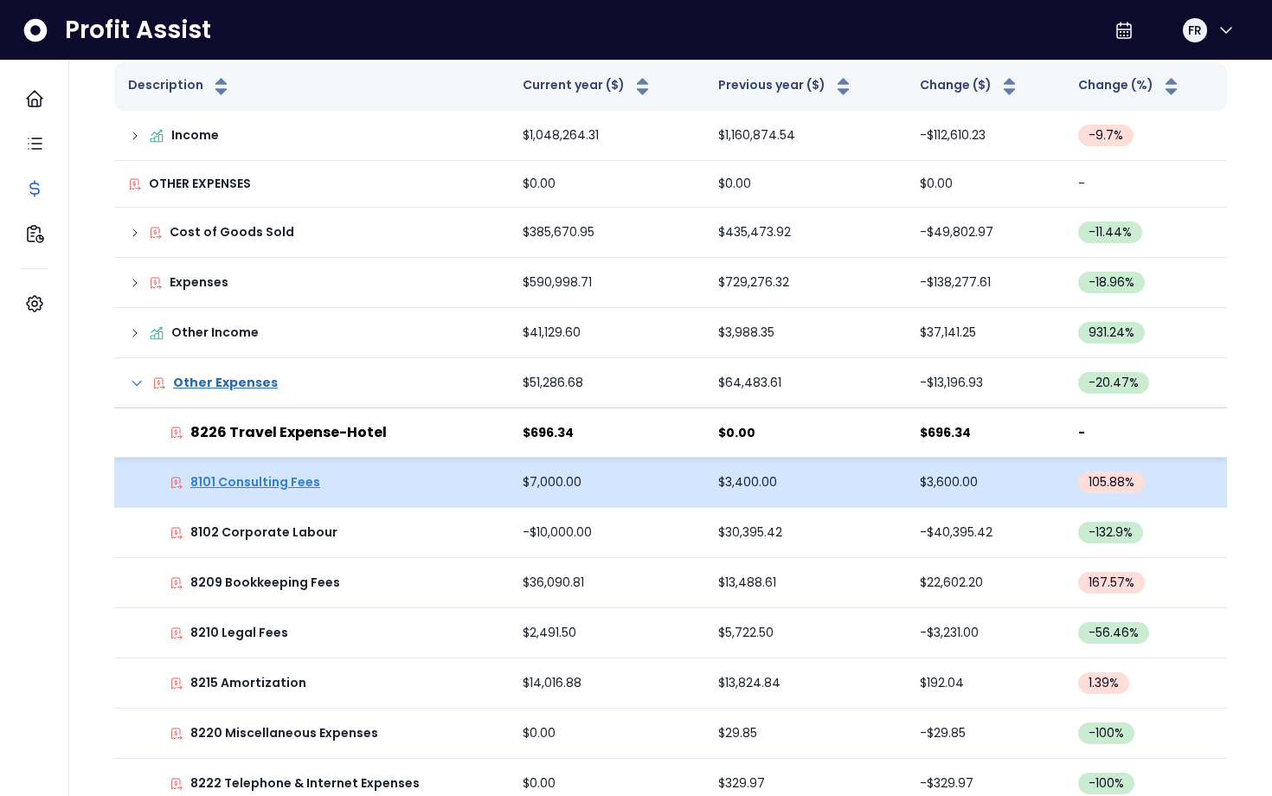
click at [293, 473] on p "8101 Consulting Fees" at bounding box center [255, 482] width 130 height 18
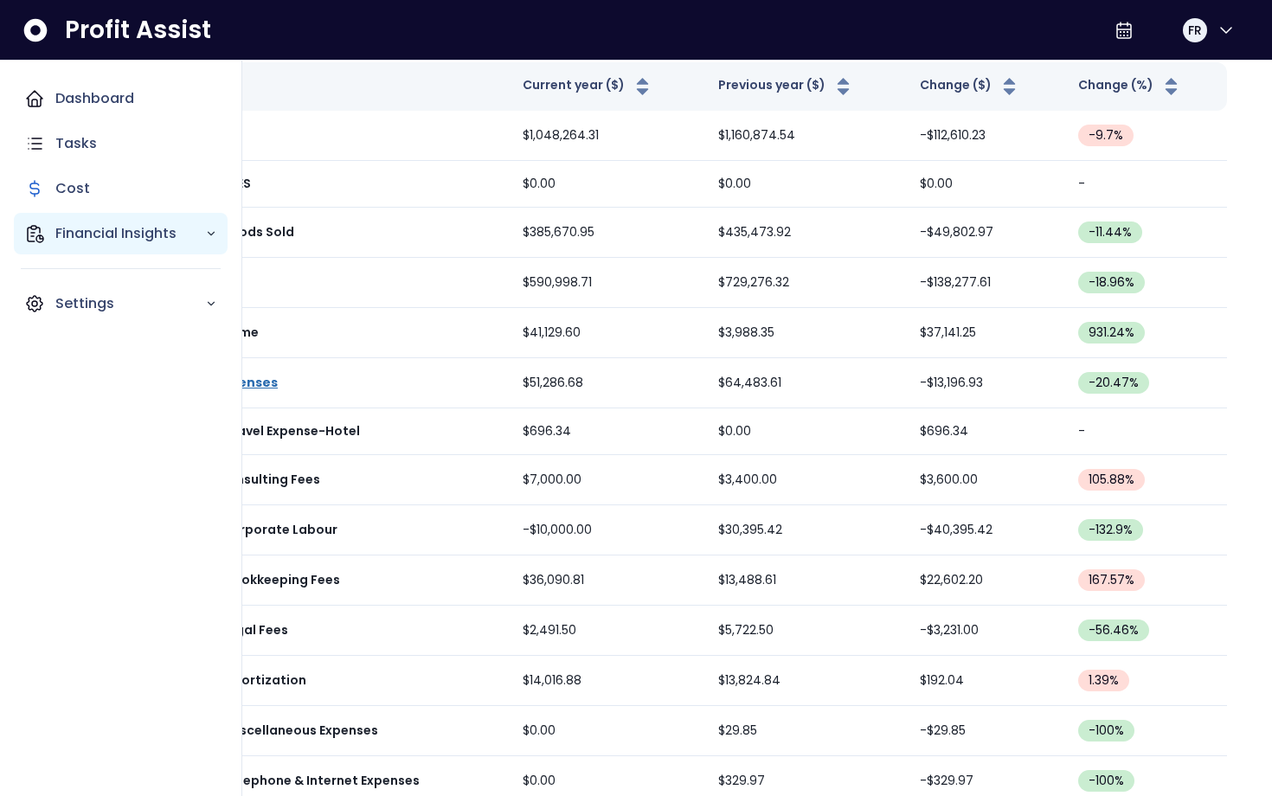
click at [89, 252] on div "Financial Insights" at bounding box center [121, 234] width 214 height 42
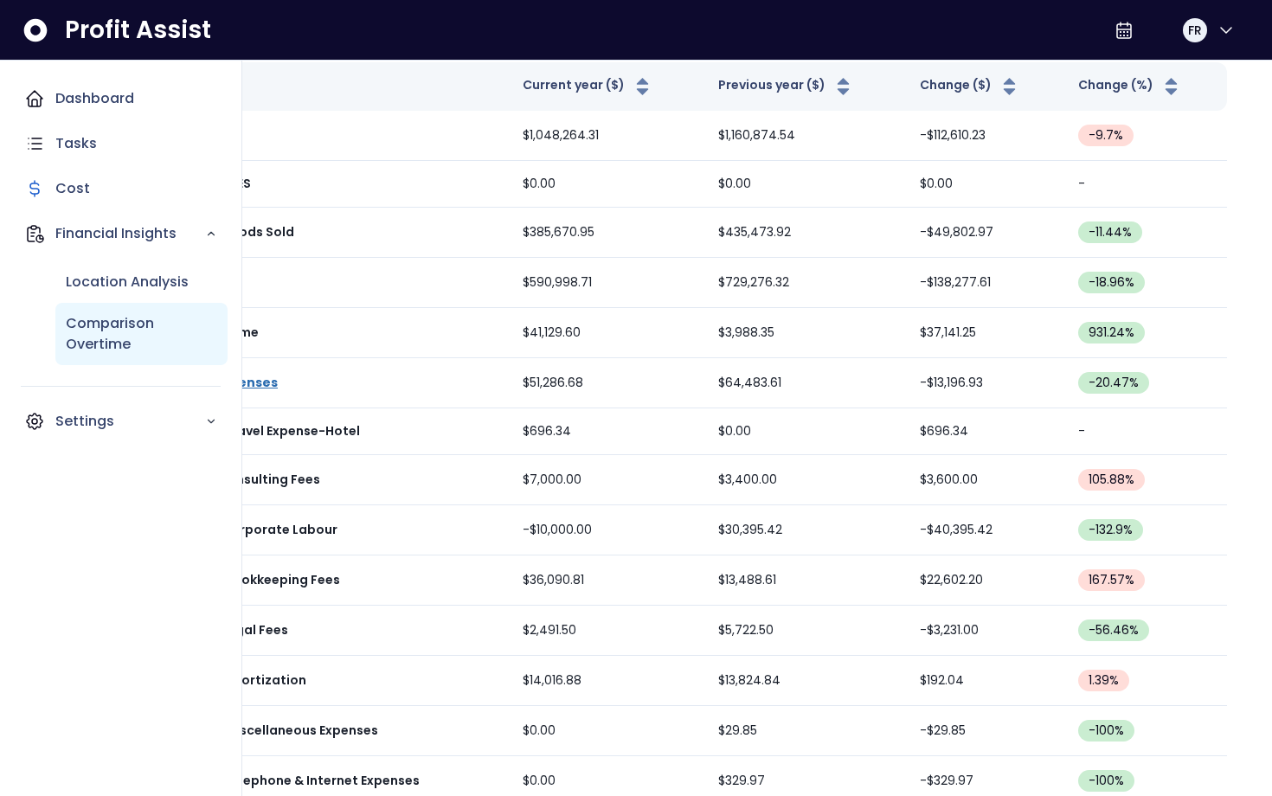
click at [129, 338] on p "Comparison Overtime" at bounding box center [141, 334] width 151 height 42
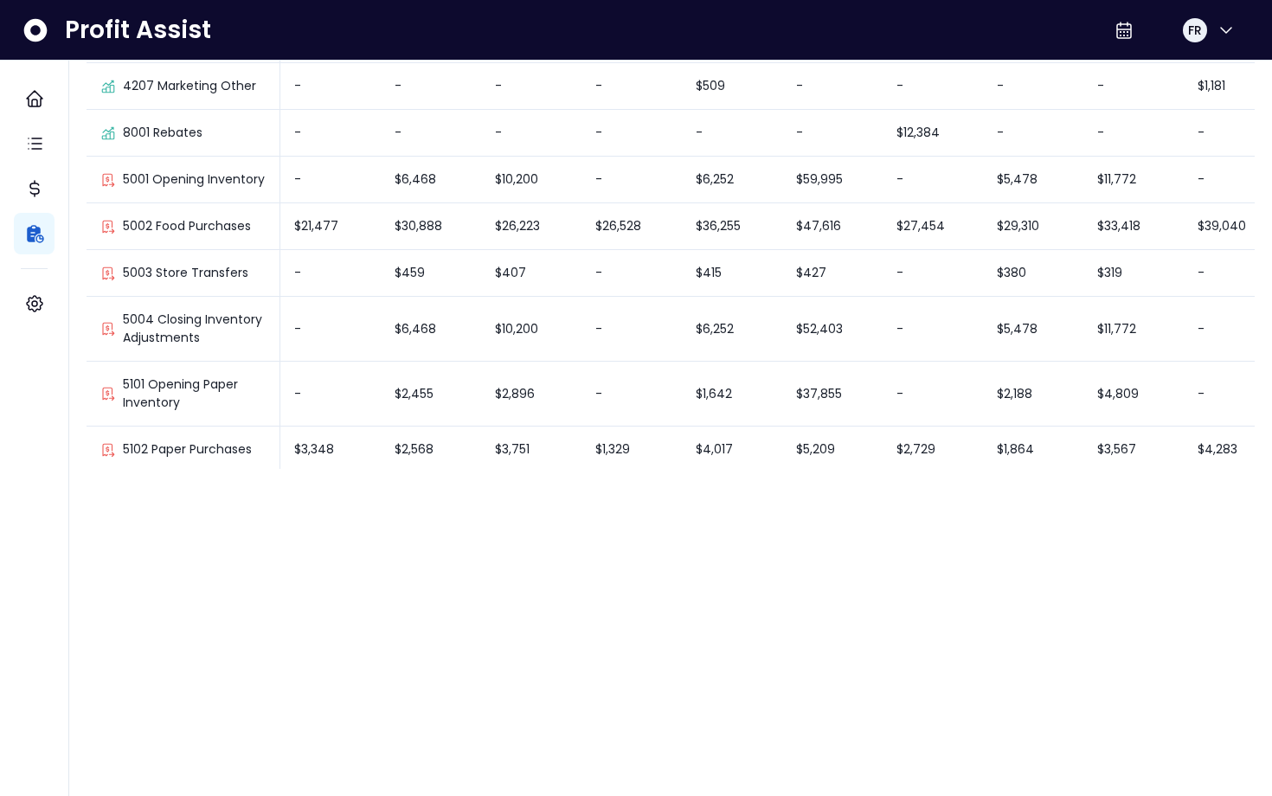
click at [173, 58] on li "% of sales" at bounding box center [149, 37] width 125 height 41
type input "*********"
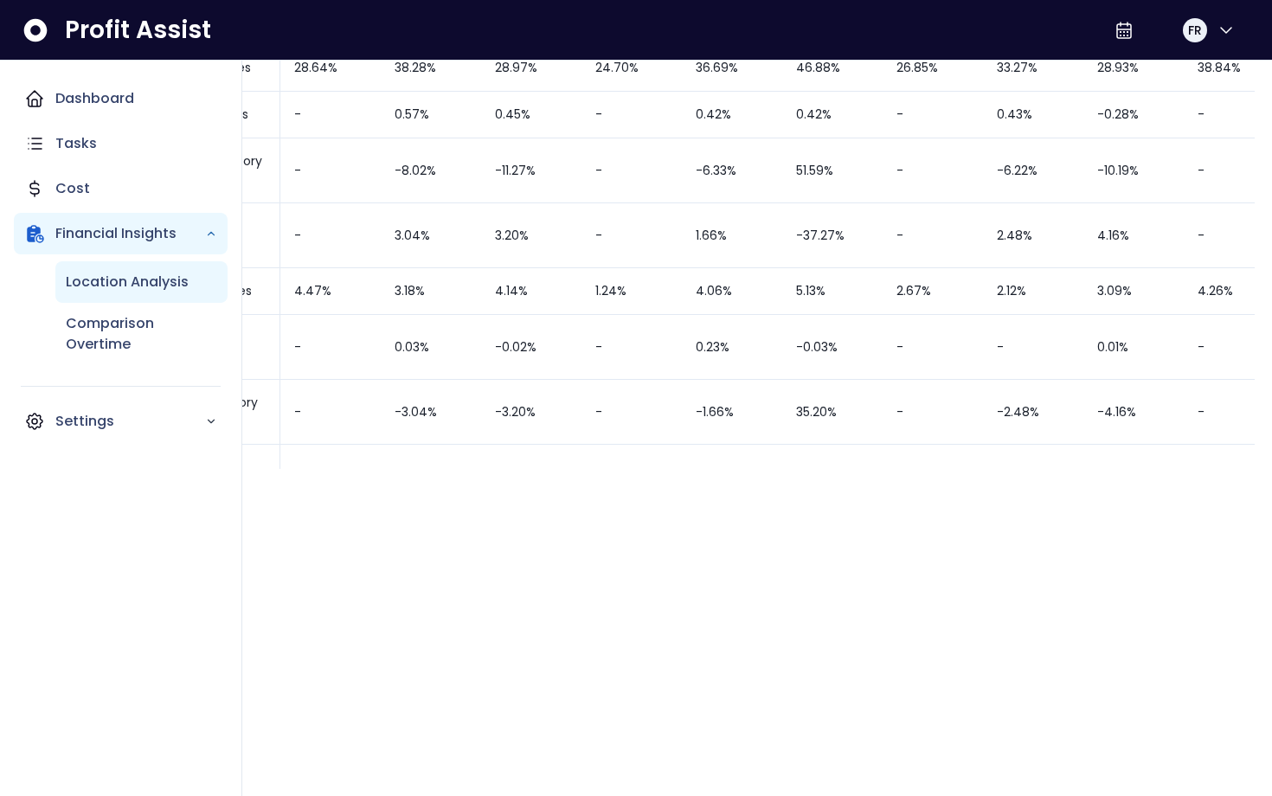
click at [119, 290] on p "Location Analysis" at bounding box center [127, 282] width 123 height 21
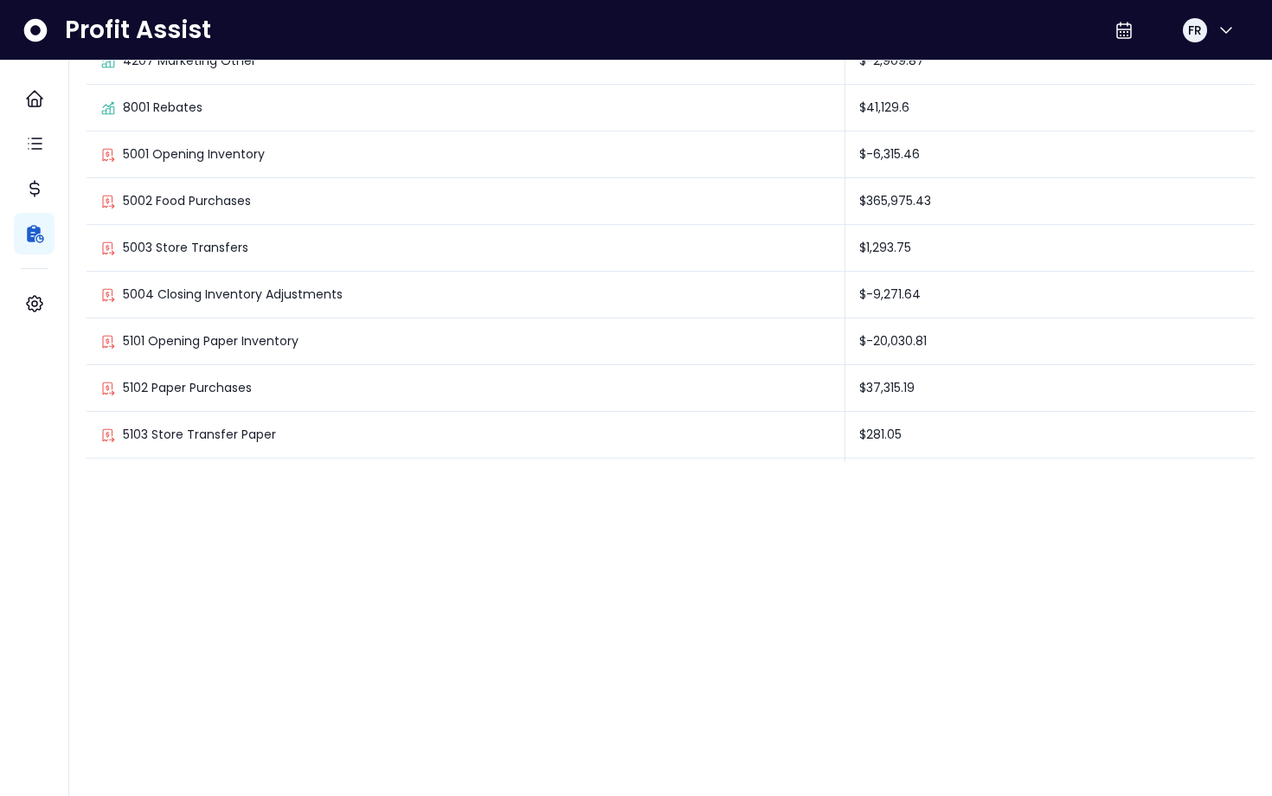
click at [1104, 68] on p "Queensway" at bounding box center [1091, 57] width 80 height 21
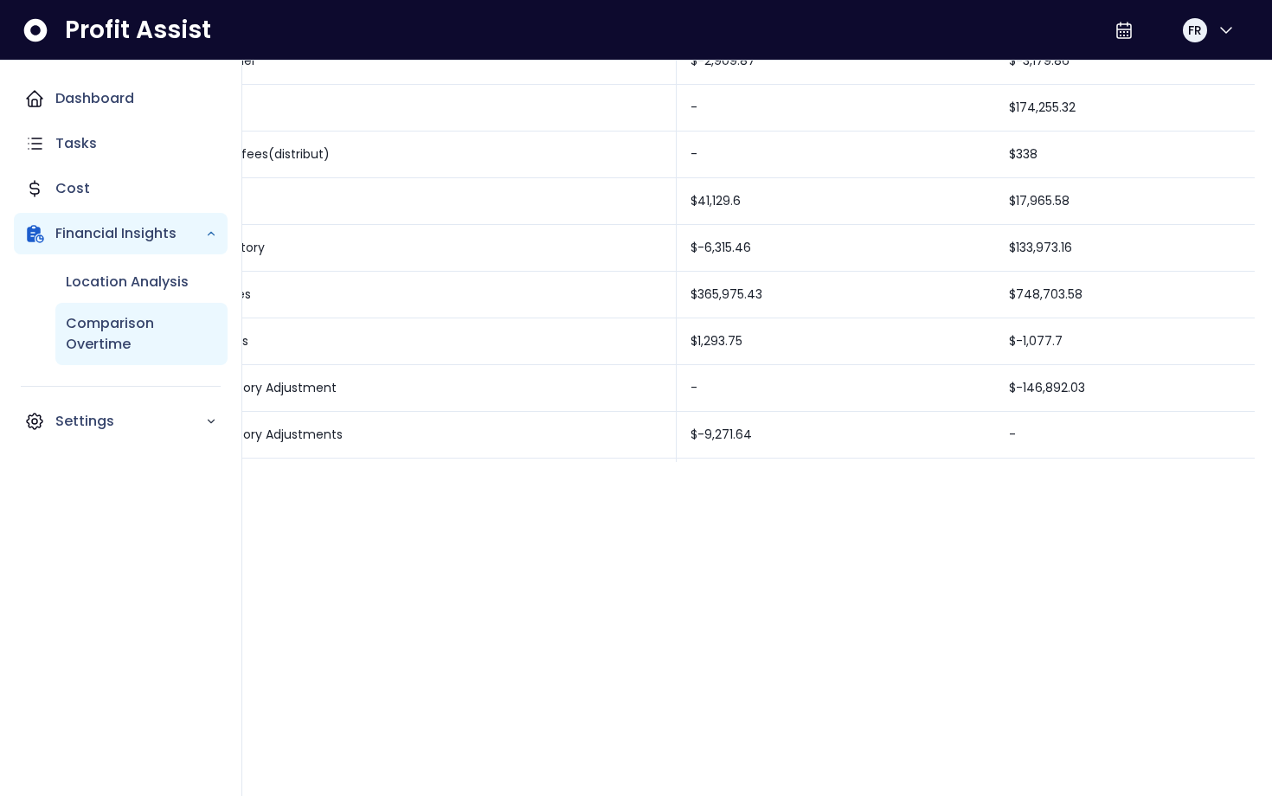
click at [100, 330] on p "Comparison Overtime" at bounding box center [141, 334] width 151 height 42
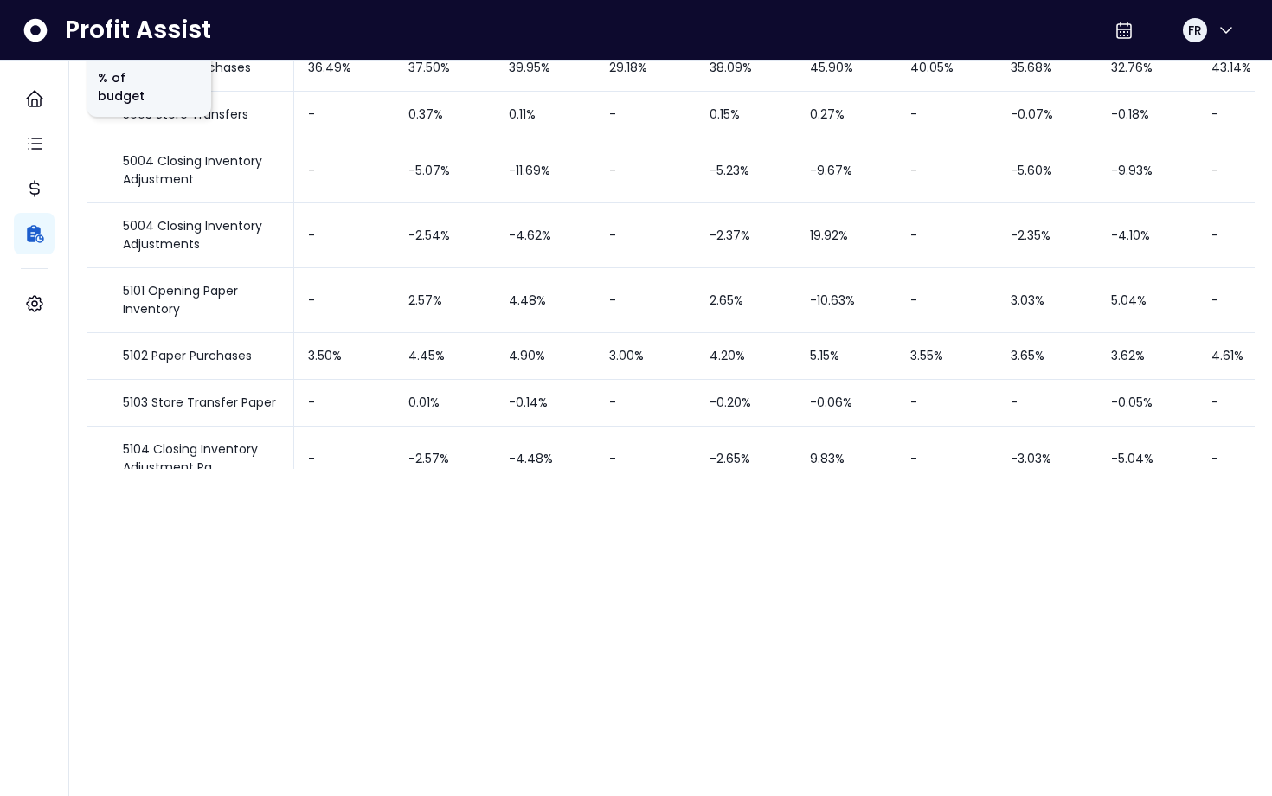
click at [166, 58] on li "% of sales" at bounding box center [149, 37] width 125 height 41
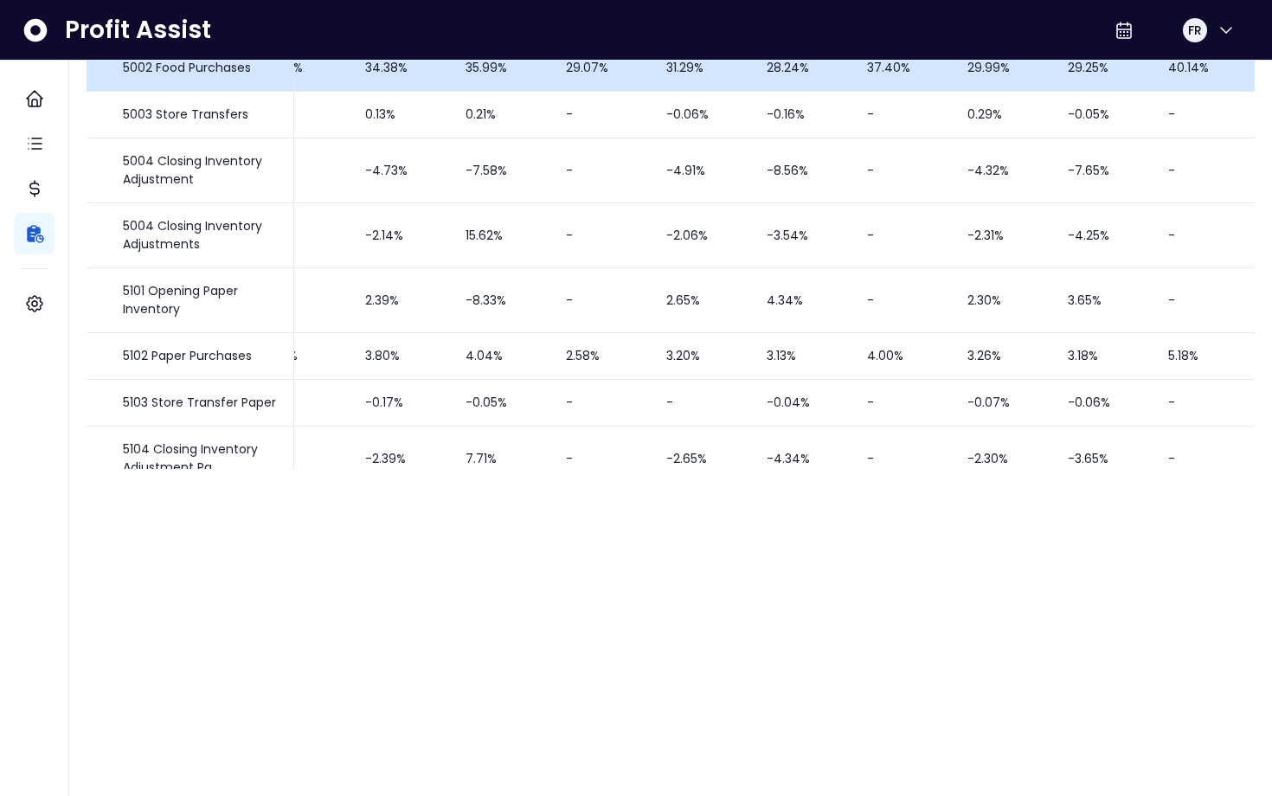
scroll to position [0, 415]
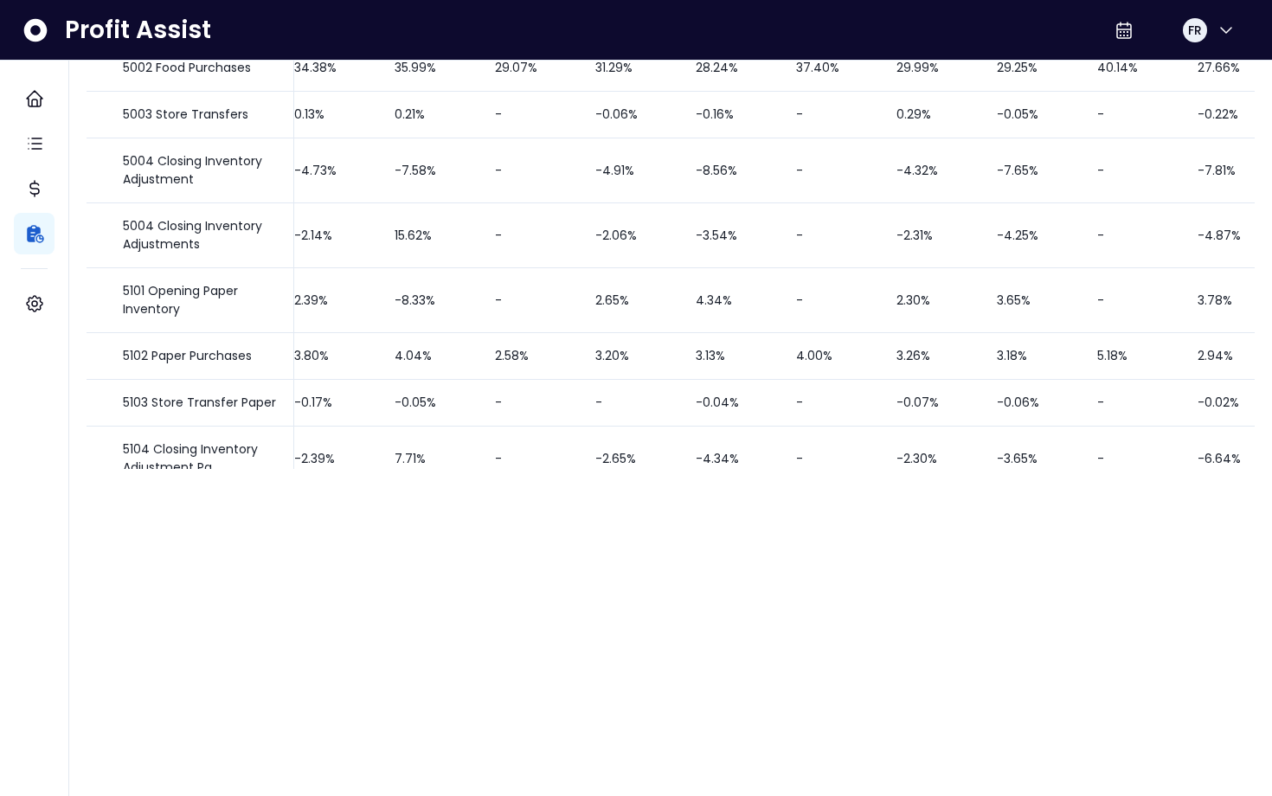
click at [1075, 74] on p "Queensway" at bounding box center [1076, 64] width 82 height 21
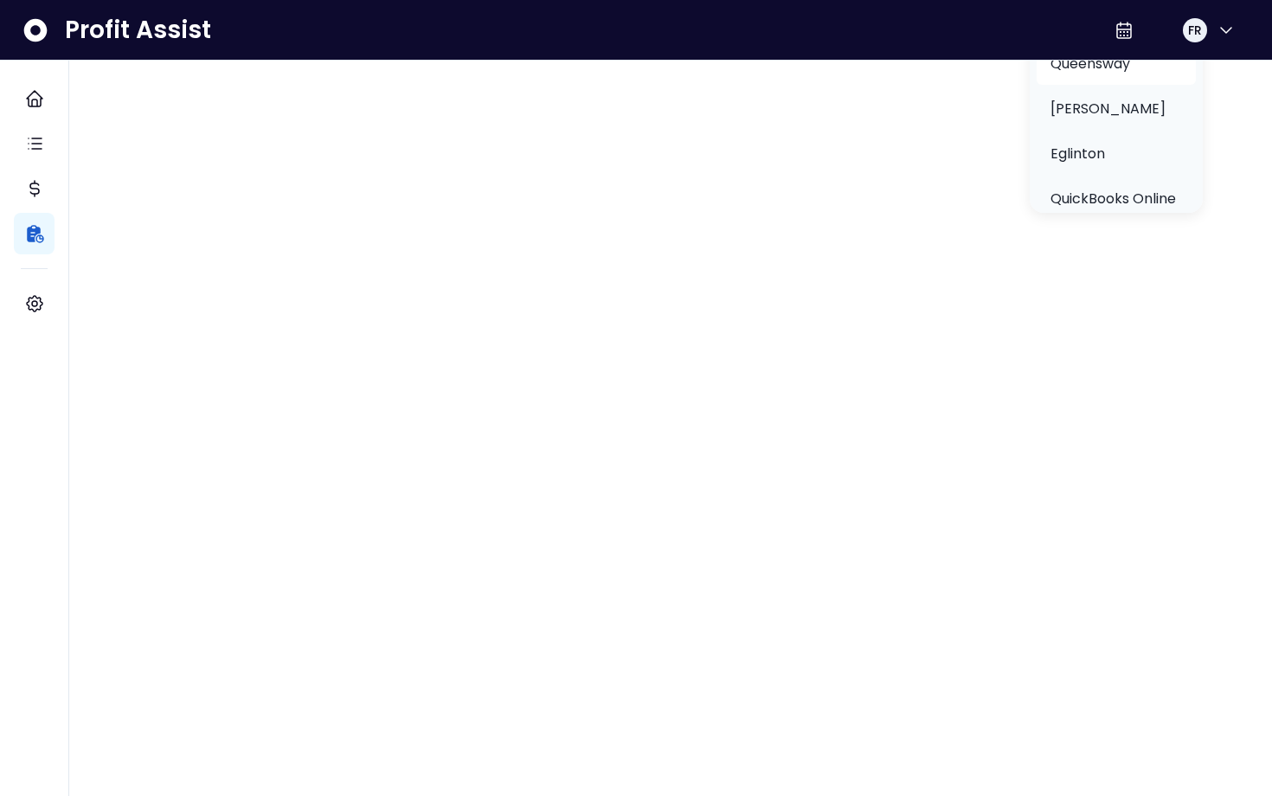
scroll to position [0, 333]
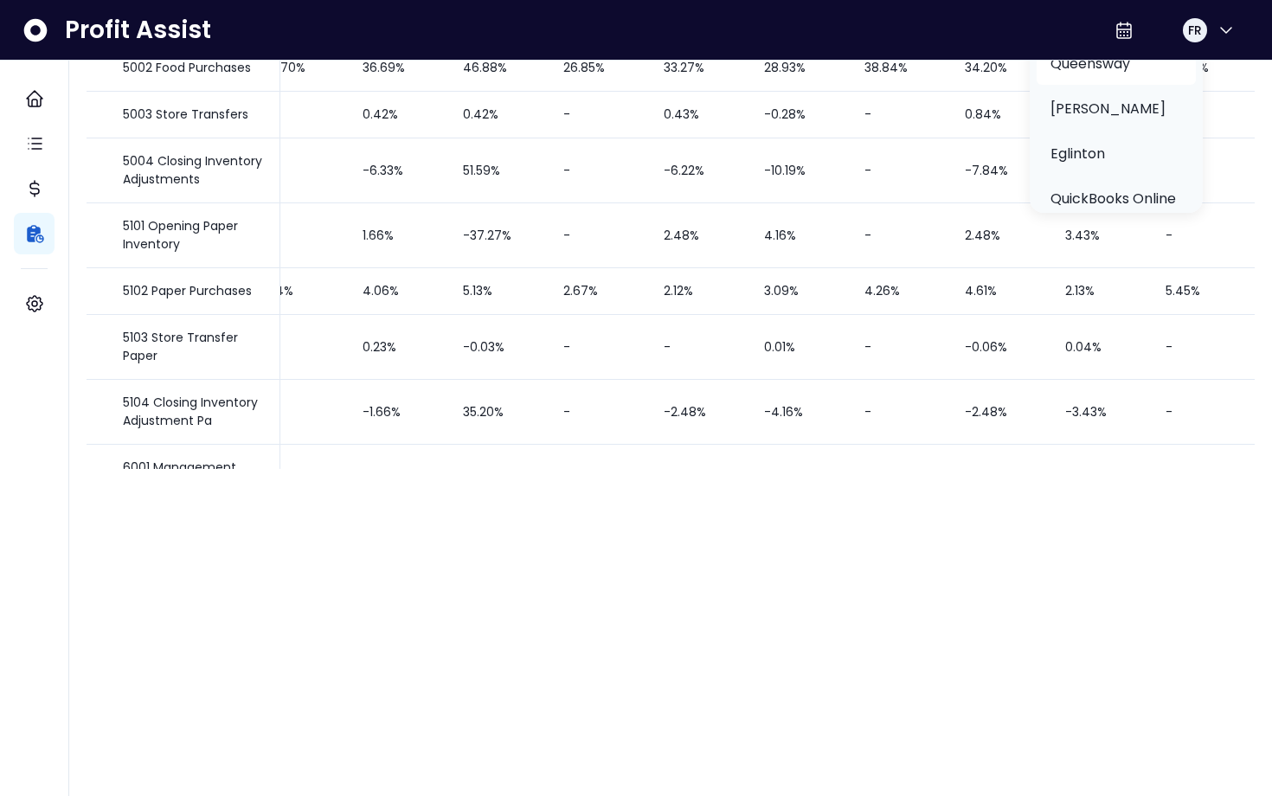
click at [1114, 74] on p "Queensway" at bounding box center [1091, 64] width 80 height 21
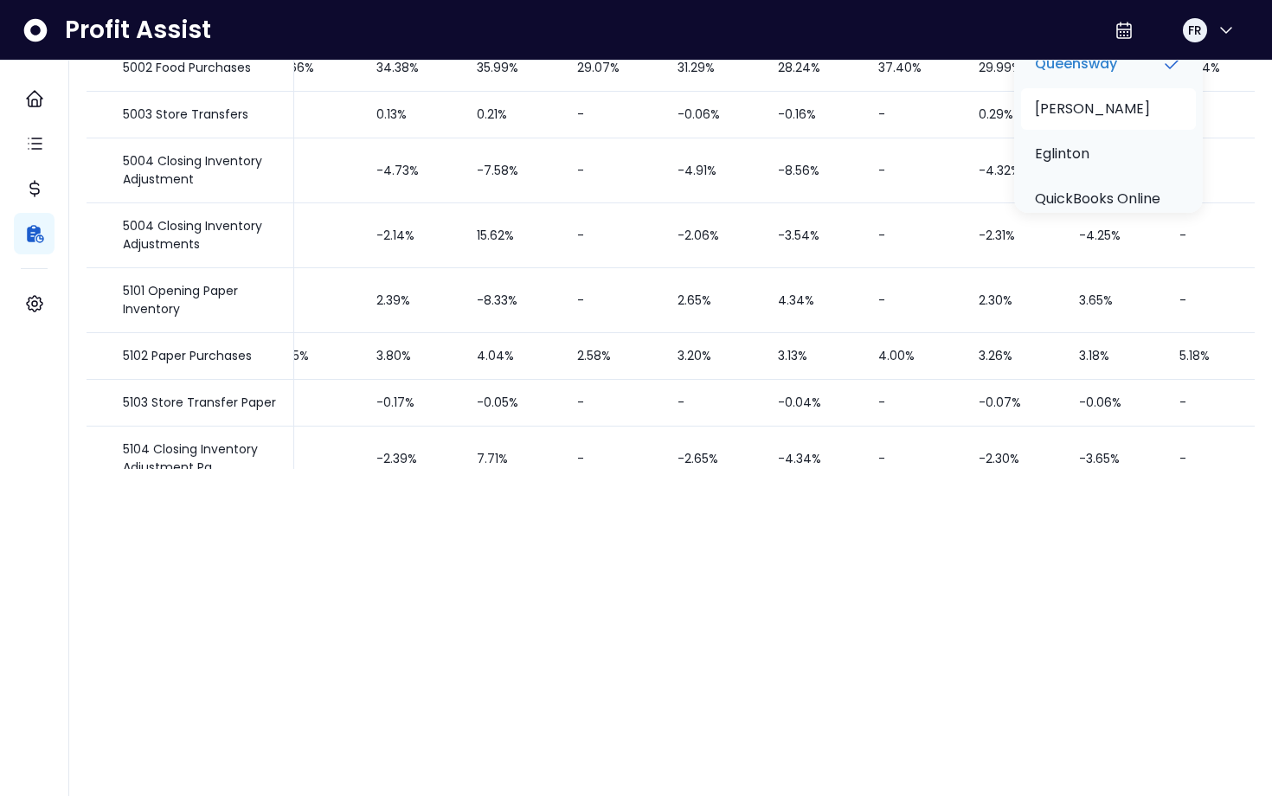
click at [1102, 130] on li "[PERSON_NAME]" at bounding box center [1108, 109] width 175 height 42
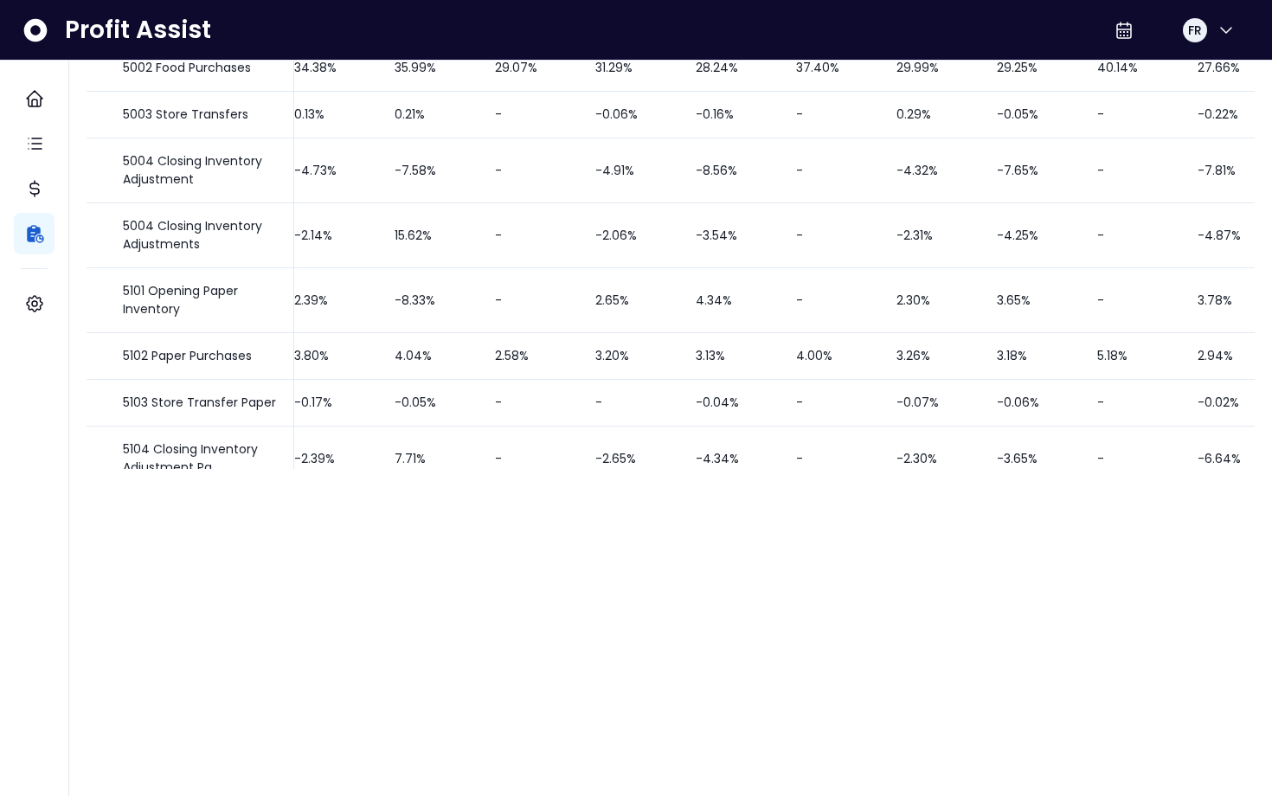
scroll to position [0, 0]
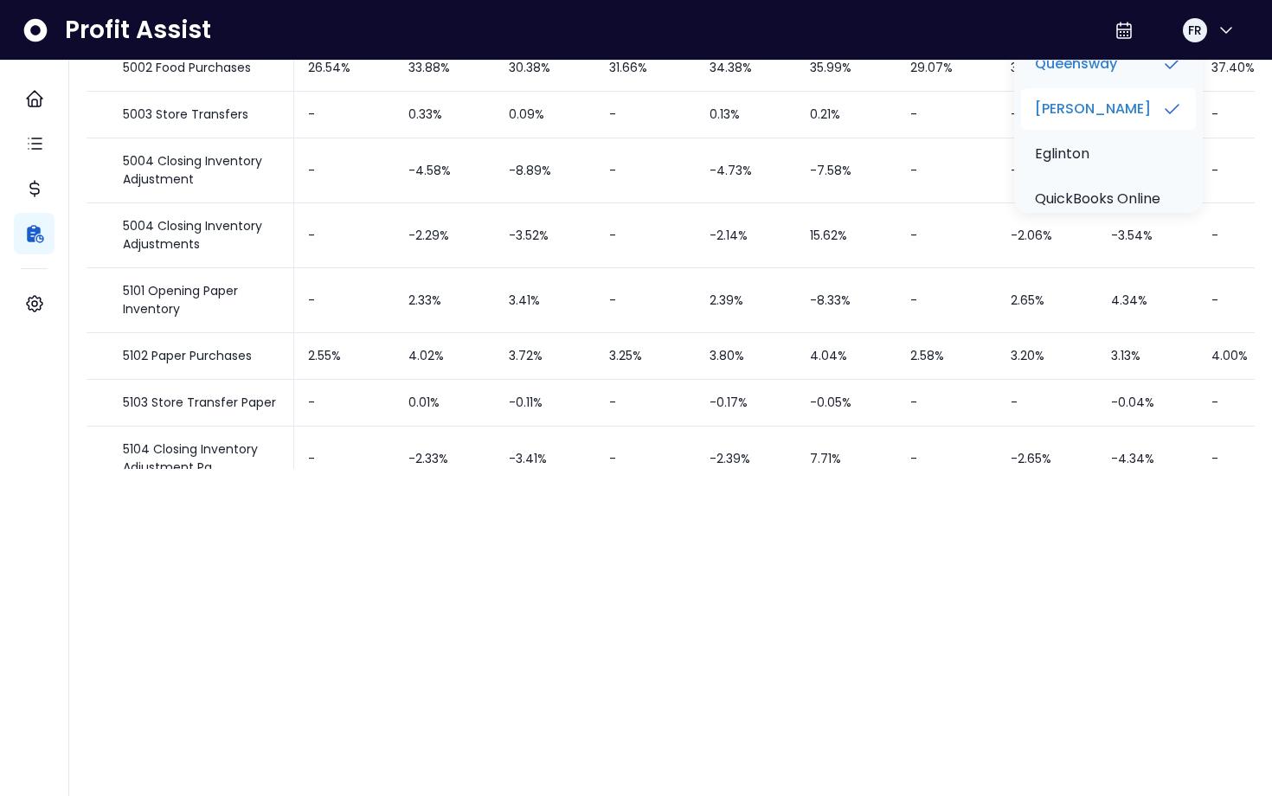
click at [1144, 130] on li "[PERSON_NAME]" at bounding box center [1108, 109] width 175 height 42
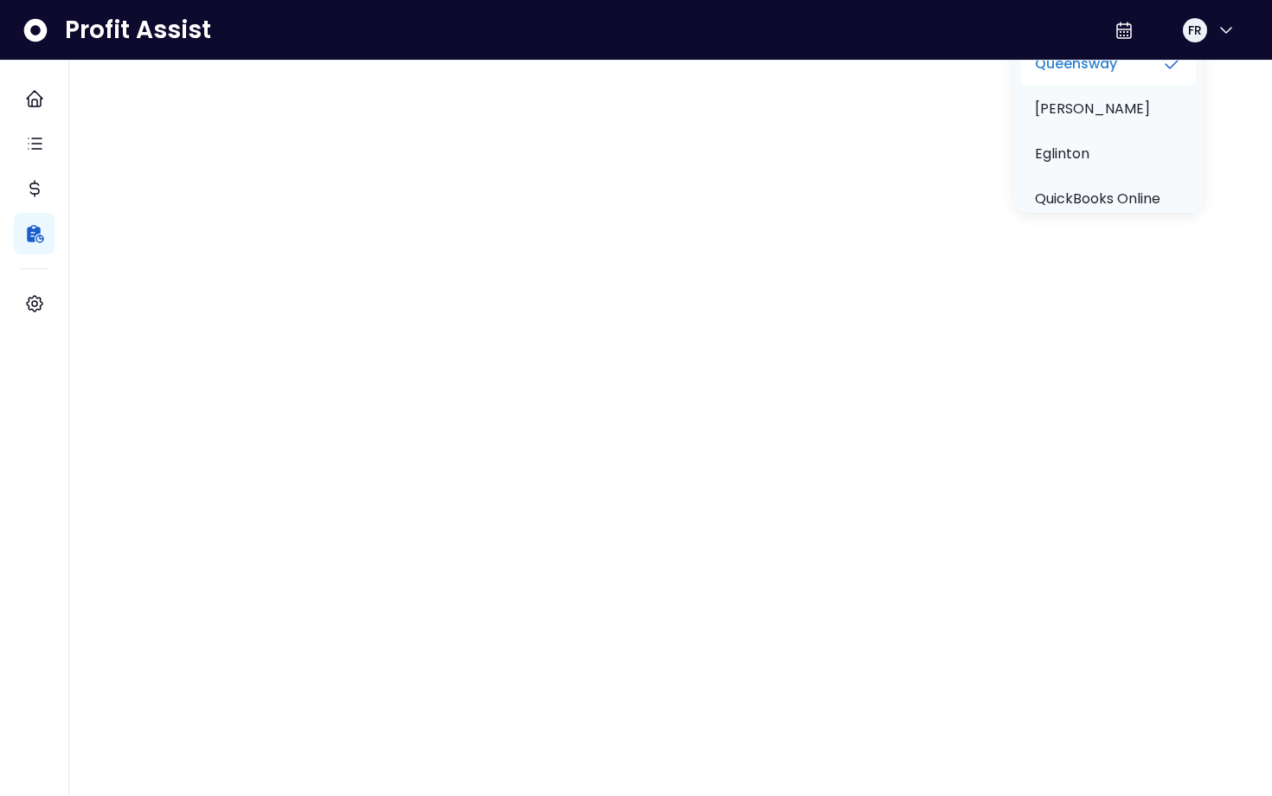
click at [1132, 85] on li "Queensway" at bounding box center [1108, 64] width 175 height 42
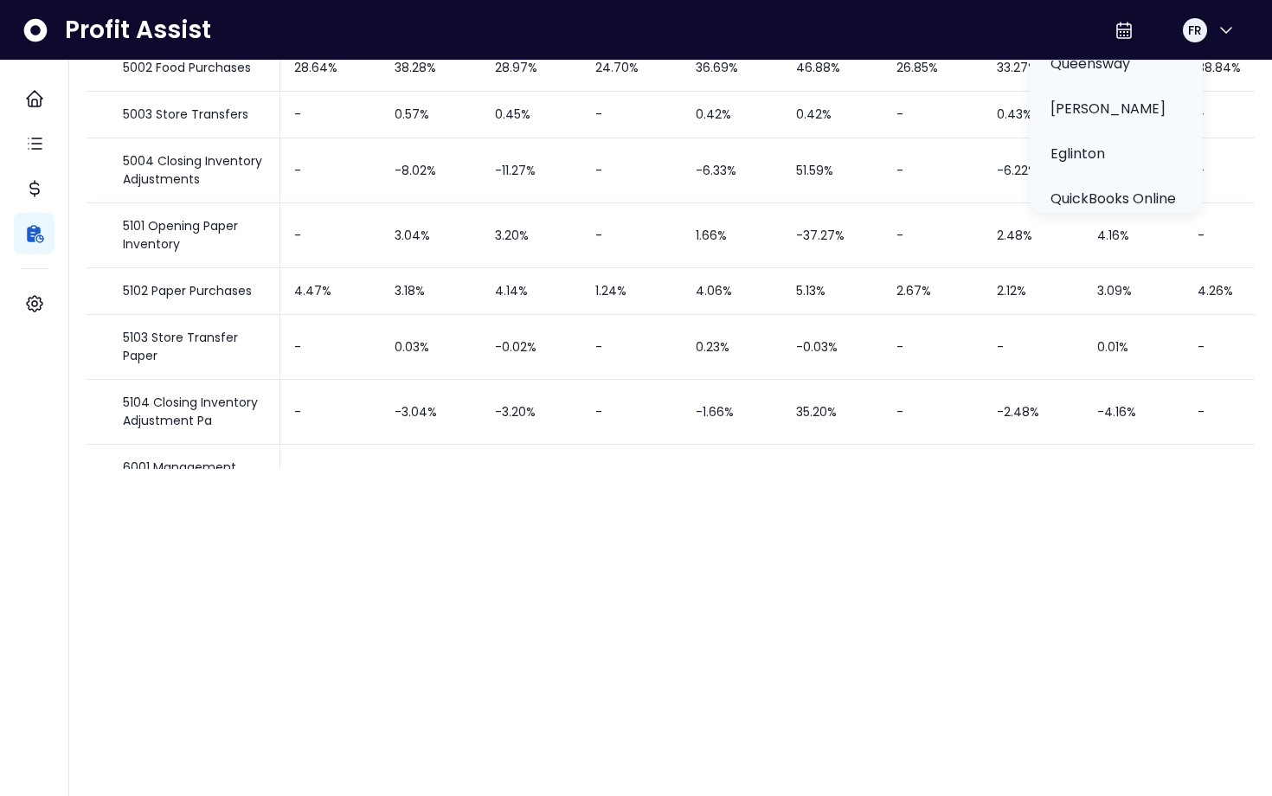
click at [402, 45] on td "8.02%" at bounding box center [431, 21] width 100 height 47
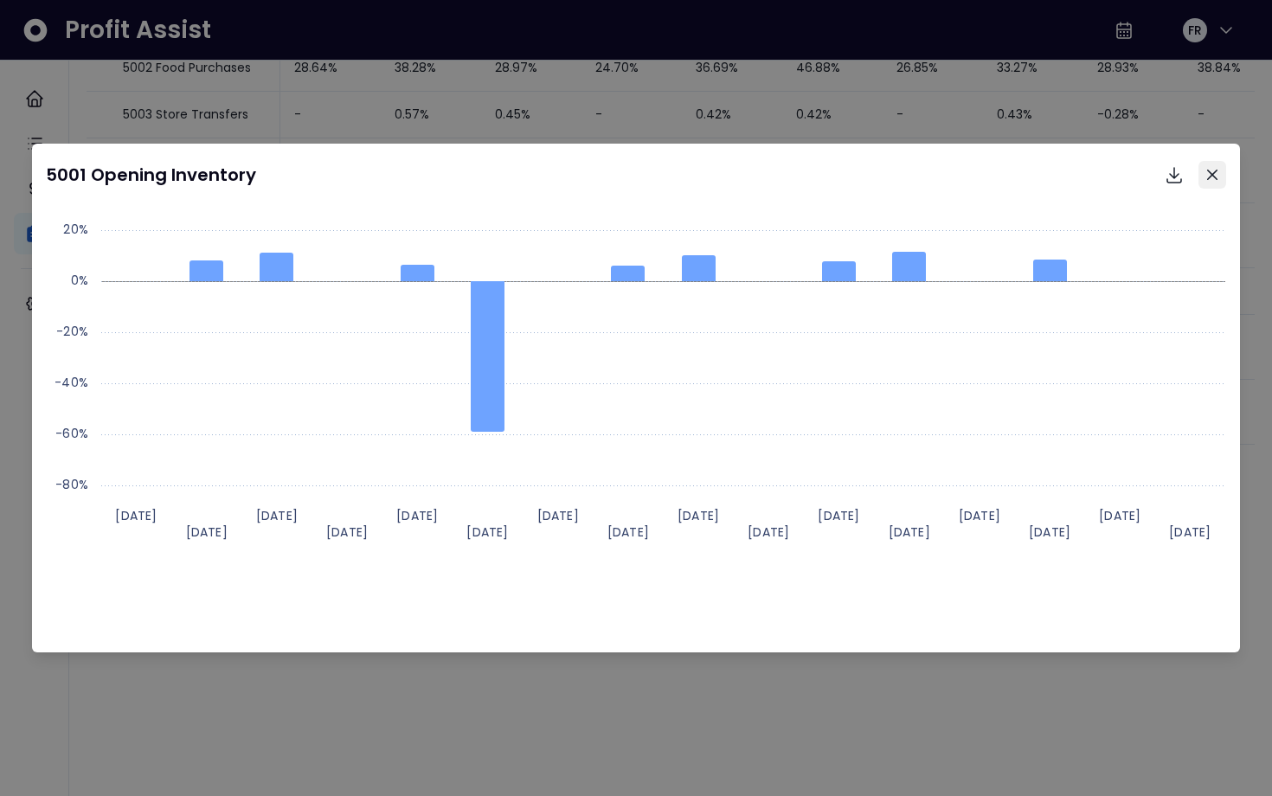
click at [1213, 185] on button "Close" at bounding box center [1213, 175] width 28 height 28
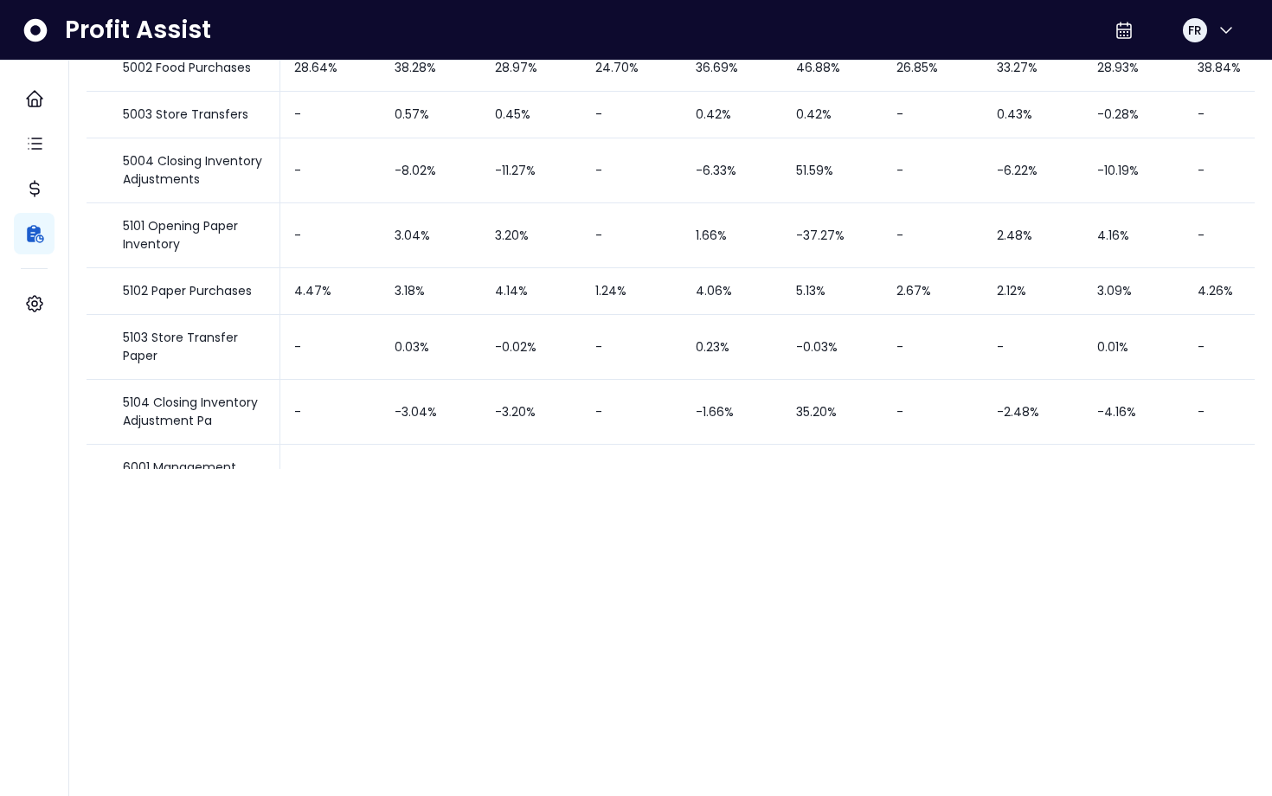
click at [142, 117] on li "% of budget" at bounding box center [149, 87] width 125 height 59
click at [146, 58] on li "% of sales" at bounding box center [151, 37] width 129 height 41
type input "*********"
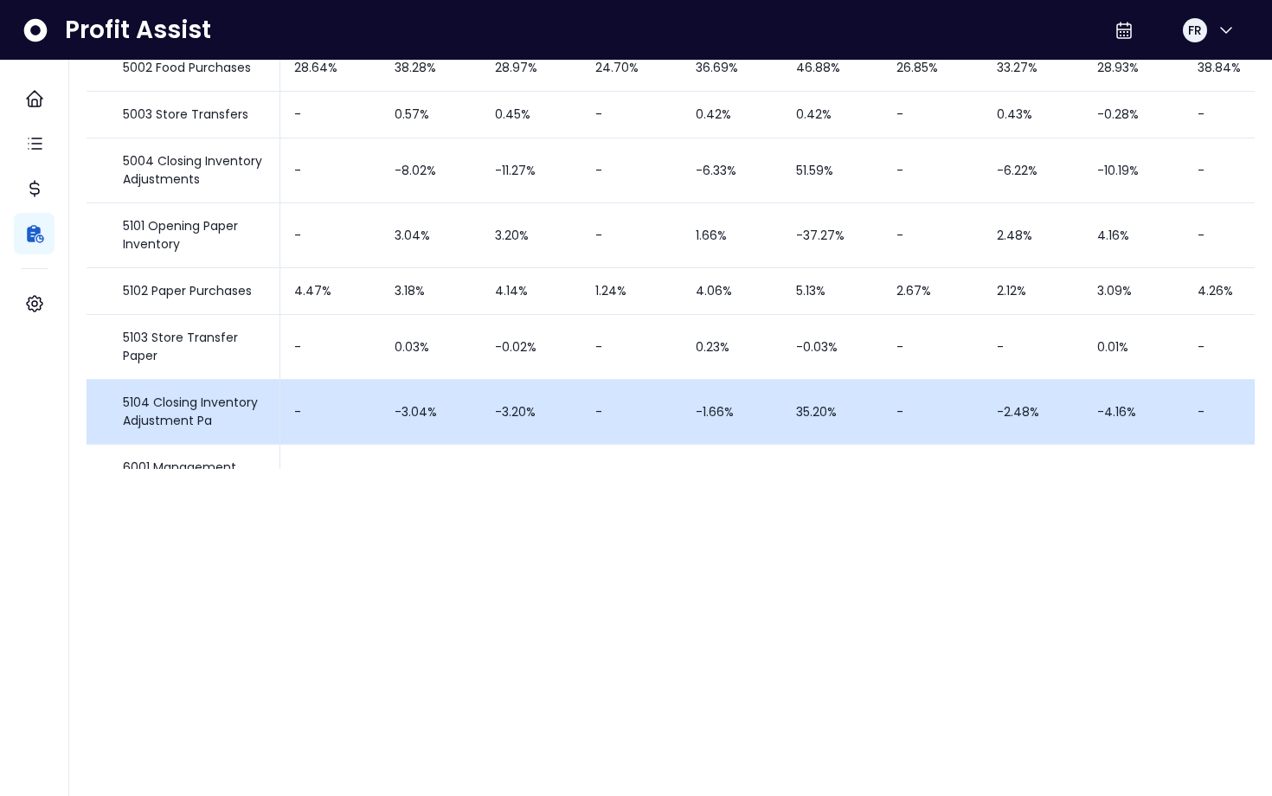
scroll to position [7, 0]
